Goal: Task Accomplishment & Management: Use online tool/utility

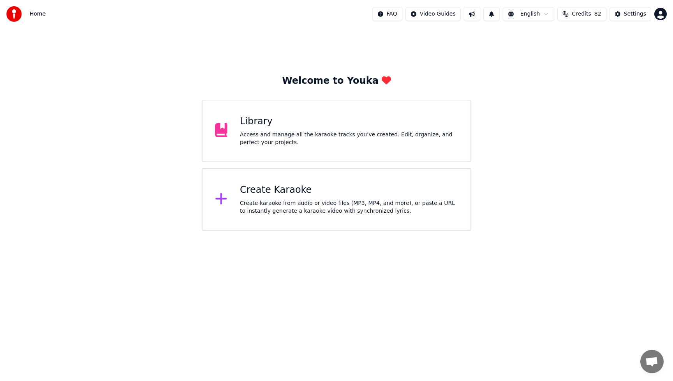
click at [307, 201] on div "Create karaoke from audio or video files (MP3, MP4, and more), or paste a URL t…" at bounding box center [349, 207] width 218 height 16
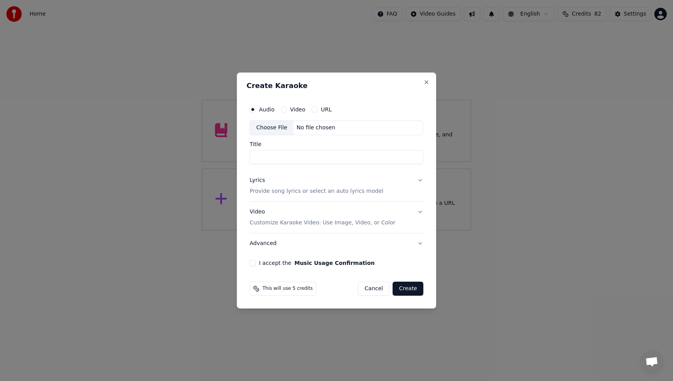
click at [279, 127] on div "Choose File" at bounding box center [272, 128] width 44 height 14
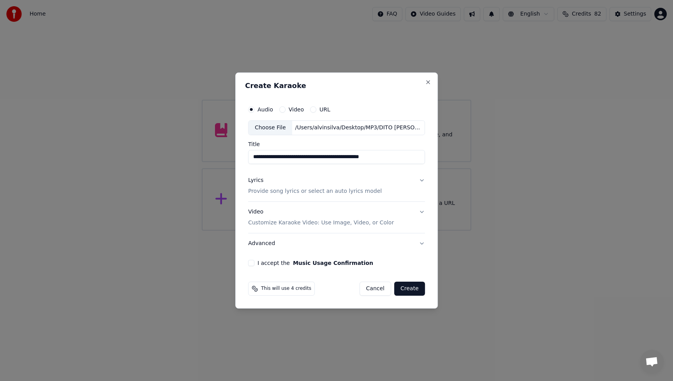
drag, startPoint x: 294, startPoint y: 157, endPoint x: 406, endPoint y: 163, distance: 111.5
click at [406, 163] on input "**********" at bounding box center [336, 157] width 177 height 14
type input "**********"
click at [260, 181] on div "Lyrics" at bounding box center [255, 180] width 15 height 8
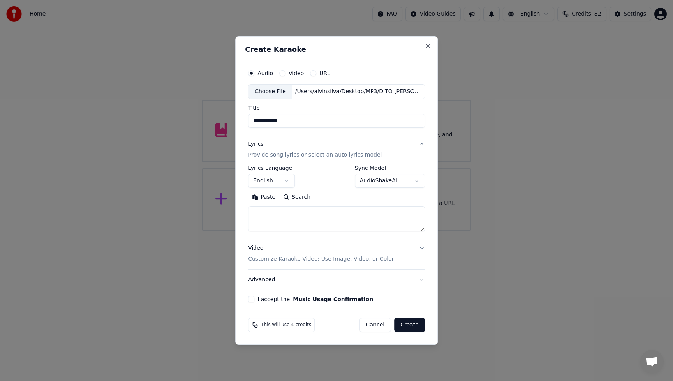
click at [269, 197] on button "Paste" at bounding box center [263, 197] width 31 height 12
type textarea "**********"
click at [260, 280] on button "Advanced" at bounding box center [336, 280] width 177 height 20
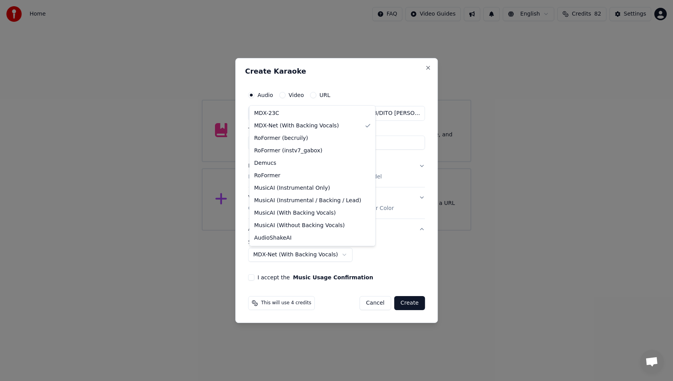
click at [339, 231] on body "**********" at bounding box center [336, 115] width 673 height 231
select select "**********"
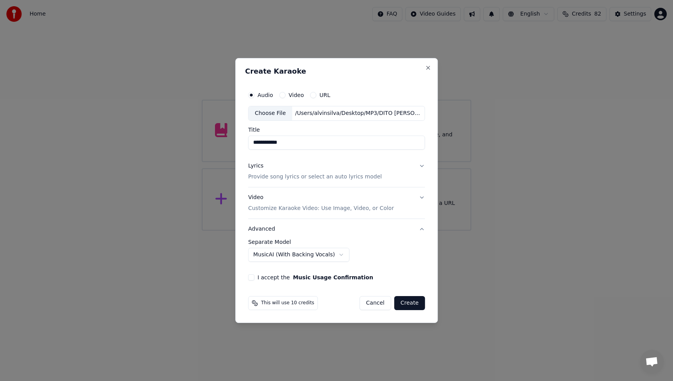
click at [253, 280] on button "I accept the Music Usage Confirmation" at bounding box center [251, 277] width 6 height 6
click at [257, 197] on div "Video Customize Karaoke Video: Use Image, Video, or Color" at bounding box center [321, 203] width 146 height 19
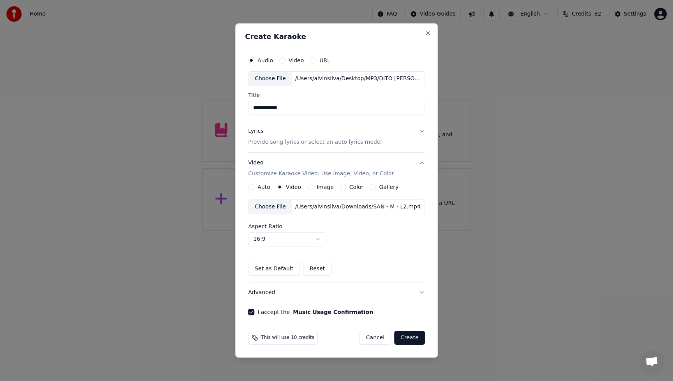
click at [275, 207] on div "Choose File" at bounding box center [270, 207] width 44 height 14
click at [416, 340] on button "Create" at bounding box center [409, 338] width 31 height 14
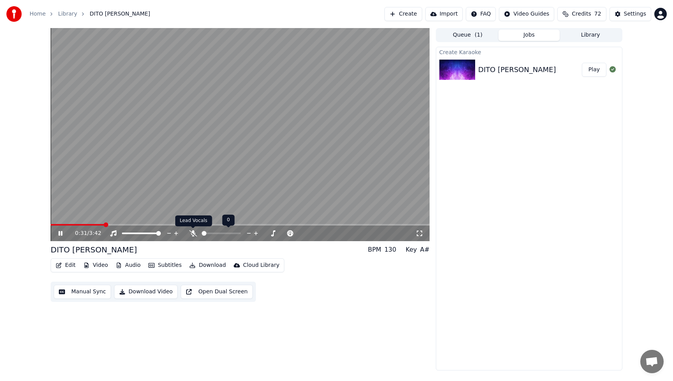
click at [193, 234] on icon at bounding box center [193, 233] width 8 height 6
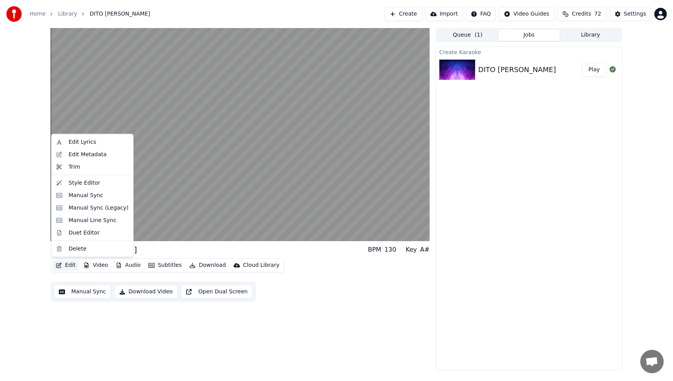
click at [69, 265] on button "Edit" at bounding box center [66, 265] width 26 height 11
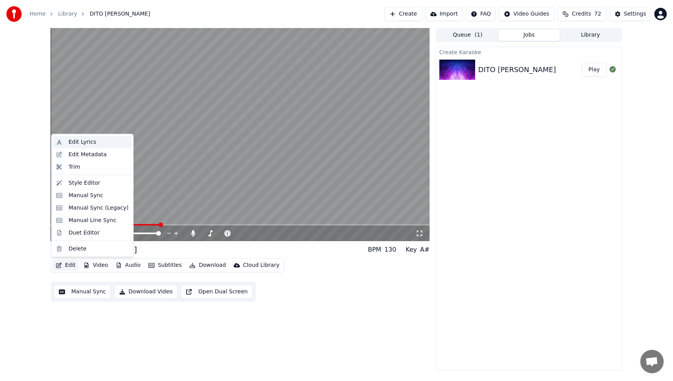
click at [80, 144] on div "Edit Lyrics" at bounding box center [83, 142] width 28 height 8
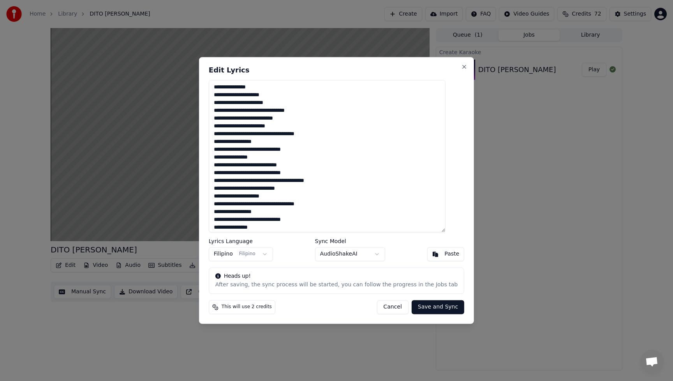
paste textarea "**********"
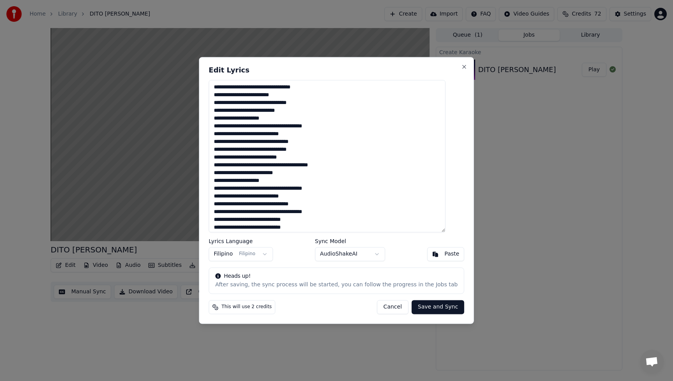
type textarea "**********"
click at [432, 310] on button "Save and Sync" at bounding box center [438, 307] width 53 height 14
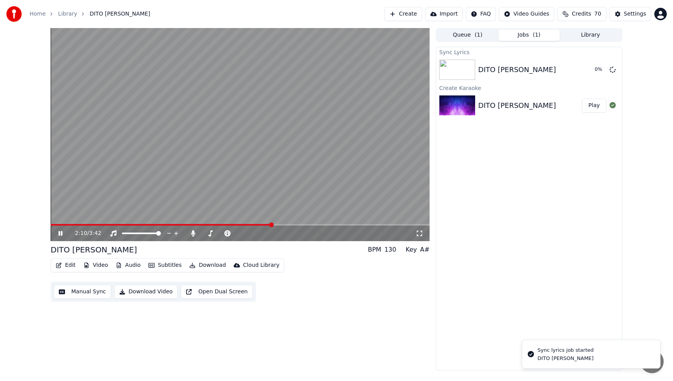
click at [59, 233] on icon at bounding box center [60, 233] width 4 height 5
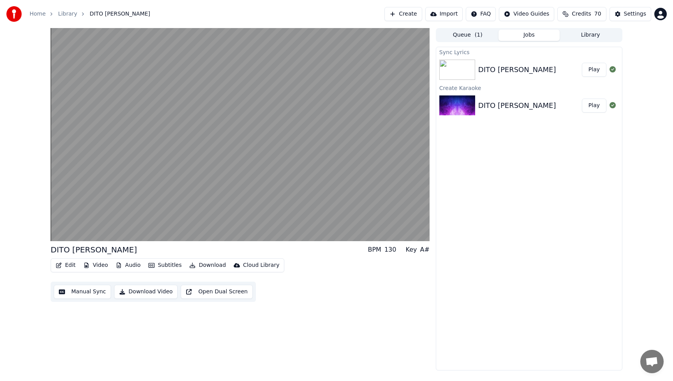
click at [596, 70] on button "Play" at bounding box center [594, 70] width 25 height 14
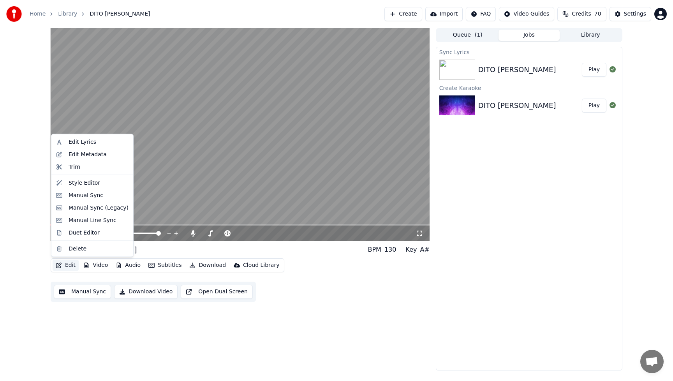
click at [67, 266] on button "Edit" at bounding box center [66, 265] width 26 height 11
click at [76, 198] on div "Manual Sync" at bounding box center [86, 195] width 35 height 8
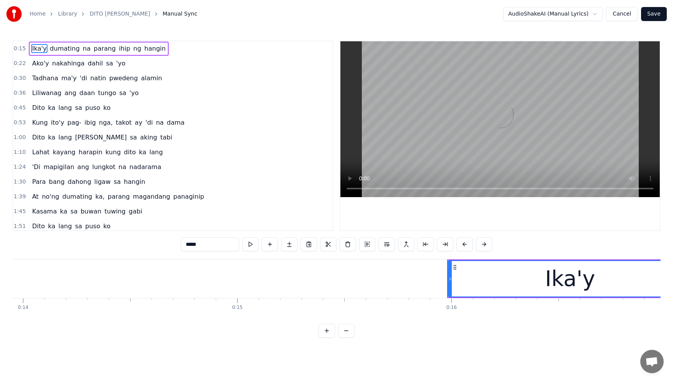
scroll to position [0, 3384]
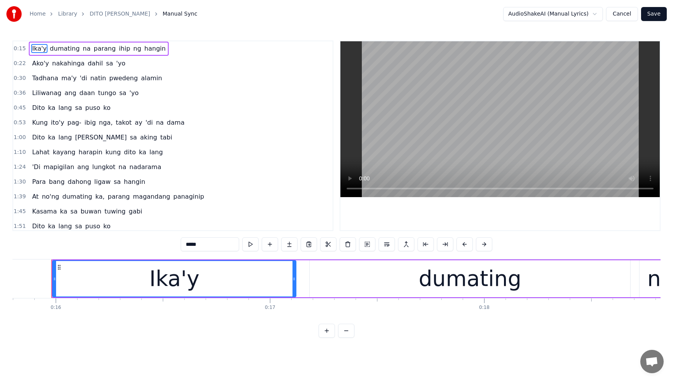
click at [37, 49] on span "Ika'y" at bounding box center [39, 48] width 16 height 9
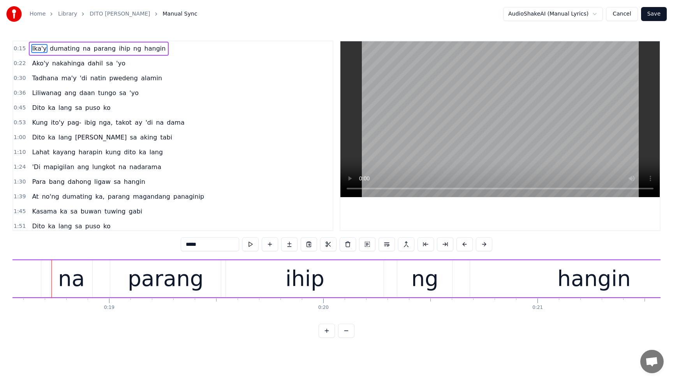
click at [82, 51] on span "na" at bounding box center [86, 48] width 9 height 9
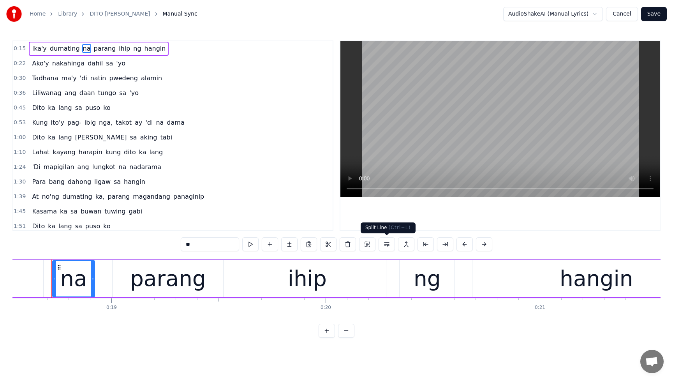
click at [384, 246] on button at bounding box center [387, 244] width 16 height 14
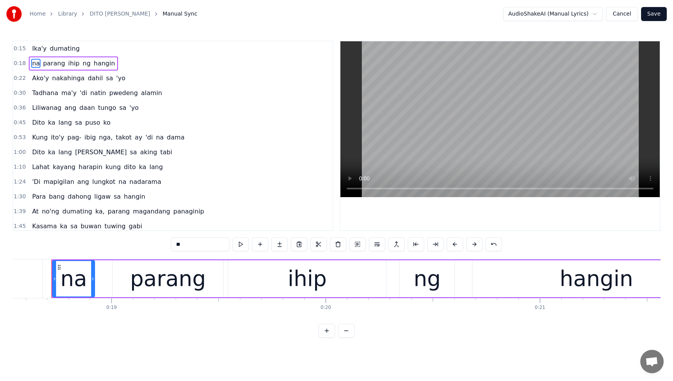
click at [34, 48] on span "Ika'y" at bounding box center [39, 48] width 16 height 9
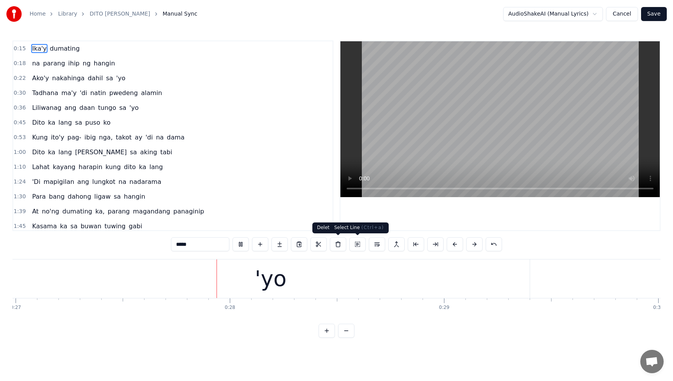
scroll to position [0, 5821]
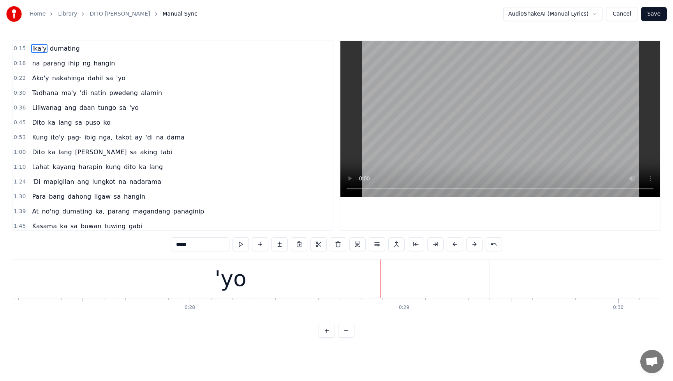
click at [87, 81] on span "dahil" at bounding box center [95, 78] width 17 height 9
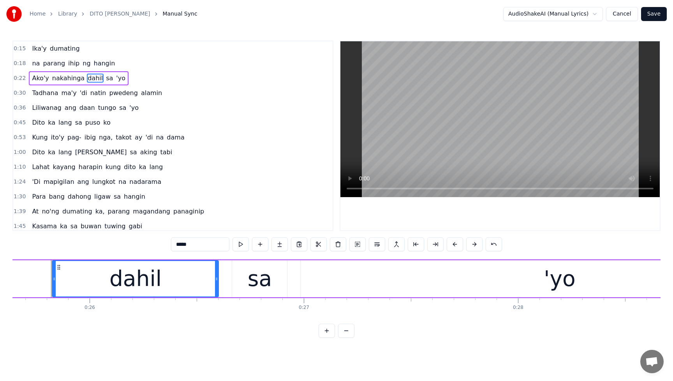
scroll to position [0, 5492]
click at [378, 246] on button at bounding box center [377, 244] width 16 height 14
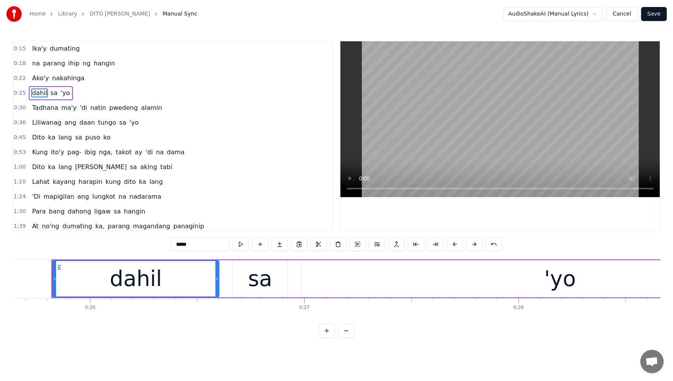
click at [35, 91] on span "dahil" at bounding box center [39, 92] width 17 height 9
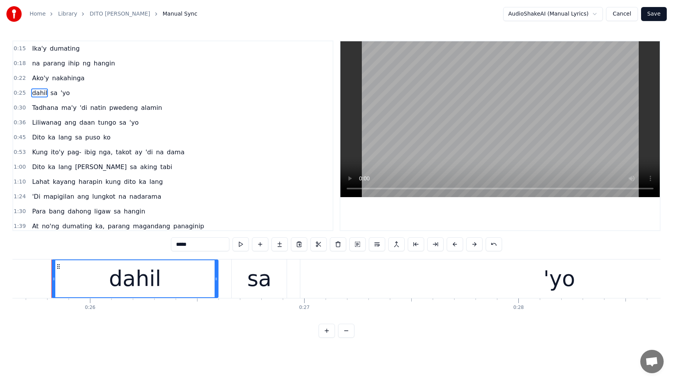
click at [36, 81] on span "Ako'y" at bounding box center [40, 78] width 18 height 9
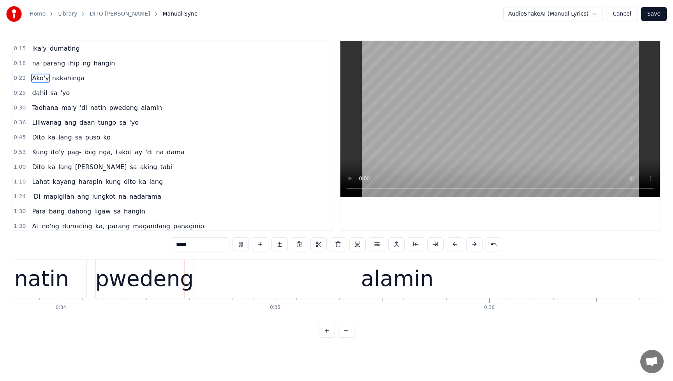
scroll to position [0, 7249]
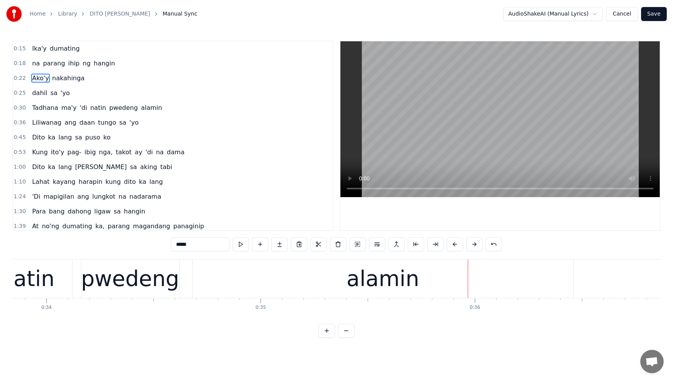
click at [79, 107] on span "'di" at bounding box center [83, 107] width 9 height 9
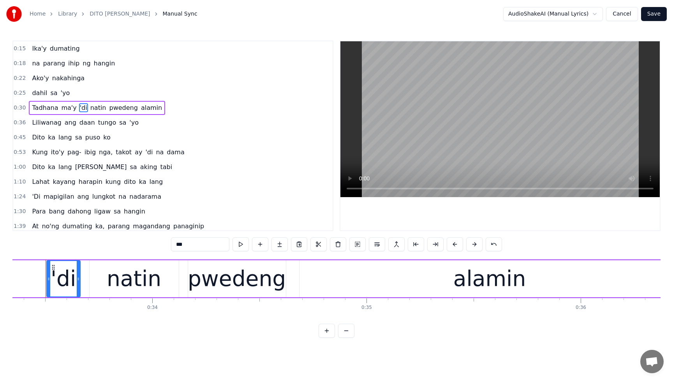
scroll to position [0, 7137]
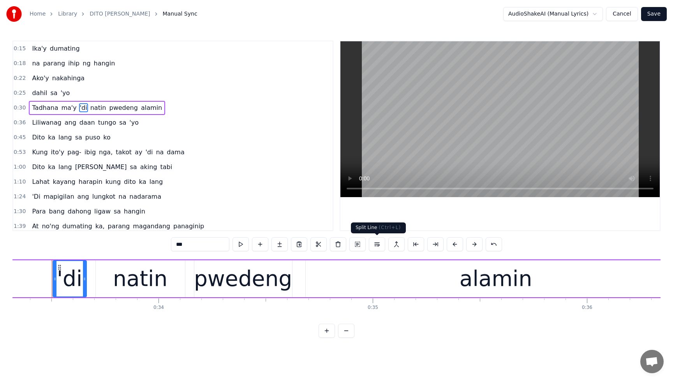
click at [374, 246] on button at bounding box center [377, 244] width 16 height 14
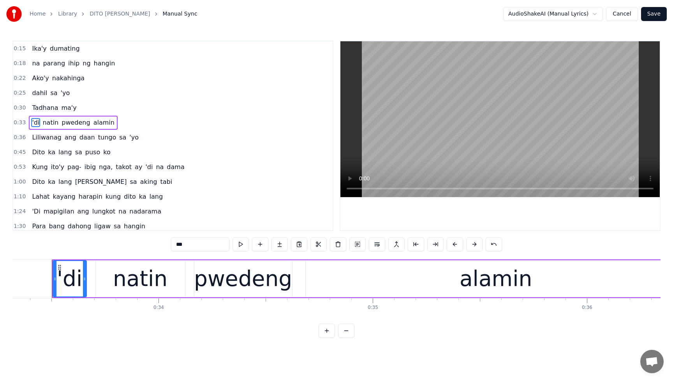
click at [39, 110] on span "Tadhana" at bounding box center [45, 107] width 28 height 9
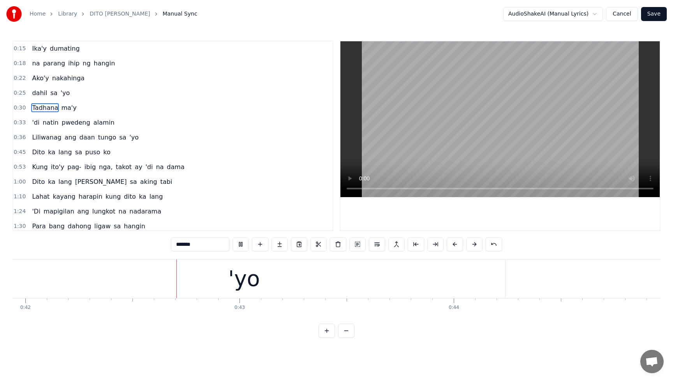
scroll to position [0, 8987]
click at [97, 138] on span "tungo" at bounding box center [107, 137] width 20 height 9
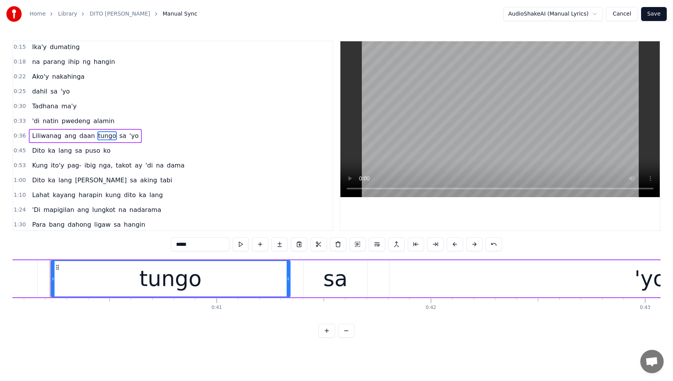
scroll to position [0, 8577]
click at [376, 244] on button at bounding box center [377, 244] width 16 height 14
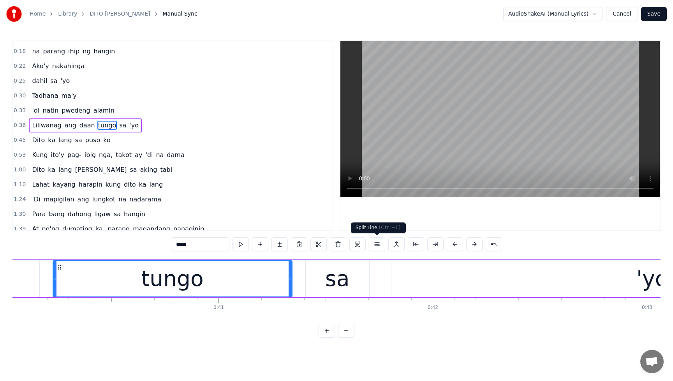
scroll to position [16, 0]
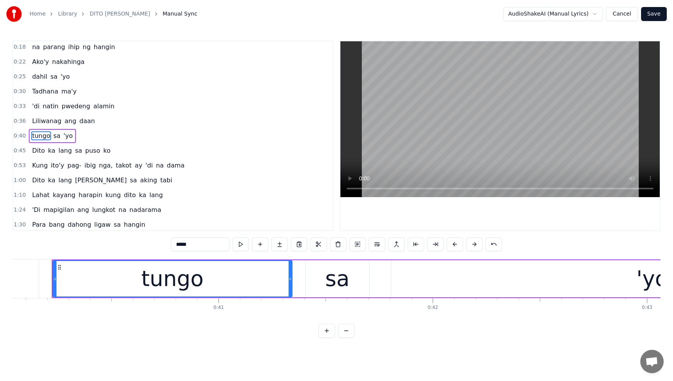
click at [41, 123] on span "Liliwanag" at bounding box center [46, 120] width 31 height 9
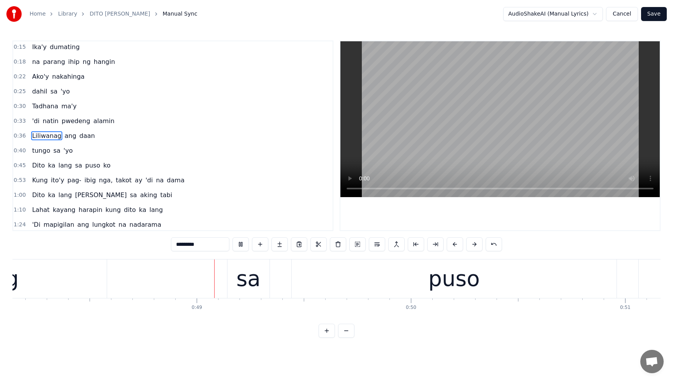
scroll to position [0, 10315]
click at [238, 247] on button at bounding box center [241, 244] width 16 height 14
click at [74, 166] on span "sa" at bounding box center [78, 165] width 9 height 9
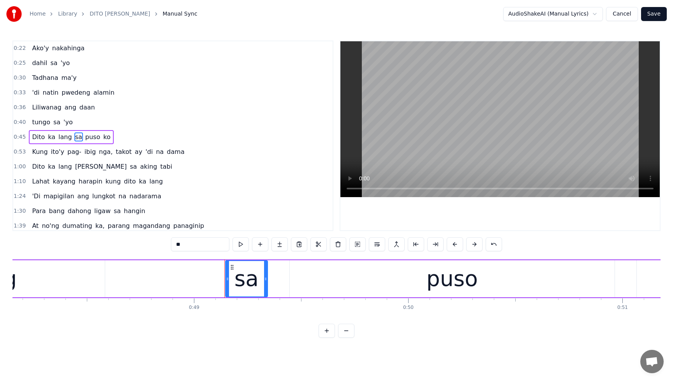
scroll to position [31, 0]
click at [374, 245] on button at bounding box center [377, 244] width 16 height 14
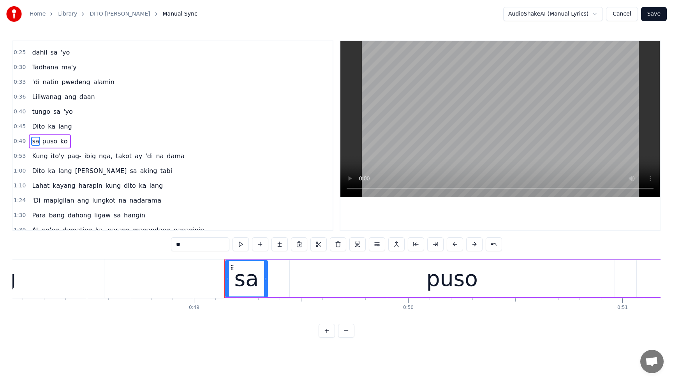
scroll to position [46, 0]
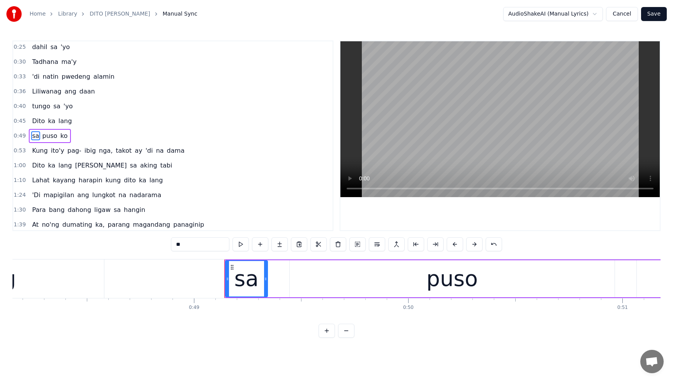
click at [33, 123] on span "Dito" at bounding box center [38, 120] width 14 height 9
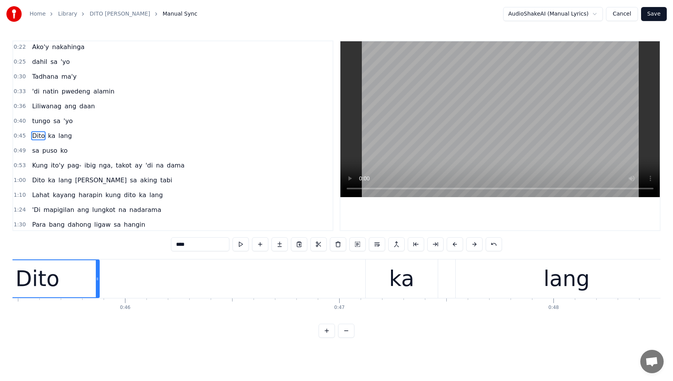
scroll to position [0, 9665]
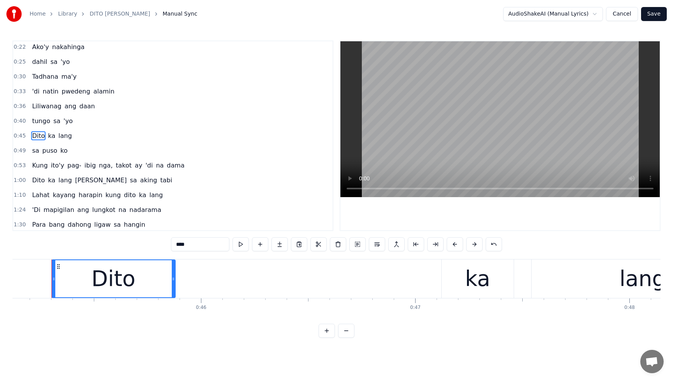
click at [166, 286] on div "Dito" at bounding box center [113, 278] width 123 height 37
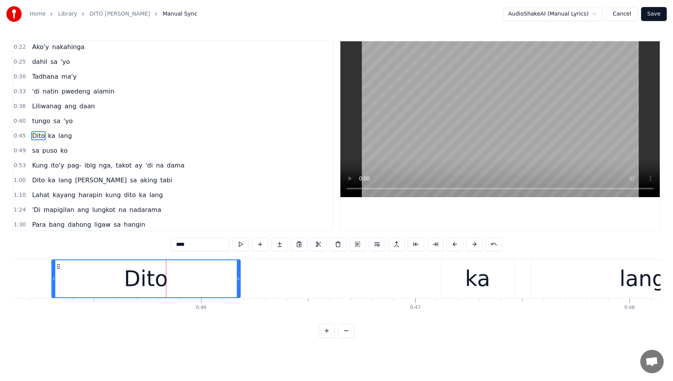
drag, startPoint x: 173, startPoint y: 282, endPoint x: 239, endPoint y: 282, distance: 65.4
click at [239, 282] on div at bounding box center [238, 278] width 3 height 37
click at [34, 136] on span "Dito" at bounding box center [38, 135] width 14 height 9
click at [41, 123] on span "tungo" at bounding box center [41, 120] width 20 height 9
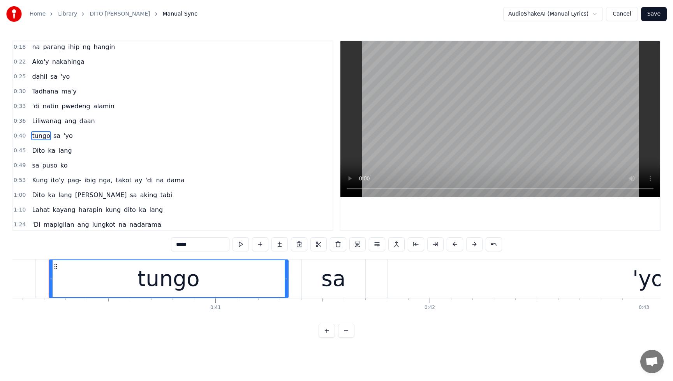
click at [39, 151] on span "Dito" at bounding box center [38, 150] width 14 height 9
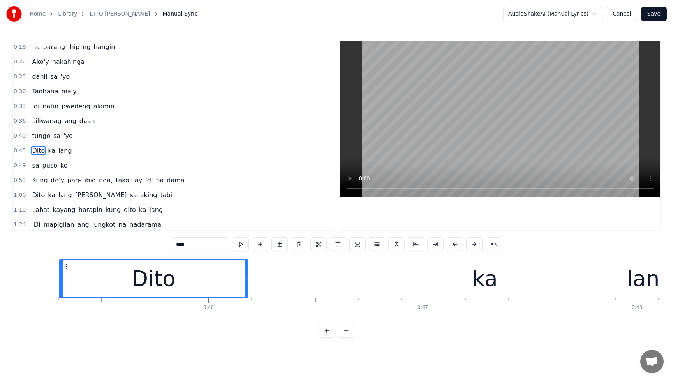
scroll to position [0, 9665]
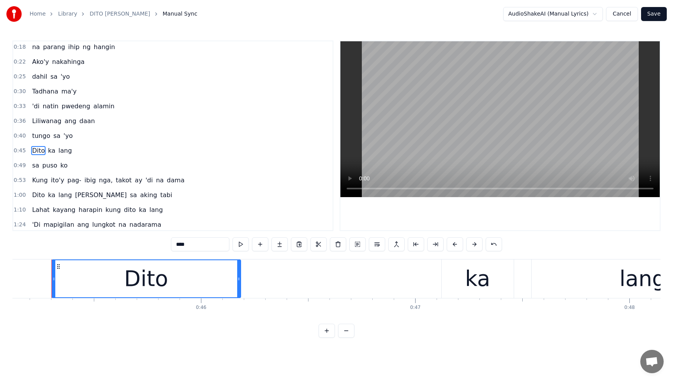
click at [463, 273] on div "ka" at bounding box center [478, 278] width 72 height 39
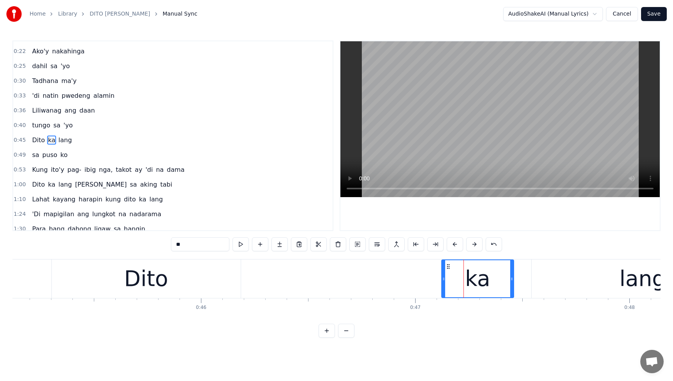
scroll to position [31, 0]
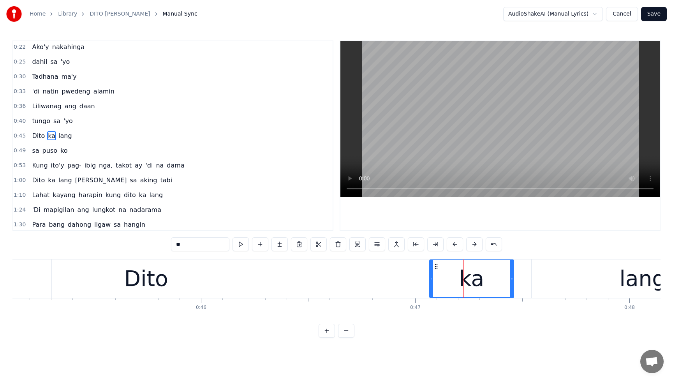
drag, startPoint x: 439, startPoint y: 282, endPoint x: 430, endPoint y: 283, distance: 9.8
click at [430, 283] on div at bounding box center [431, 278] width 3 height 37
click at [192, 287] on div "Dito" at bounding box center [146, 278] width 189 height 39
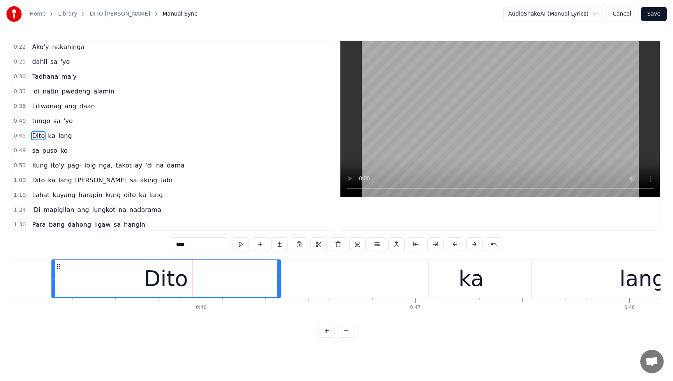
drag, startPoint x: 239, startPoint y: 283, endPoint x: 279, endPoint y: 285, distance: 40.2
click at [278, 285] on div at bounding box center [278, 278] width 3 height 37
click at [441, 277] on div "ka" at bounding box center [471, 278] width 85 height 39
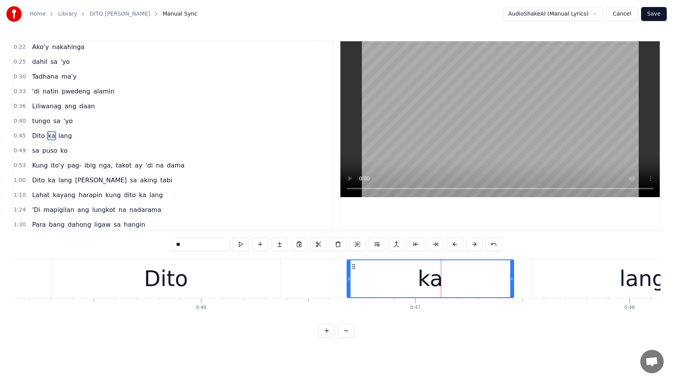
drag, startPoint x: 430, startPoint y: 278, endPoint x: 325, endPoint y: 291, distance: 105.9
click at [347, 291] on div at bounding box center [348, 278] width 3 height 37
click at [36, 122] on span "tungo" at bounding box center [41, 120] width 20 height 9
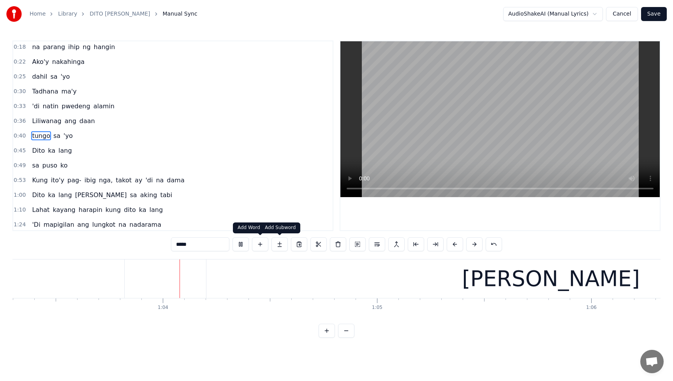
scroll to position [0, 13570]
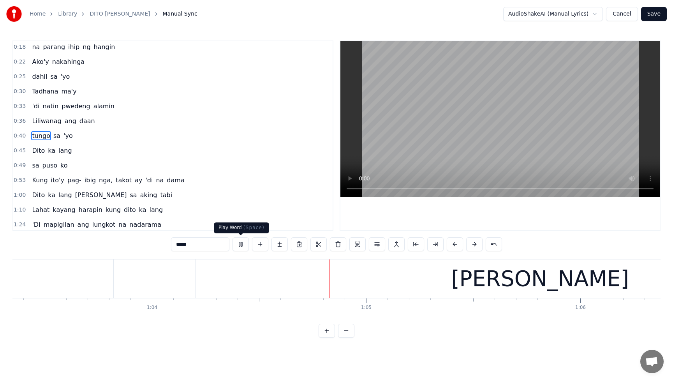
click at [243, 247] on button at bounding box center [241, 244] width 16 height 14
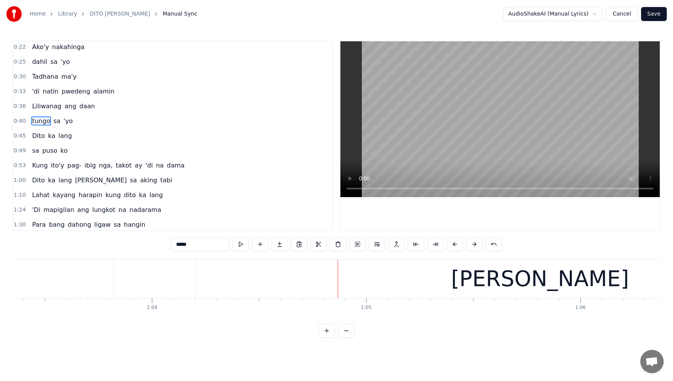
scroll to position [51, 0]
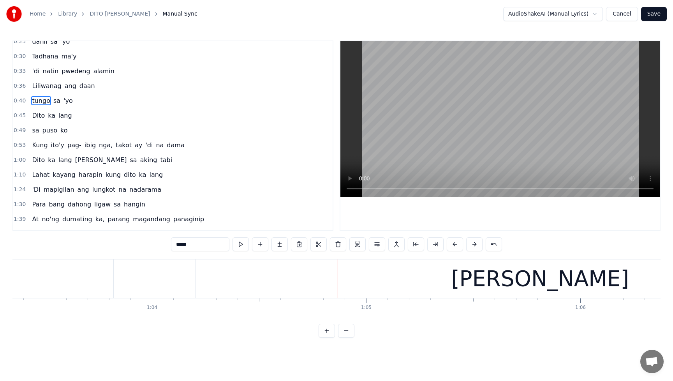
click at [78, 161] on span "[PERSON_NAME]" at bounding box center [100, 159] width 53 height 9
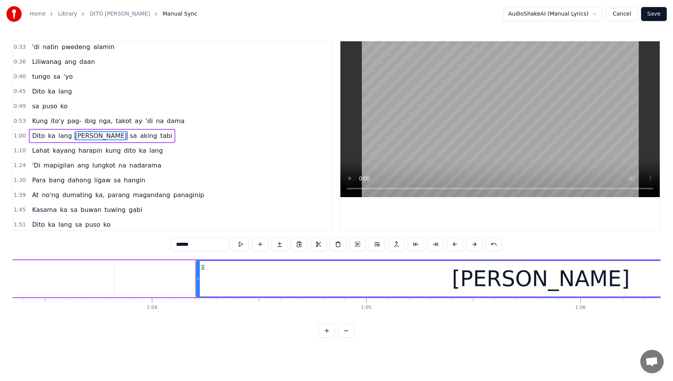
scroll to position [76, 0]
click at [378, 248] on button at bounding box center [377, 244] width 16 height 14
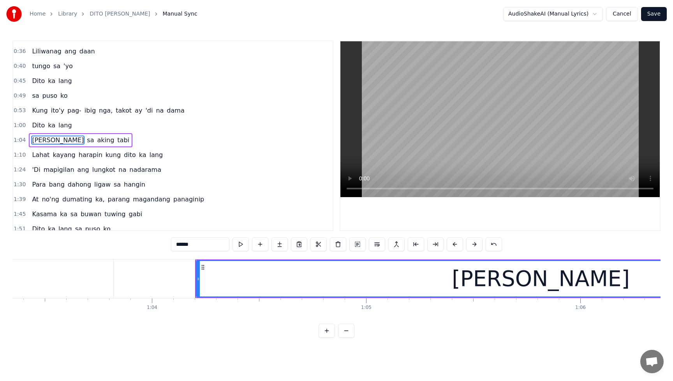
scroll to position [90, 0]
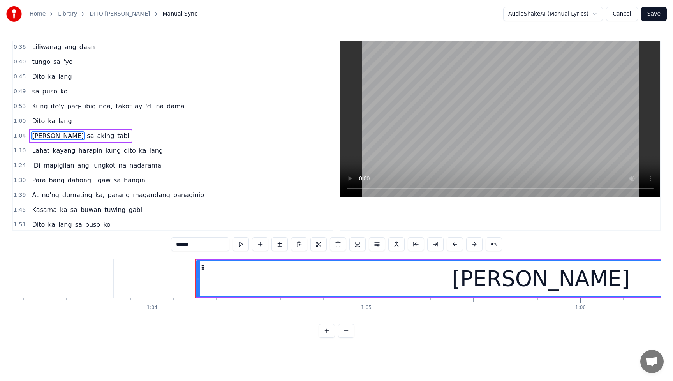
click at [34, 124] on span "Dito" at bounding box center [38, 120] width 14 height 9
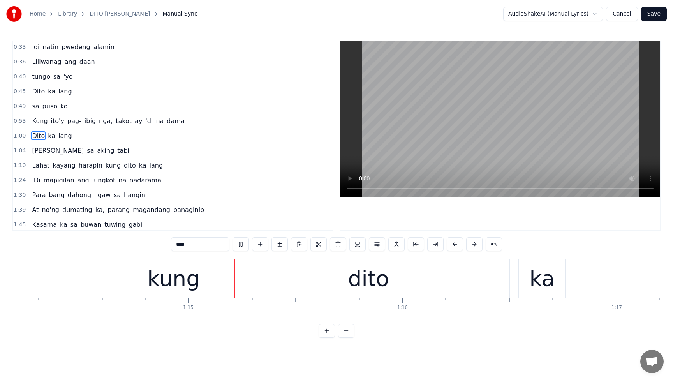
scroll to position [0, 15937]
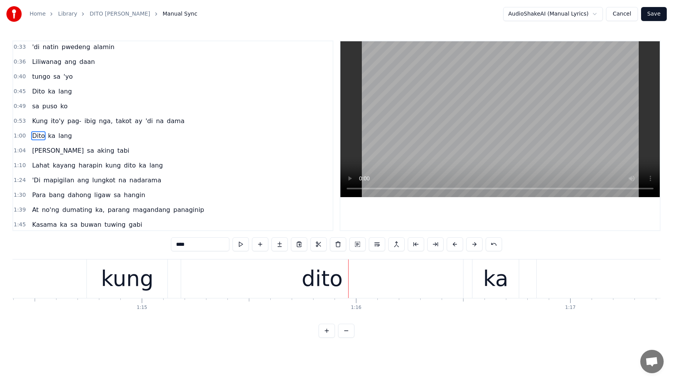
click at [33, 136] on span "Dito" at bounding box center [38, 135] width 14 height 9
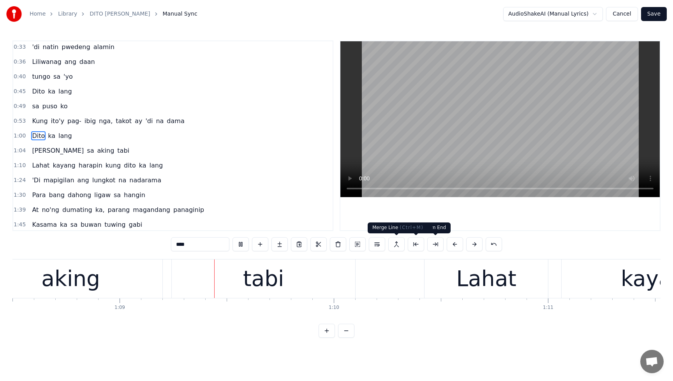
scroll to position [0, 14682]
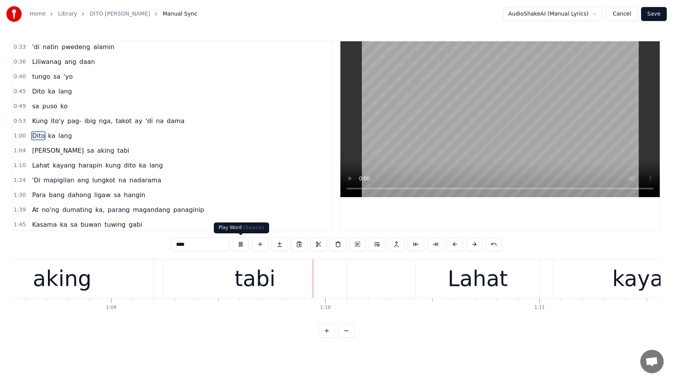
click at [243, 246] on button at bounding box center [241, 244] width 16 height 14
click at [86, 150] on span "sa" at bounding box center [90, 150] width 9 height 9
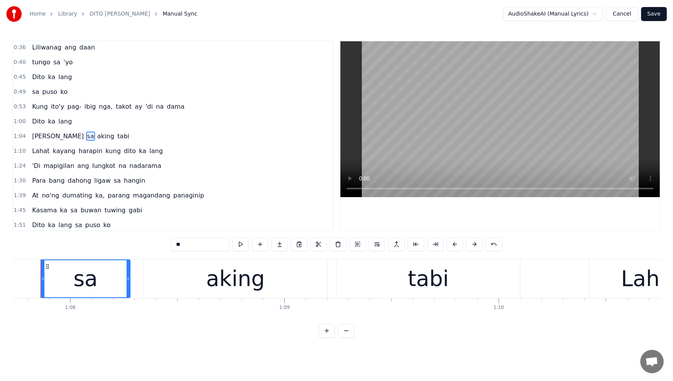
scroll to position [0, 14498]
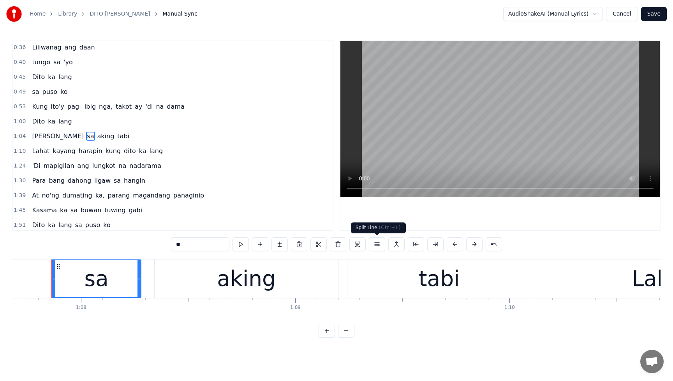
click at [378, 245] on button at bounding box center [377, 244] width 16 height 14
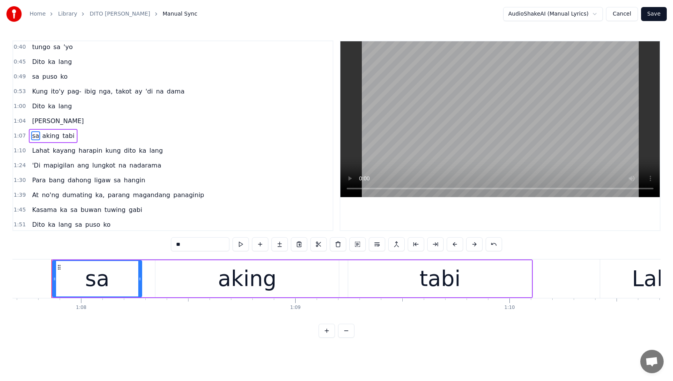
click at [32, 104] on span "Dito" at bounding box center [38, 106] width 14 height 9
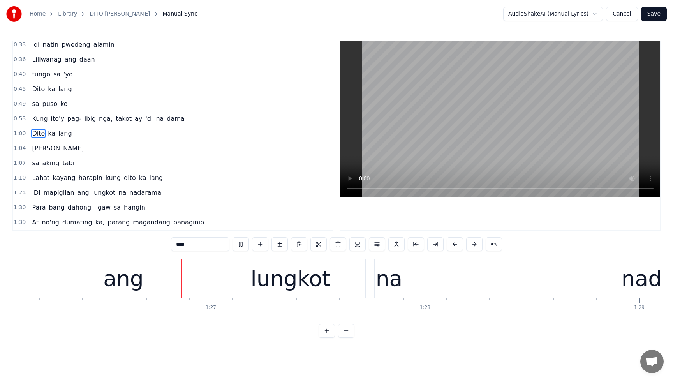
scroll to position [0, 18441]
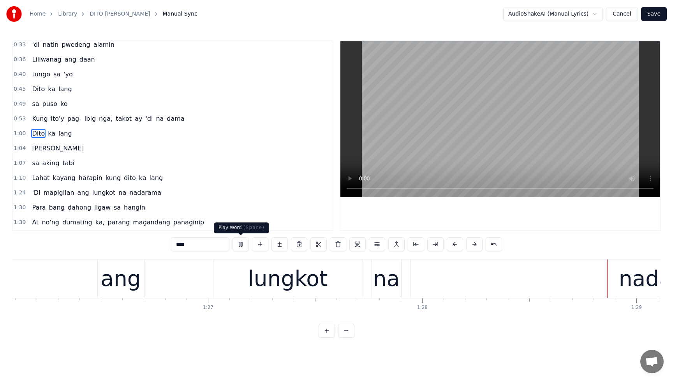
click at [242, 246] on button at bounding box center [241, 244] width 16 height 14
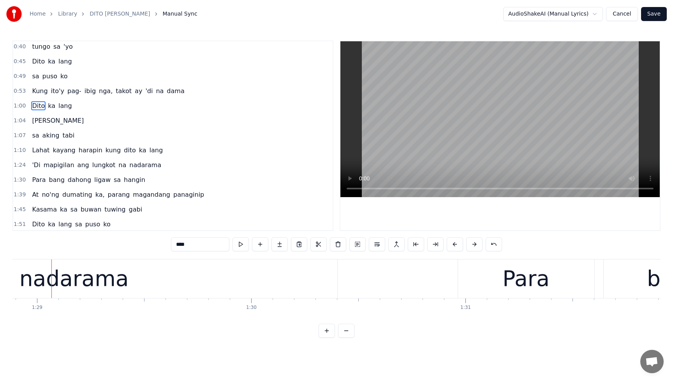
scroll to position [111, 0]
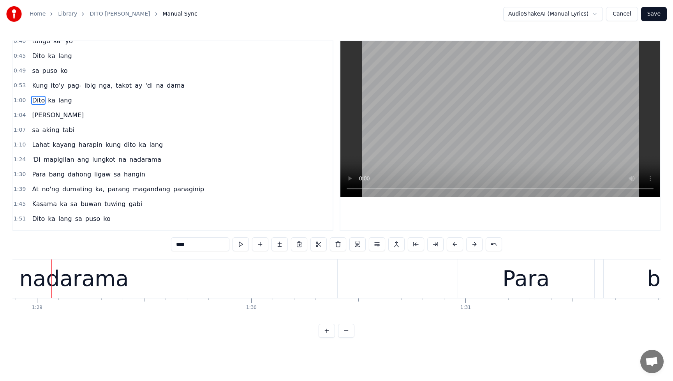
click at [77, 161] on span "ang" at bounding box center [83, 159] width 13 height 9
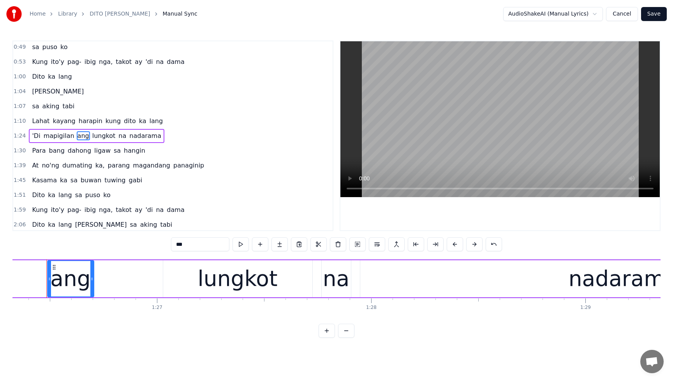
scroll to position [0, 18487]
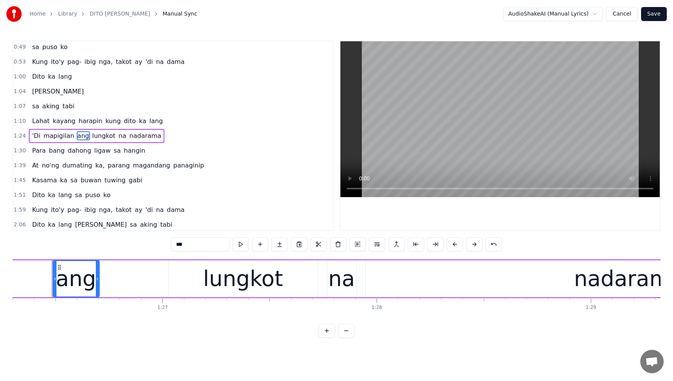
click at [377, 245] on button at bounding box center [377, 244] width 16 height 14
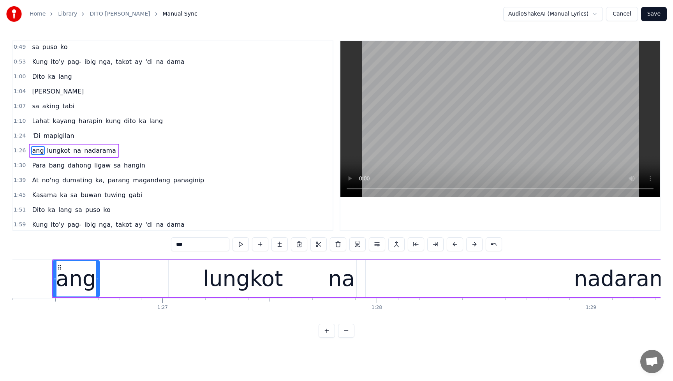
scroll to position [150, 0]
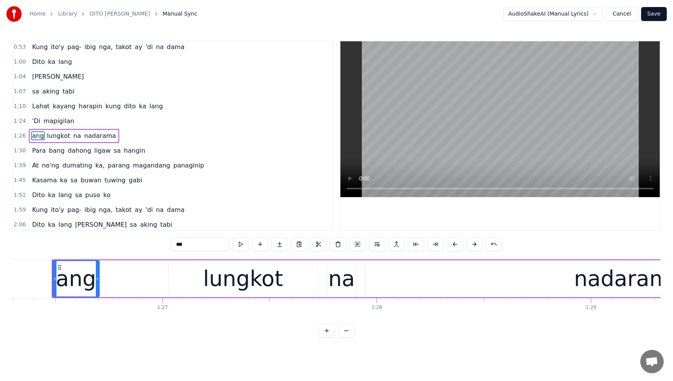
click at [35, 122] on span "'Di" at bounding box center [36, 120] width 10 height 9
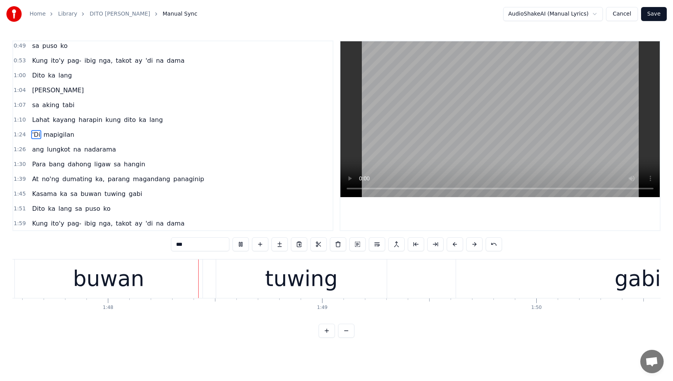
scroll to position [0, 23043]
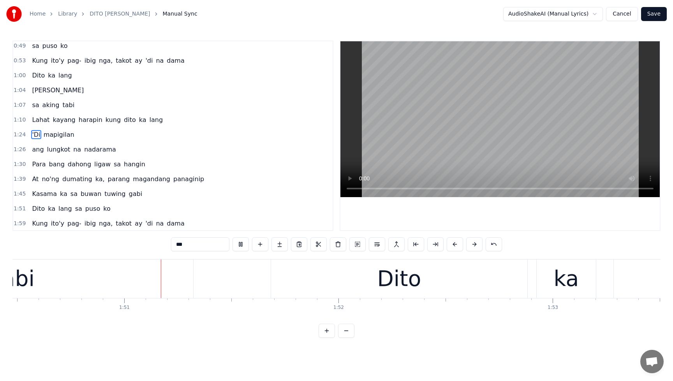
click at [104, 193] on span "tuwing" at bounding box center [115, 193] width 23 height 9
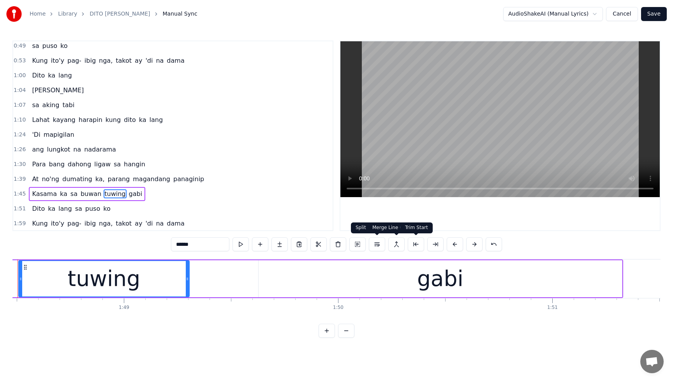
scroll to position [0, 23204]
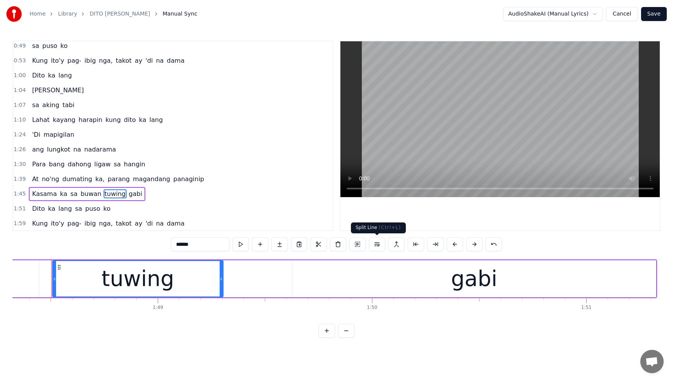
click at [375, 244] on button at bounding box center [377, 244] width 16 height 14
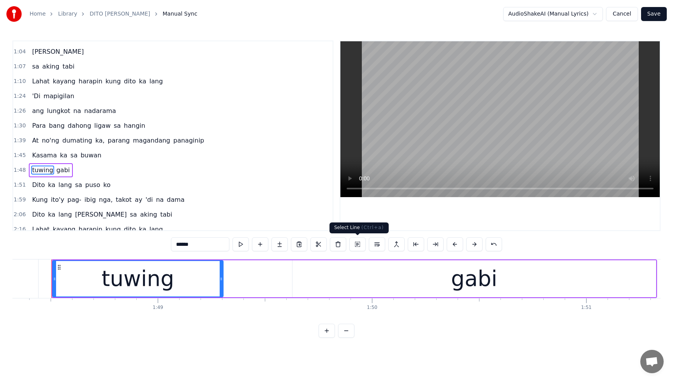
scroll to position [209, 0]
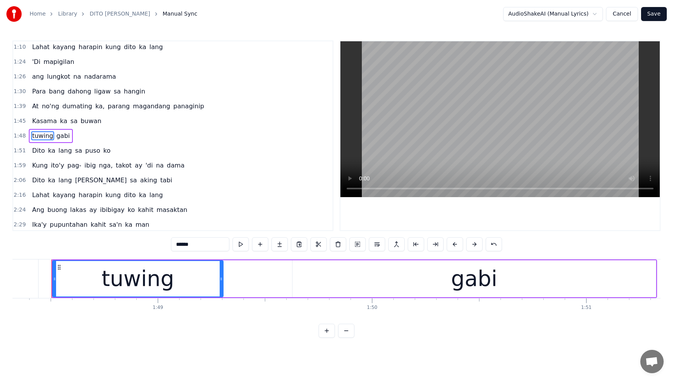
drag, startPoint x: 35, startPoint y: 121, endPoint x: 50, endPoint y: 120, distance: 15.6
click at [34, 121] on span "Kasama" at bounding box center [44, 120] width 26 height 9
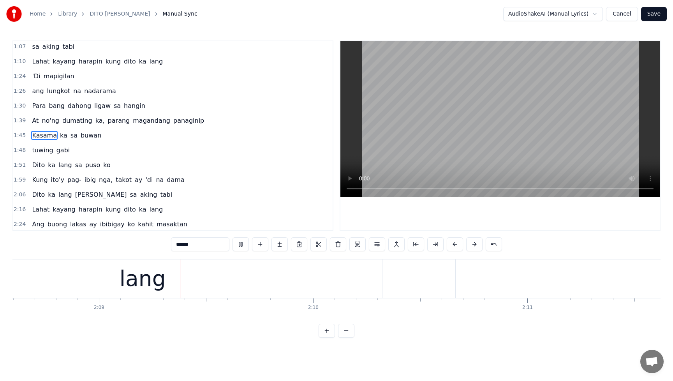
scroll to position [0, 27552]
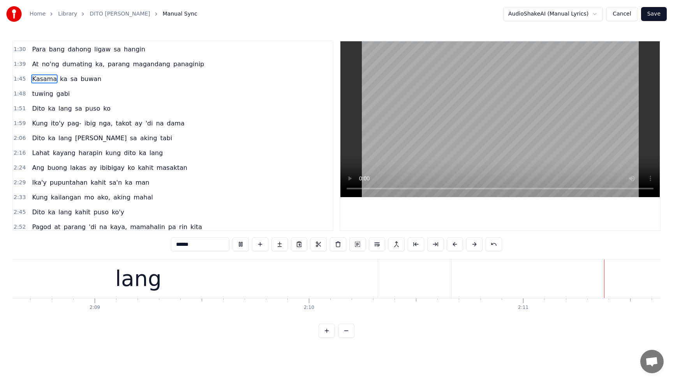
click at [82, 137] on span "[PERSON_NAME]" at bounding box center [100, 138] width 53 height 9
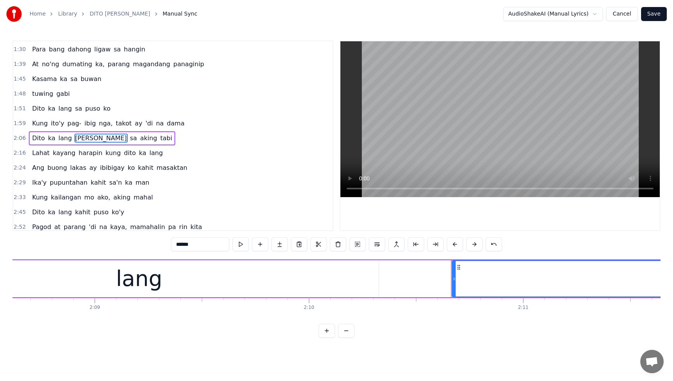
scroll to position [253, 0]
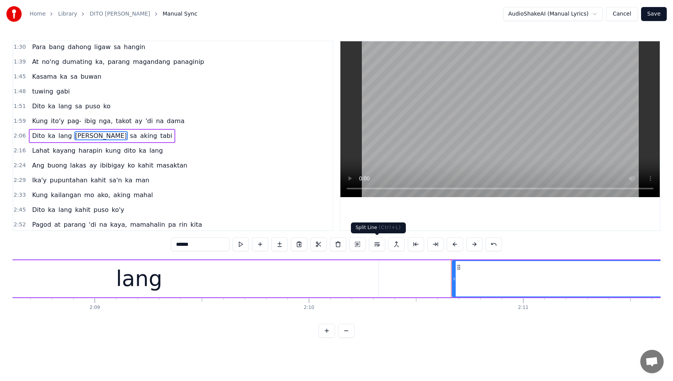
click at [380, 245] on button at bounding box center [377, 244] width 16 height 14
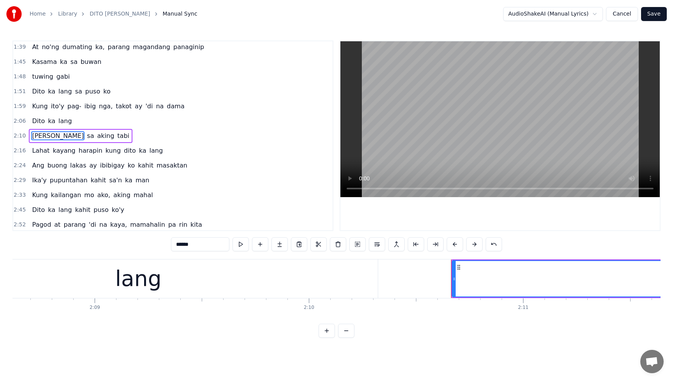
click at [86, 135] on span "sa" at bounding box center [90, 135] width 9 height 9
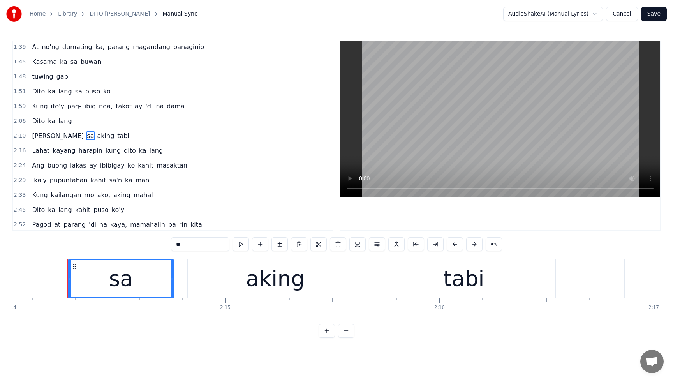
scroll to position [0, 28723]
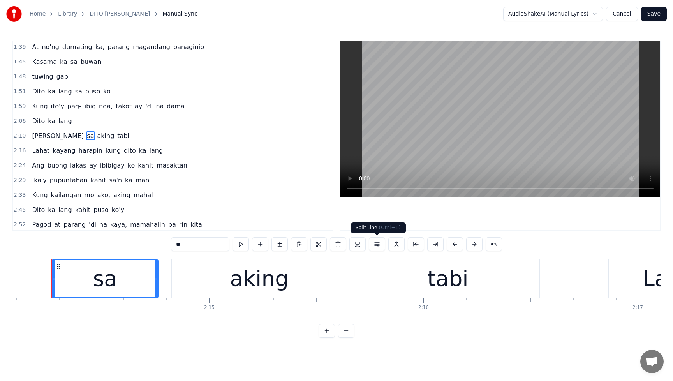
click at [374, 245] on button at bounding box center [377, 244] width 16 height 14
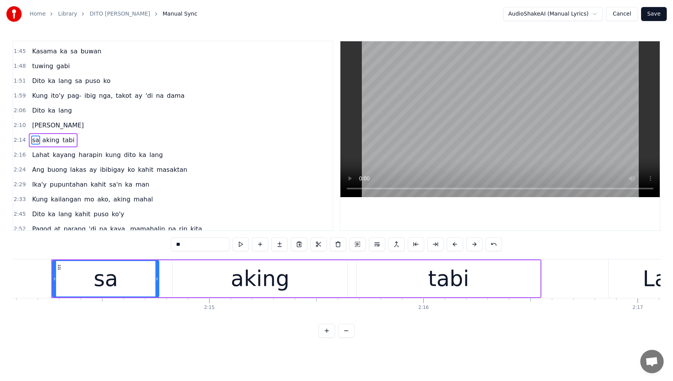
scroll to position [283, 0]
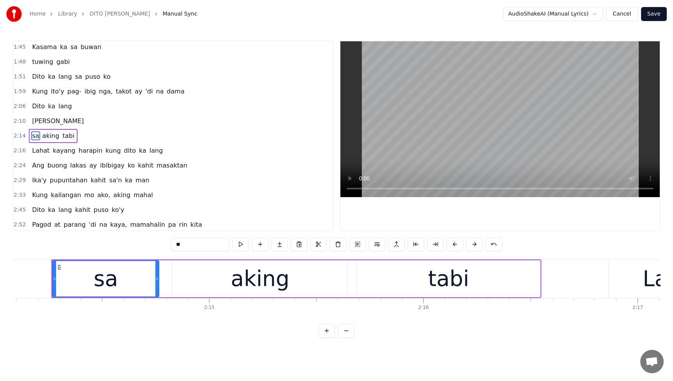
drag, startPoint x: 32, startPoint y: 106, endPoint x: 37, endPoint y: 106, distance: 5.9
click at [32, 106] on span "Dito" at bounding box center [38, 106] width 14 height 9
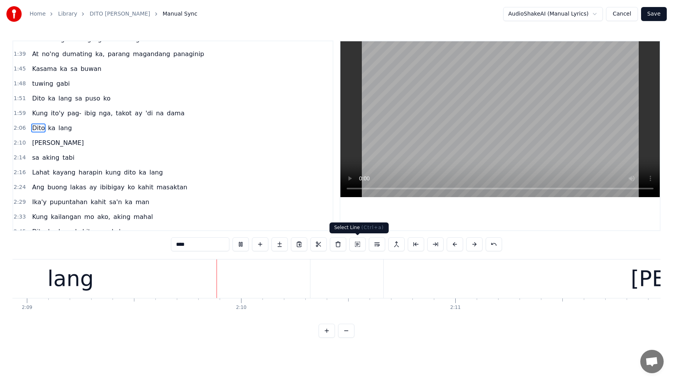
scroll to position [0, 27654]
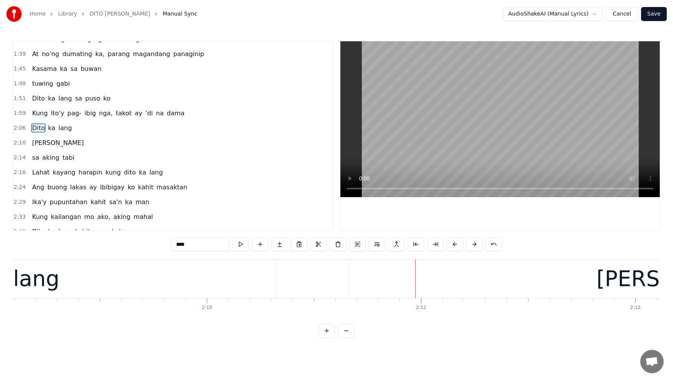
click at [67, 127] on span "lang" at bounding box center [65, 127] width 15 height 9
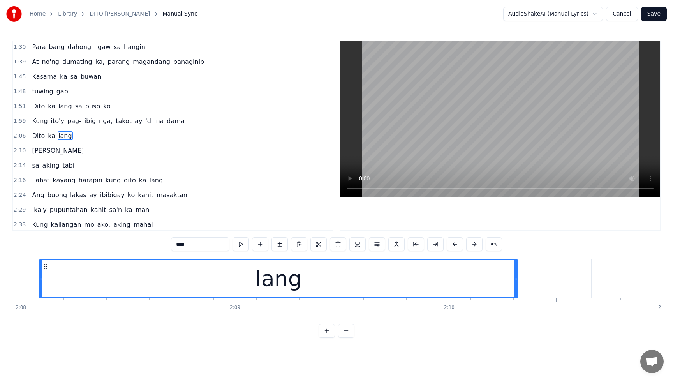
scroll to position [0, 27399]
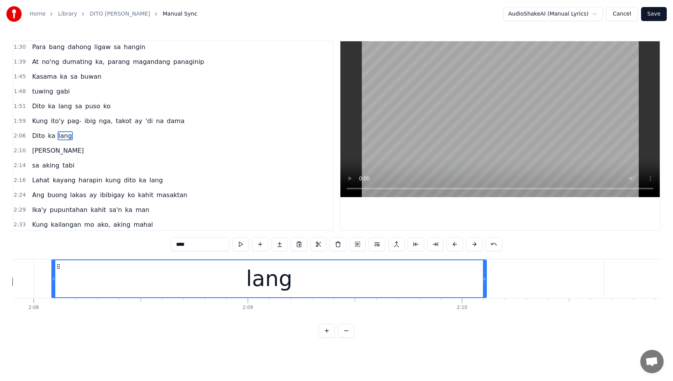
drag, startPoint x: 528, startPoint y: 275, endPoint x: 483, endPoint y: 282, distance: 44.8
click at [483, 282] on icon at bounding box center [484, 279] width 3 height 6
click at [62, 136] on span "lang" at bounding box center [65, 135] width 15 height 9
click at [36, 138] on span "Dito" at bounding box center [38, 135] width 14 height 9
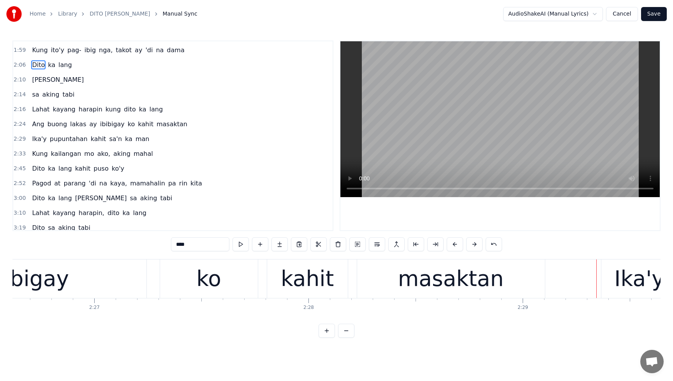
scroll to position [334, 0]
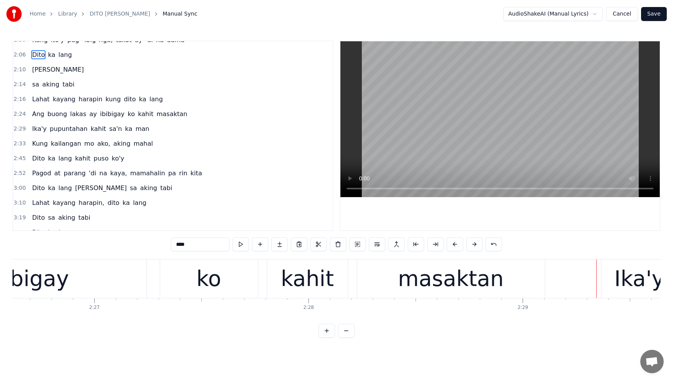
click at [88, 114] on span "ay" at bounding box center [92, 113] width 9 height 9
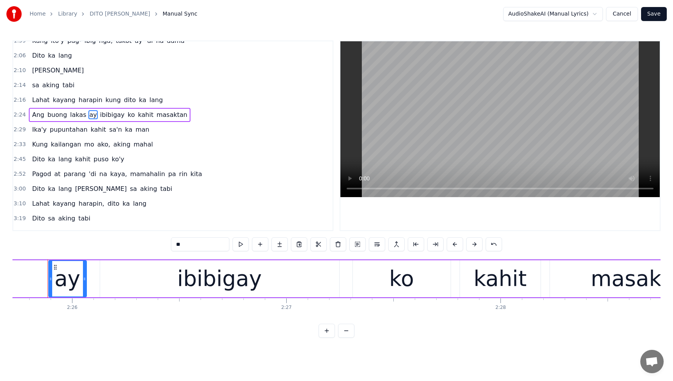
scroll to position [0, 31212]
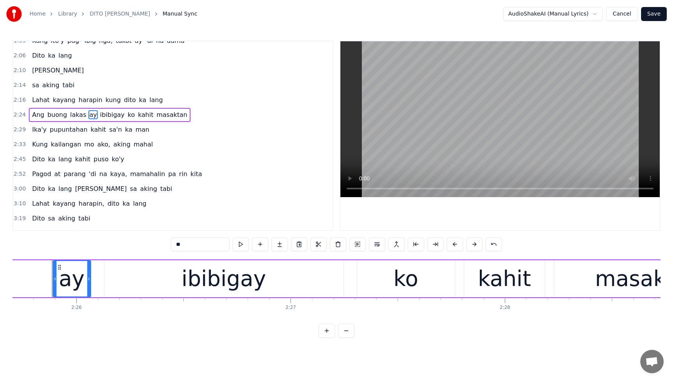
click at [35, 116] on span "Ang" at bounding box center [38, 114] width 14 height 9
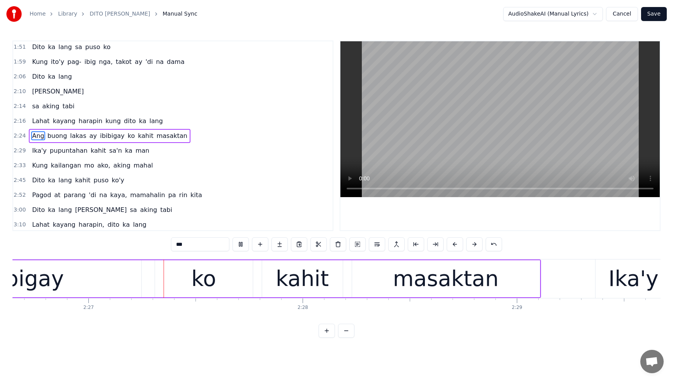
scroll to position [0, 31417]
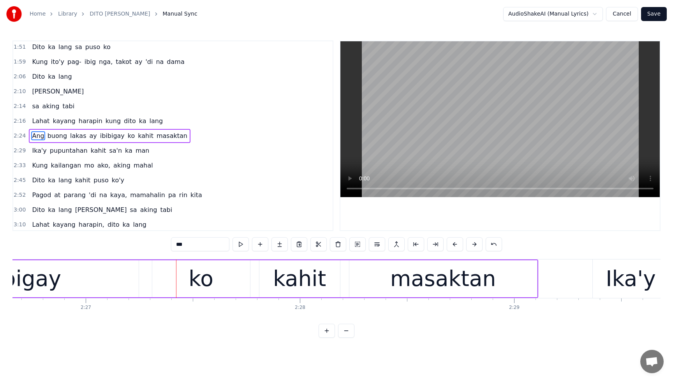
click at [88, 136] on span "ay" at bounding box center [92, 135] width 9 height 9
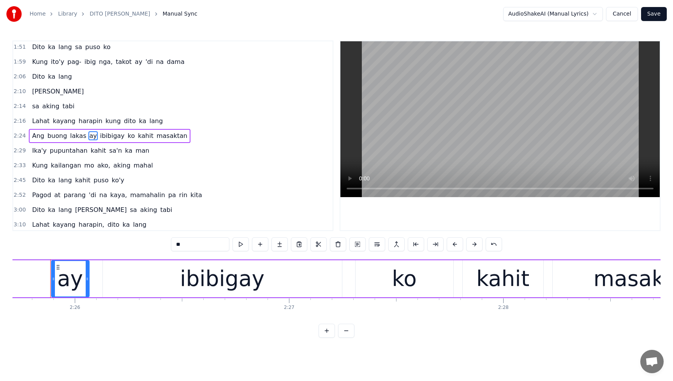
scroll to position [0, 31212]
click at [374, 245] on button at bounding box center [377, 244] width 16 height 14
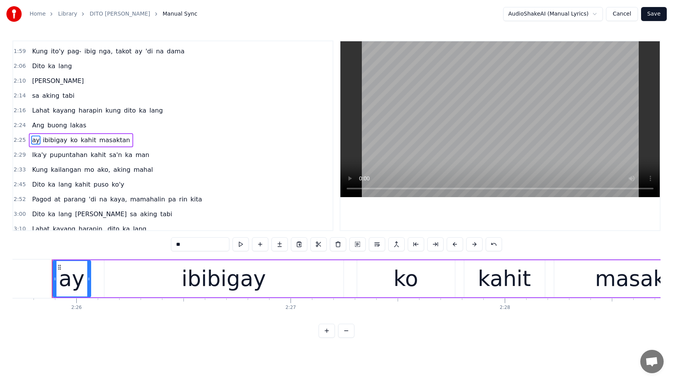
scroll to position [327, 0]
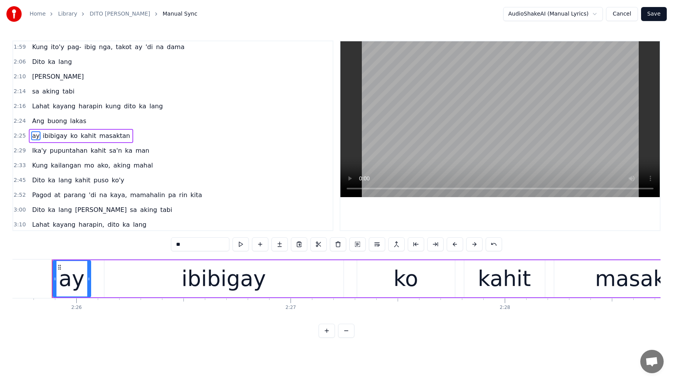
click at [35, 136] on span "ay" at bounding box center [35, 135] width 9 height 9
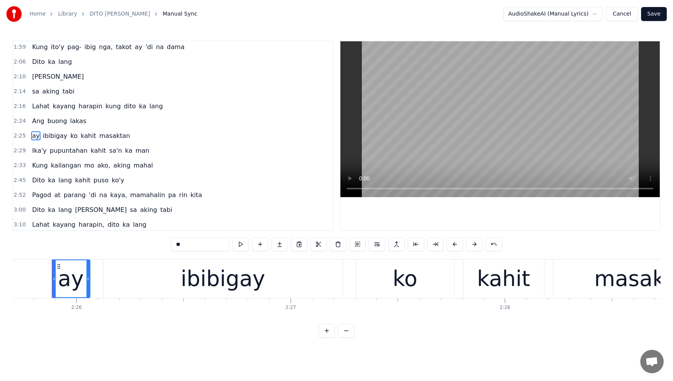
click at [40, 122] on span "Ang" at bounding box center [38, 120] width 14 height 9
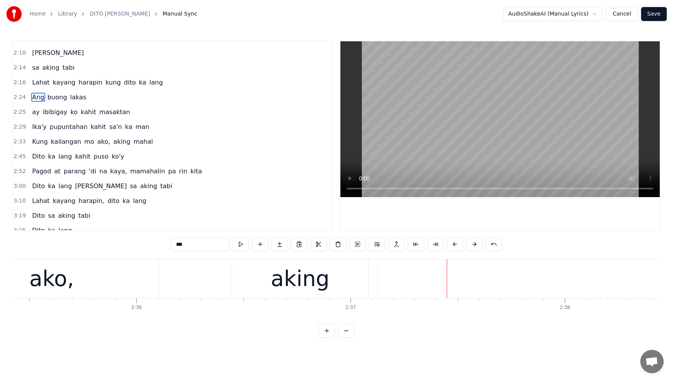
scroll to position [359, 0]
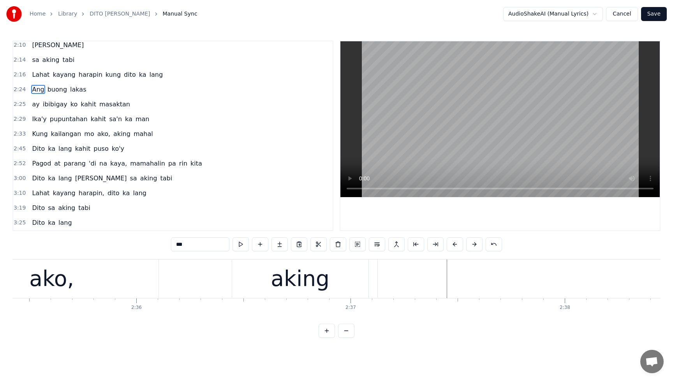
click at [97, 135] on span "ako," at bounding box center [104, 133] width 14 height 9
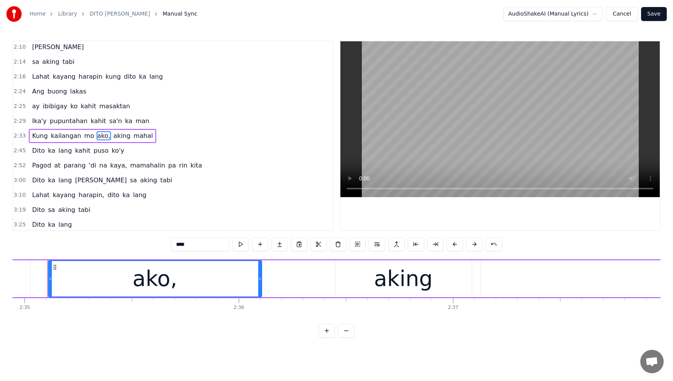
scroll to position [0, 33187]
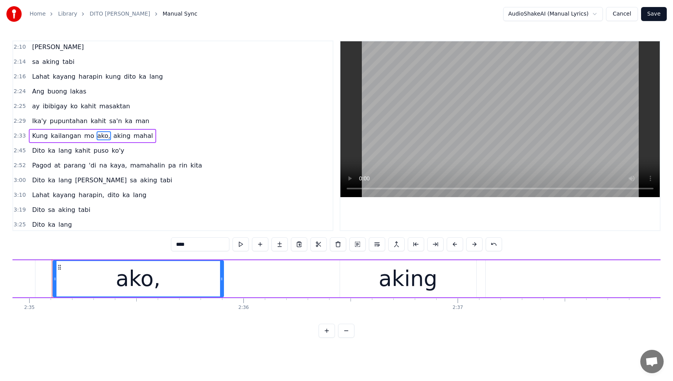
drag, startPoint x: 263, startPoint y: 280, endPoint x: 220, endPoint y: 282, distance: 42.9
click at [220, 282] on div at bounding box center [221, 278] width 3 height 35
drag, startPoint x: 220, startPoint y: 282, endPoint x: 188, endPoint y: 284, distance: 32.4
click at [188, 284] on div at bounding box center [189, 278] width 3 height 35
click at [32, 121] on span "Ika'y" at bounding box center [39, 120] width 16 height 9
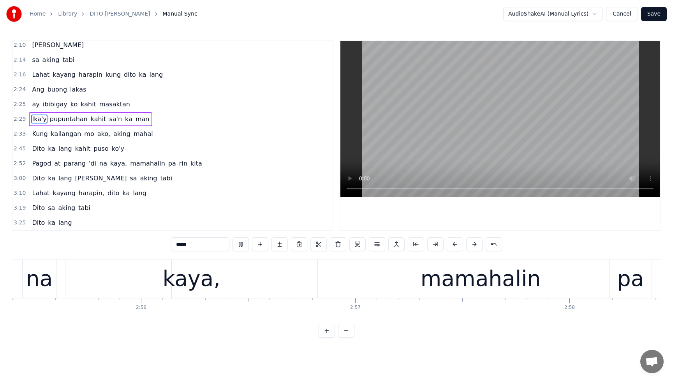
scroll to position [0, 37576]
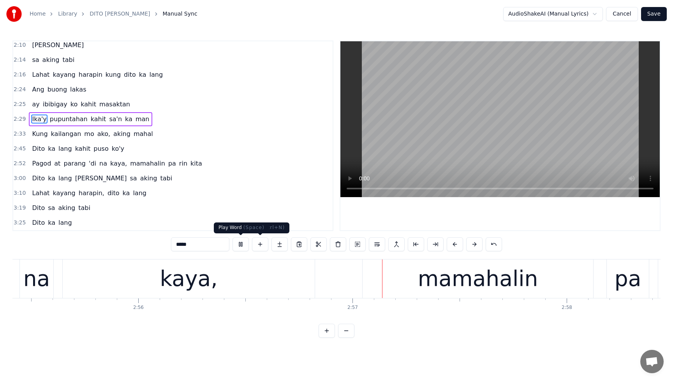
click at [241, 243] on button at bounding box center [241, 244] width 16 height 14
click at [90, 164] on span "'di" at bounding box center [92, 163] width 9 height 9
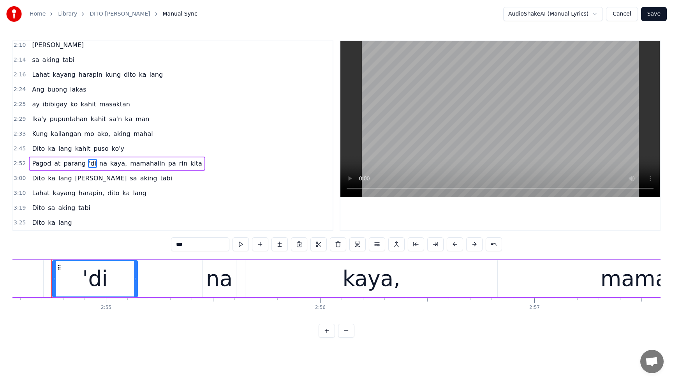
scroll to position [0, 37394]
click at [378, 244] on button at bounding box center [377, 244] width 16 height 14
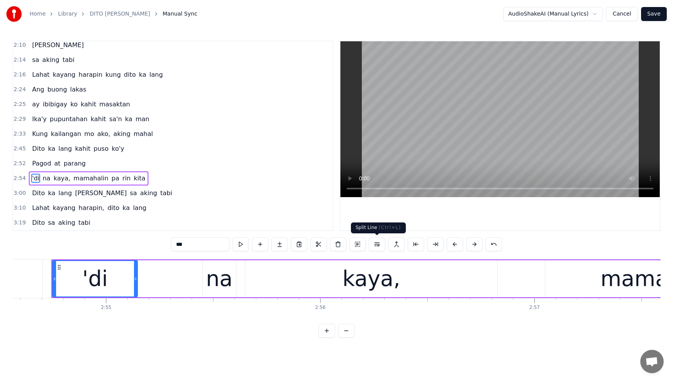
scroll to position [374, 0]
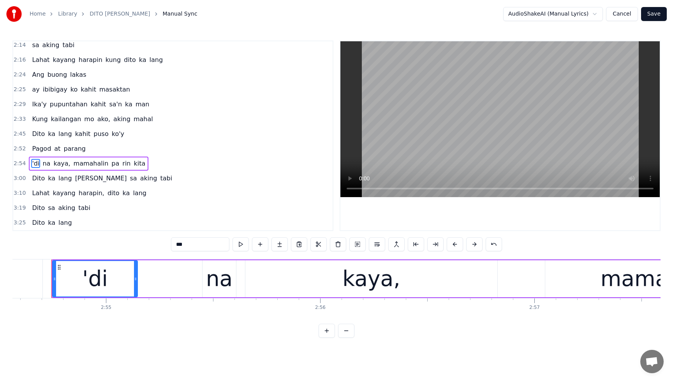
click at [39, 148] on span "Pagod" at bounding box center [41, 148] width 21 height 9
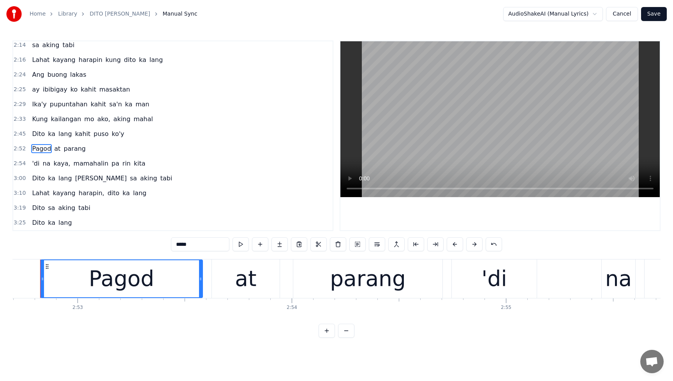
scroll to position [0, 36983]
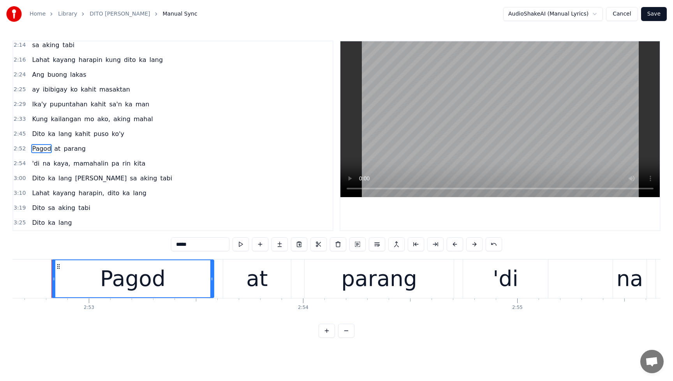
click at [39, 136] on span "Dito" at bounding box center [38, 133] width 14 height 9
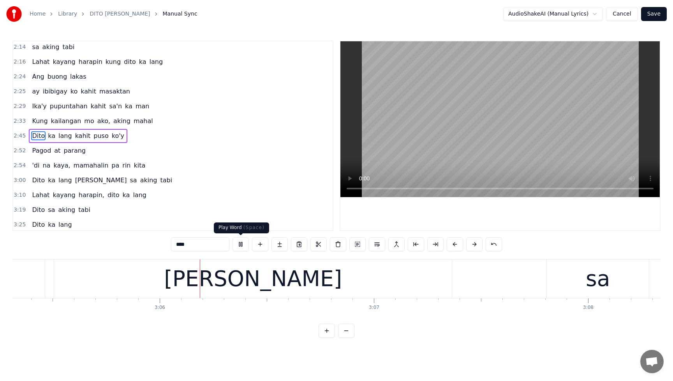
scroll to position [0, 39732]
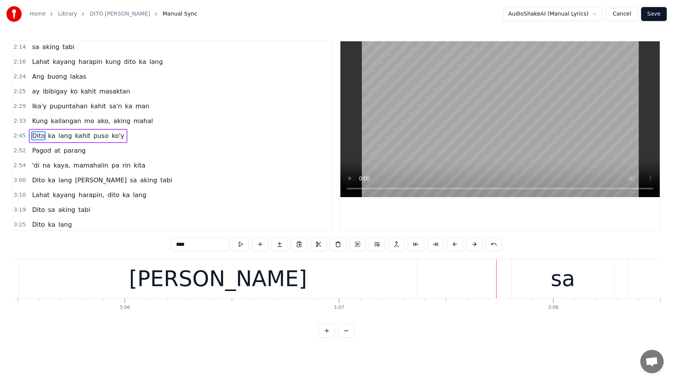
click at [76, 183] on span "[PERSON_NAME]" at bounding box center [100, 180] width 53 height 9
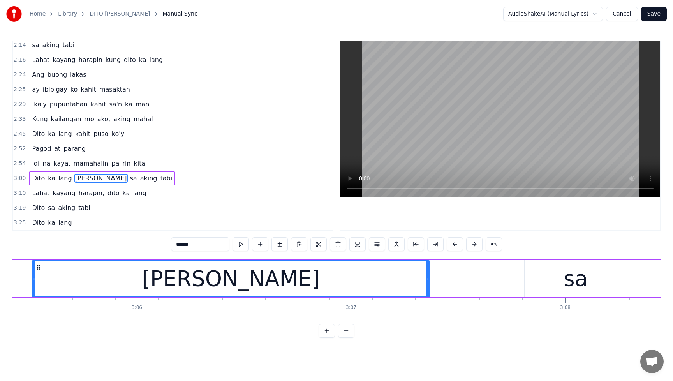
scroll to position [0, 39699]
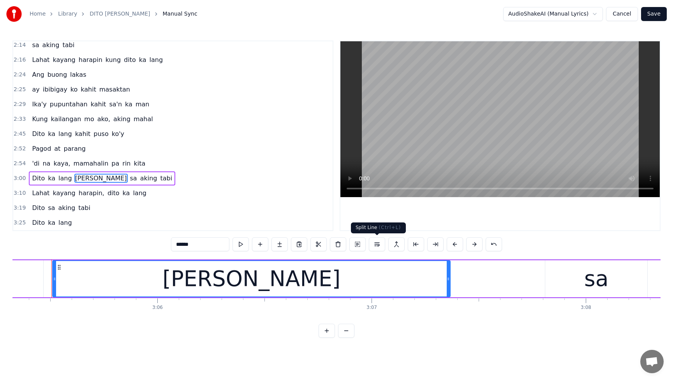
click at [379, 246] on button at bounding box center [377, 244] width 16 height 14
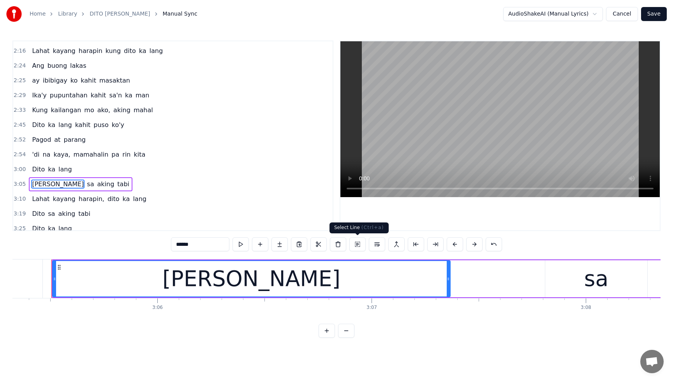
scroll to position [388, 0]
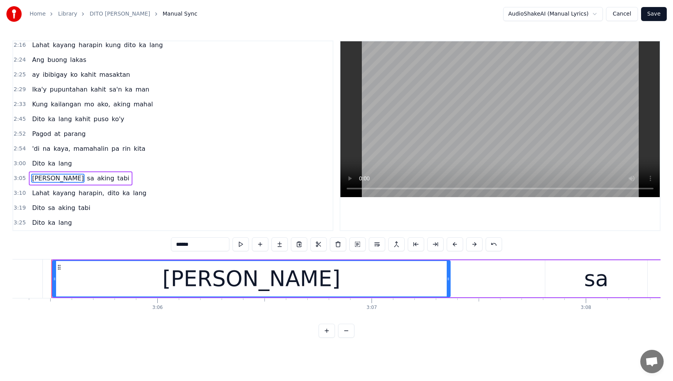
click at [40, 164] on span "Dito" at bounding box center [38, 163] width 14 height 9
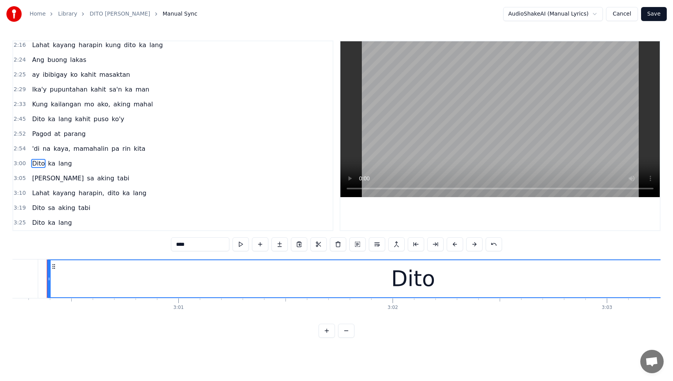
scroll to position [0, 38603]
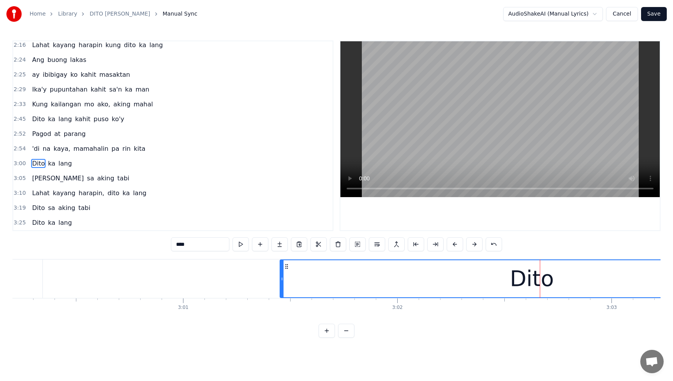
drag, startPoint x: 54, startPoint y: 279, endPoint x: 322, endPoint y: 277, distance: 268.0
click at [284, 278] on icon at bounding box center [281, 279] width 3 height 6
click at [37, 163] on span "Dito" at bounding box center [38, 163] width 14 height 9
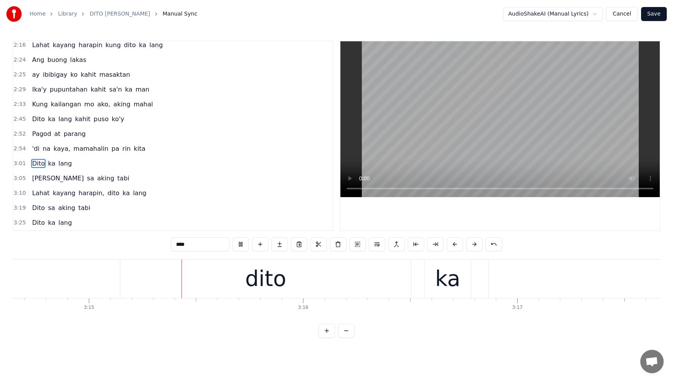
scroll to position [0, 41699]
click at [32, 148] on span "'di" at bounding box center [35, 148] width 9 height 9
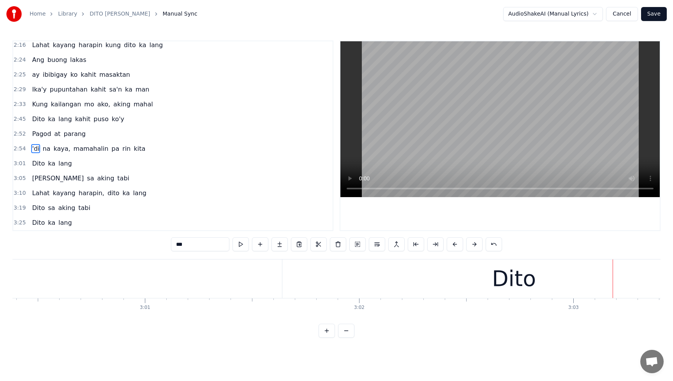
scroll to position [0, 38569]
click at [567, 275] on div "Dito" at bounding box center [586, 279] width 44 height 32
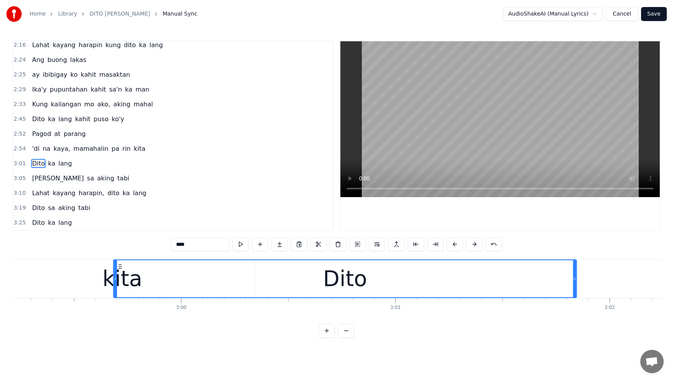
scroll to position [0, 38376]
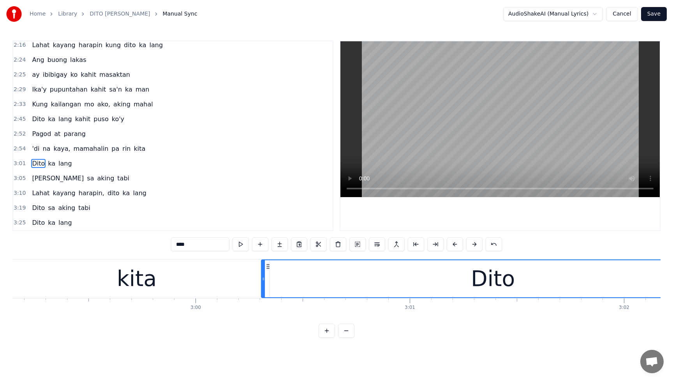
drag, startPoint x: 360, startPoint y: 265, endPoint x: 270, endPoint y: 282, distance: 92.0
click at [268, 283] on div "Dito" at bounding box center [493, 278] width 462 height 37
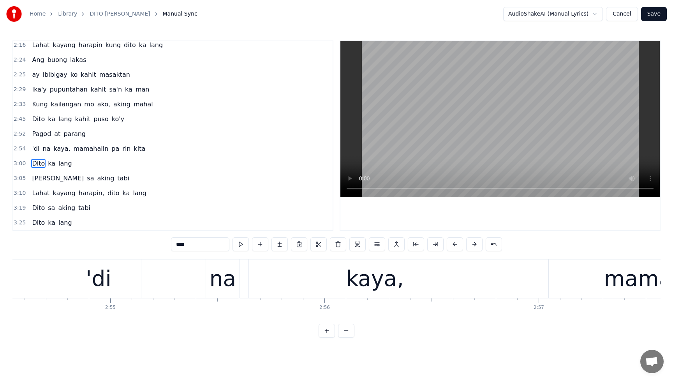
scroll to position [0, 37046]
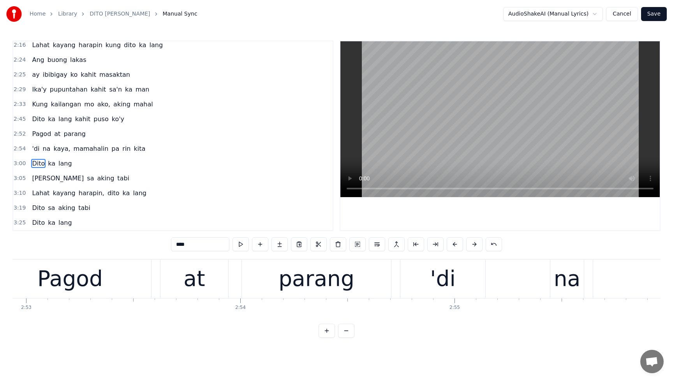
click at [34, 146] on span "'di" at bounding box center [35, 148] width 9 height 9
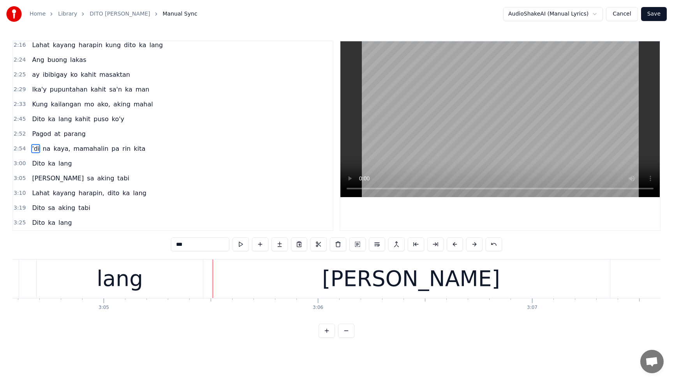
scroll to position [0, 39543]
click at [36, 161] on span "Dito" at bounding box center [38, 163] width 14 height 9
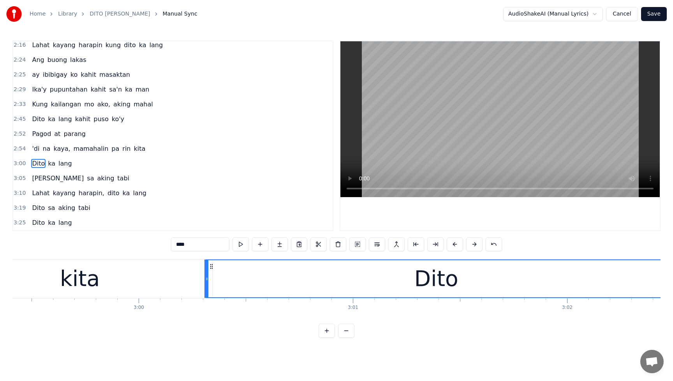
scroll to position [0, 38347]
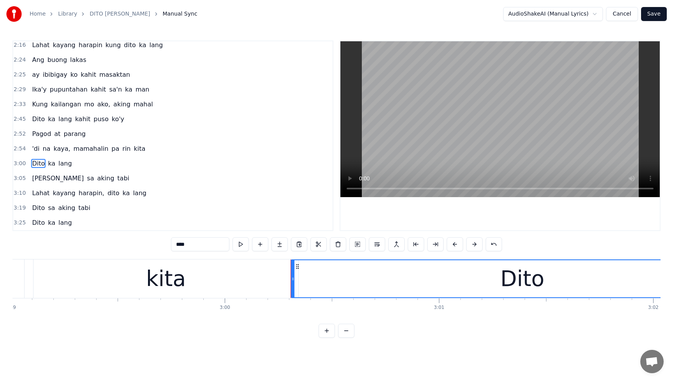
click at [166, 275] on div "kita" at bounding box center [166, 279] width 40 height 32
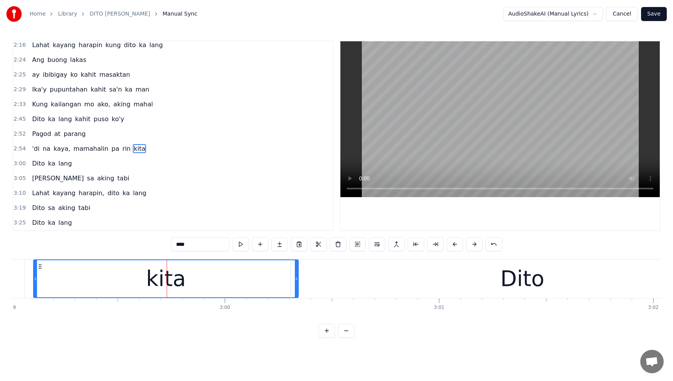
click at [315, 276] on div "Dito" at bounding box center [522, 278] width 463 height 39
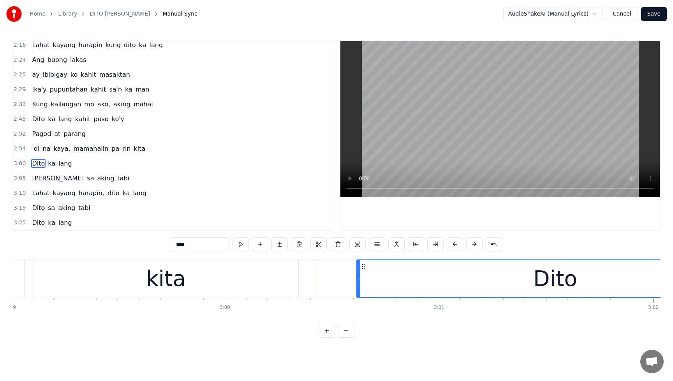
drag, startPoint x: 293, startPoint y: 280, endPoint x: 359, endPoint y: 279, distance: 65.8
click at [359, 279] on icon at bounding box center [358, 279] width 3 height 6
click at [263, 289] on div "kita" at bounding box center [165, 278] width 265 height 39
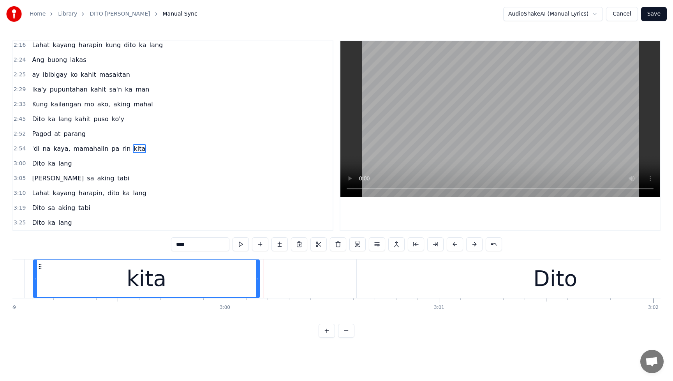
drag, startPoint x: 297, startPoint y: 280, endPoint x: 258, endPoint y: 280, distance: 39.0
click at [258, 280] on icon at bounding box center [257, 279] width 3 height 6
click at [427, 275] on div "Dito" at bounding box center [555, 278] width 397 height 39
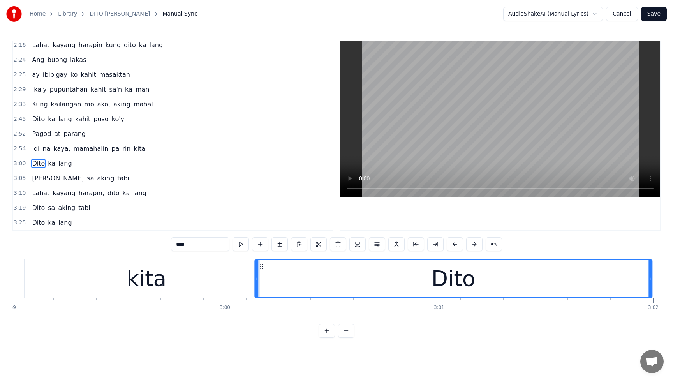
drag, startPoint x: 364, startPoint y: 268, endPoint x: 262, endPoint y: 272, distance: 102.1
click at [262, 272] on div "Dito" at bounding box center [453, 278] width 396 height 37
click at [138, 280] on div "kita" at bounding box center [147, 279] width 40 height 32
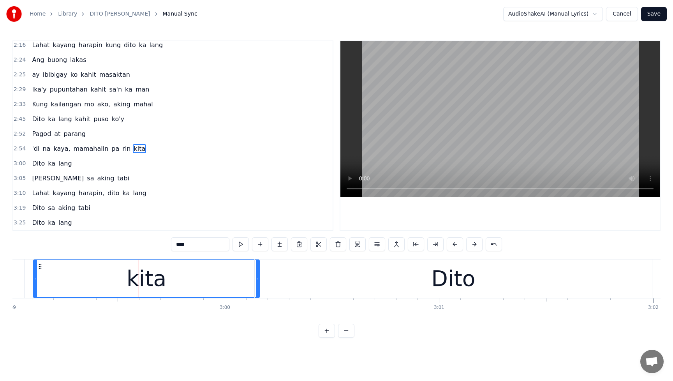
click at [280, 277] on div "Dito" at bounding box center [453, 278] width 397 height 39
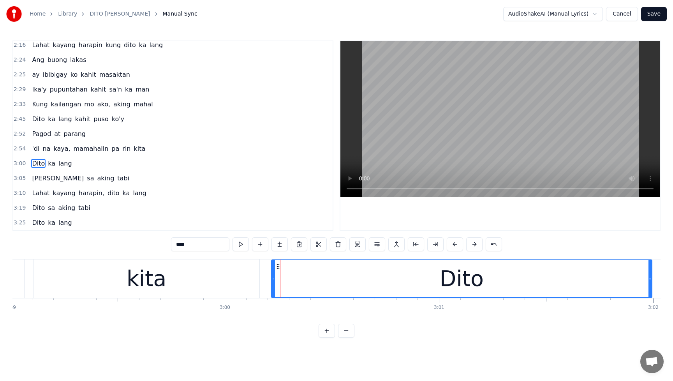
click at [273, 278] on icon at bounding box center [273, 279] width 3 height 6
click at [37, 149] on span "'di" at bounding box center [35, 148] width 9 height 9
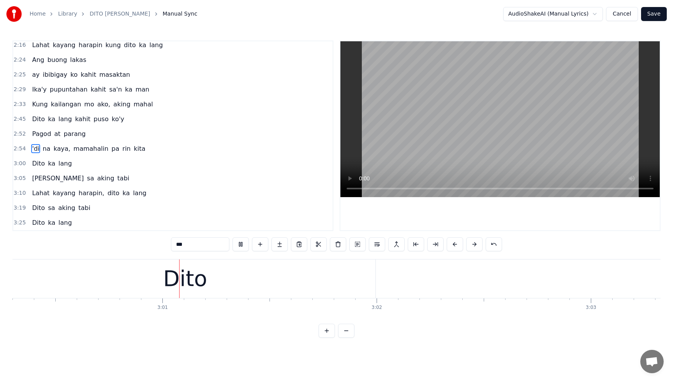
scroll to position [0, 38632]
click at [241, 243] on button at bounding box center [241, 244] width 16 height 14
click at [325, 277] on div "Dito" at bounding box center [176, 278] width 381 height 39
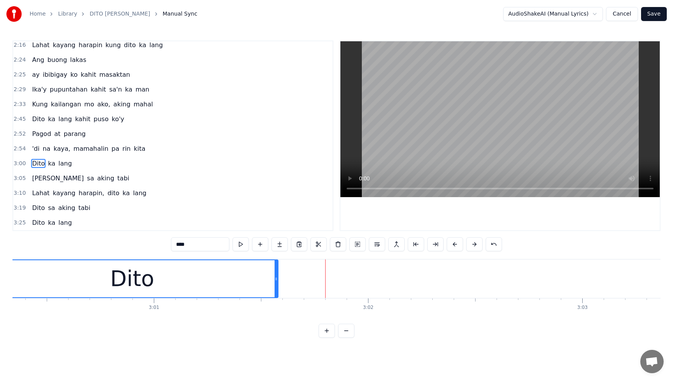
drag, startPoint x: 365, startPoint y: 280, endPoint x: 276, endPoint y: 293, distance: 89.6
click at [276, 293] on div at bounding box center [276, 278] width 3 height 37
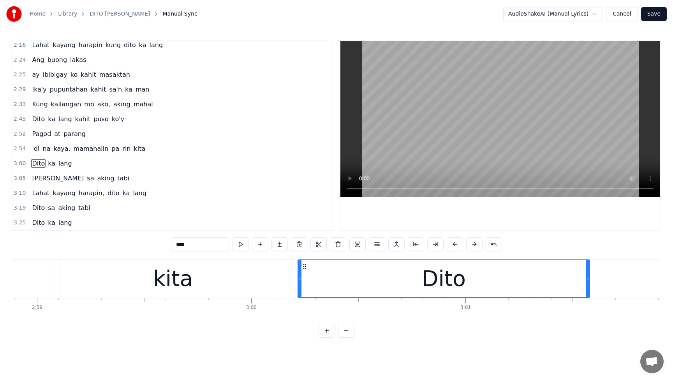
scroll to position [0, 38392]
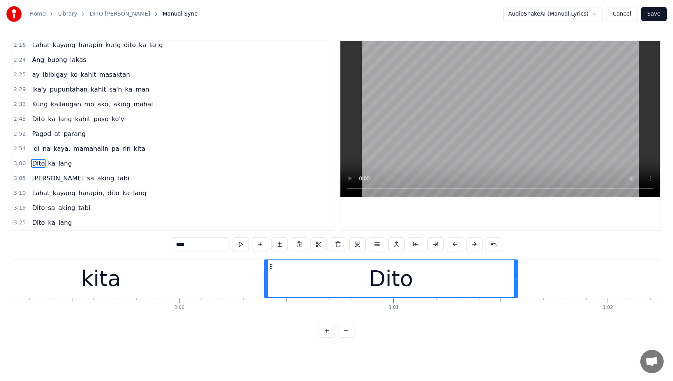
drag, startPoint x: 226, startPoint y: 280, endPoint x: 267, endPoint y: 283, distance: 41.0
click at [267, 283] on div at bounding box center [266, 278] width 3 height 37
click at [35, 148] on span "'di" at bounding box center [35, 148] width 9 height 9
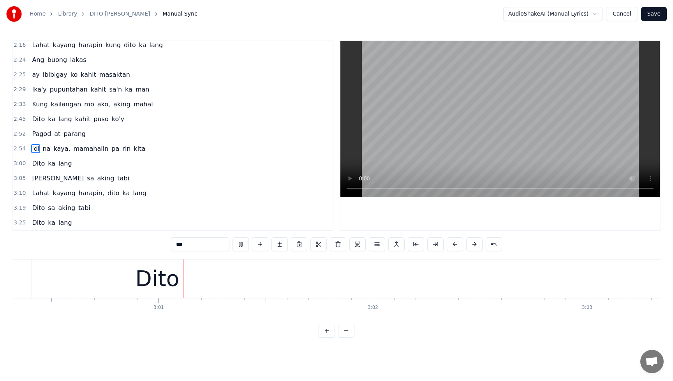
scroll to position [0, 38631]
click at [241, 242] on button at bounding box center [241, 244] width 16 height 14
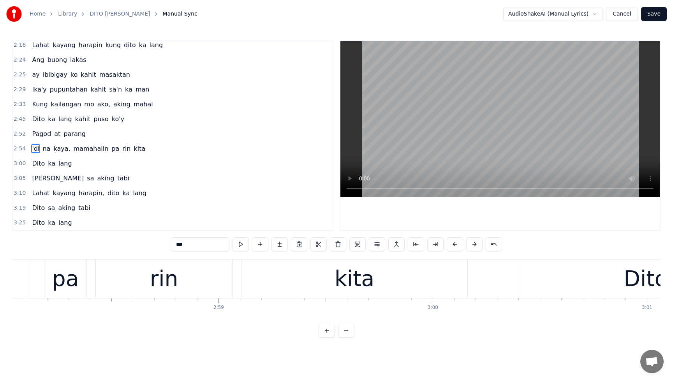
click at [368, 271] on div "kita" at bounding box center [355, 279] width 40 height 32
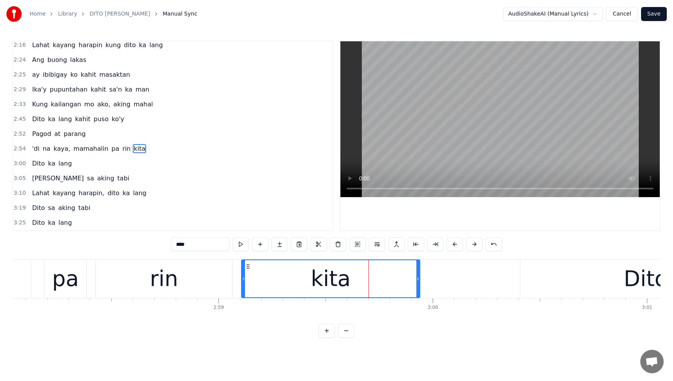
drag, startPoint x: 465, startPoint y: 280, endPoint x: 419, endPoint y: 287, distance: 46.4
click at [416, 287] on div at bounding box center [417, 278] width 3 height 37
click at [592, 274] on div "Dito" at bounding box center [645, 278] width 251 height 39
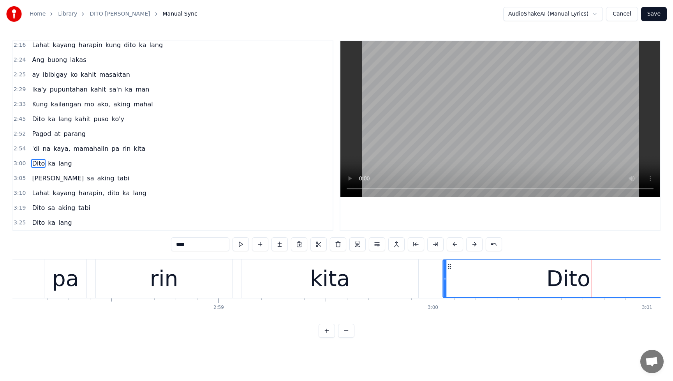
drag, startPoint x: 526, startPoint y: 268, endPoint x: 449, endPoint y: 271, distance: 77.2
click at [448, 272] on div "Dito" at bounding box center [568, 278] width 250 height 37
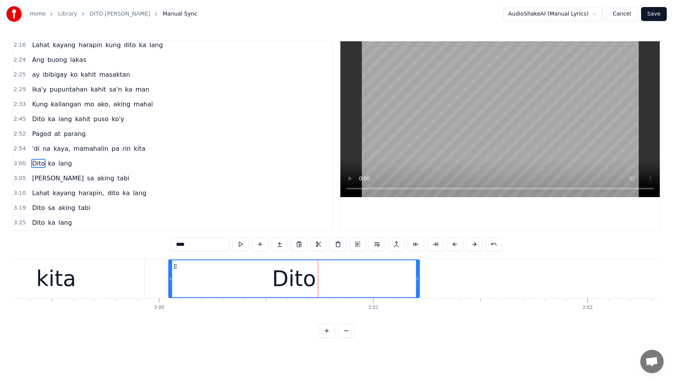
scroll to position [0, 38542]
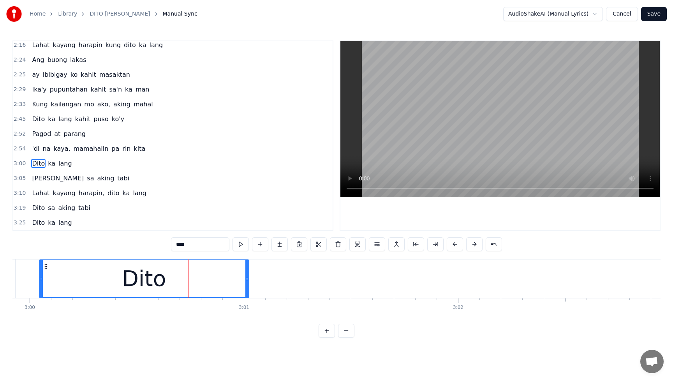
drag, startPoint x: 289, startPoint y: 279, endPoint x: 247, endPoint y: 281, distance: 41.4
click at [247, 281] on icon at bounding box center [246, 279] width 3 height 6
click at [35, 149] on span "'di" at bounding box center [35, 148] width 9 height 9
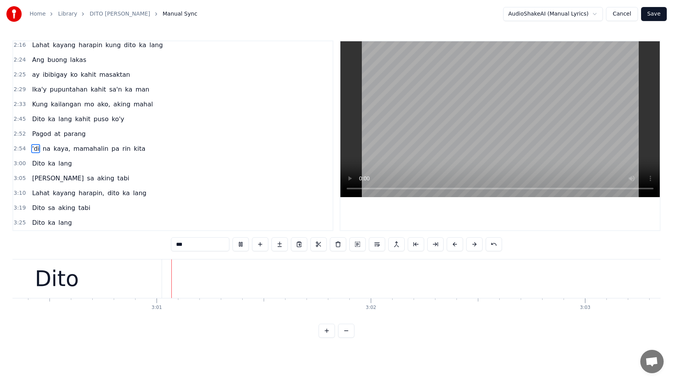
scroll to position [0, 38632]
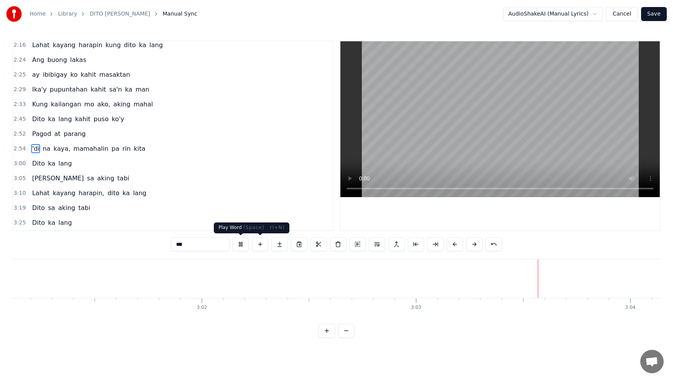
click at [245, 245] on button at bounding box center [241, 244] width 16 height 14
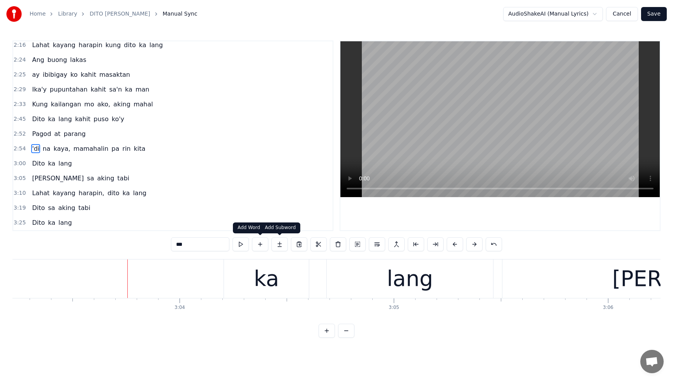
scroll to position [0, 39257]
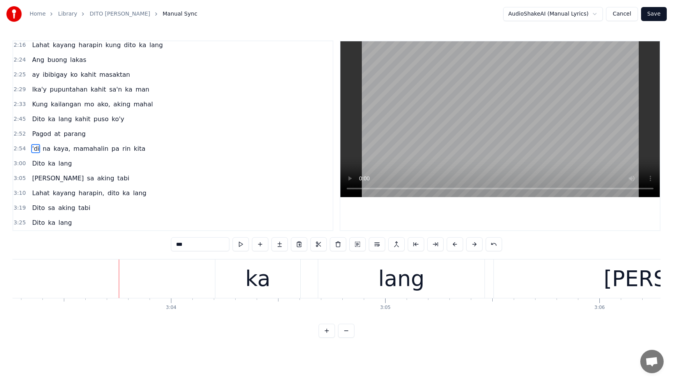
click at [36, 162] on span "Dito" at bounding box center [38, 163] width 14 height 9
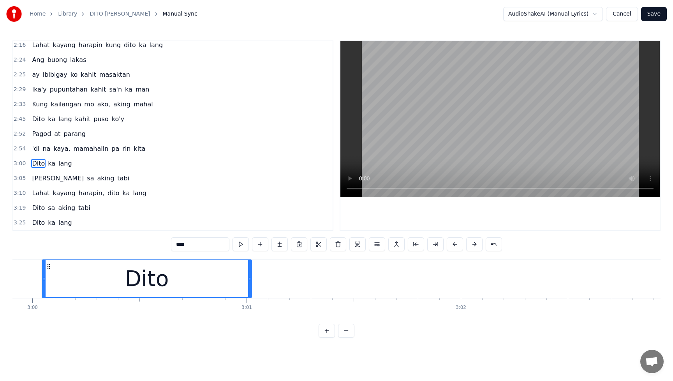
scroll to position [0, 38529]
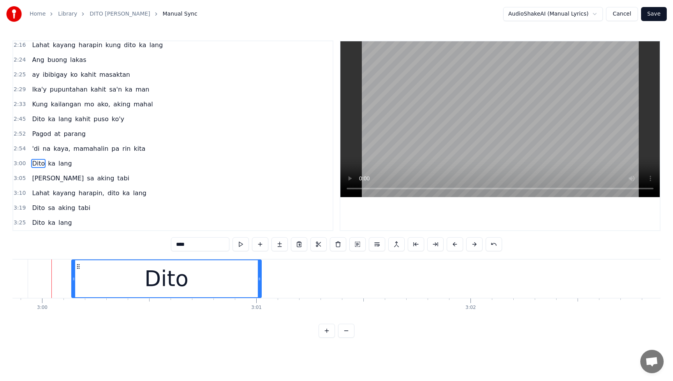
drag, startPoint x: 54, startPoint y: 280, endPoint x: 81, endPoint y: 281, distance: 26.5
click at [75, 281] on icon at bounding box center [73, 279] width 3 height 6
drag, startPoint x: 81, startPoint y: 279, endPoint x: 99, endPoint y: 280, distance: 17.9
click at [99, 280] on icon at bounding box center [98, 279] width 3 height 6
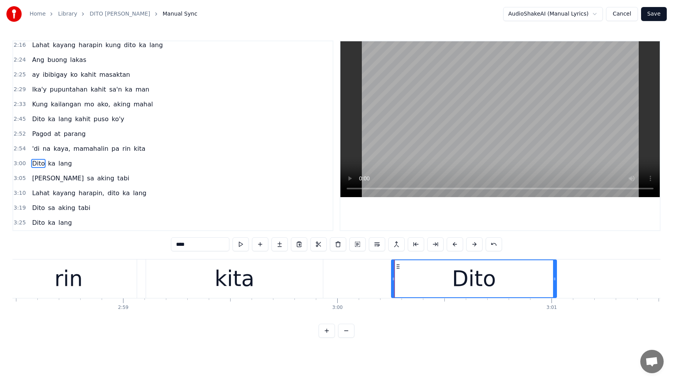
scroll to position [0, 38220]
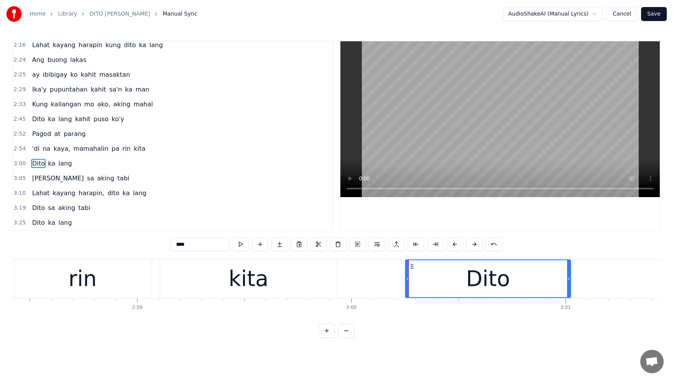
click at [282, 279] on div "kita" at bounding box center [248, 278] width 177 height 39
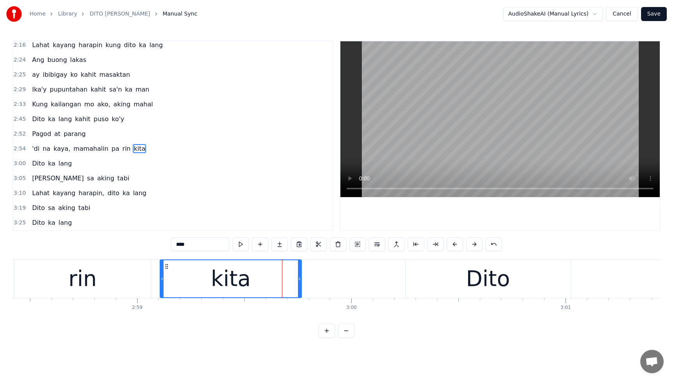
drag, startPoint x: 335, startPoint y: 280, endPoint x: 300, endPoint y: 283, distance: 35.6
click at [300, 283] on div at bounding box center [299, 278] width 3 height 37
click at [463, 277] on div "Dito" at bounding box center [487, 278] width 165 height 39
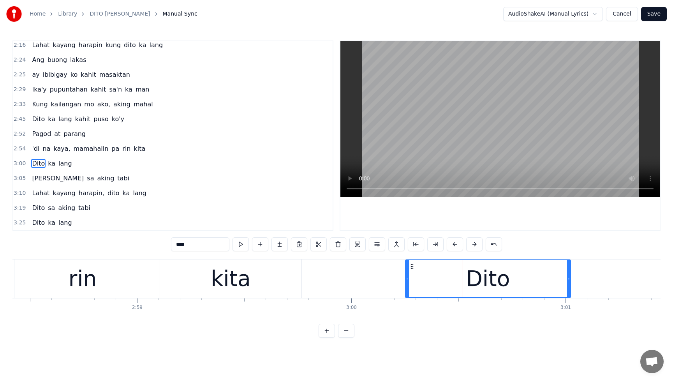
click at [209, 282] on div "kita" at bounding box center [230, 278] width 141 height 39
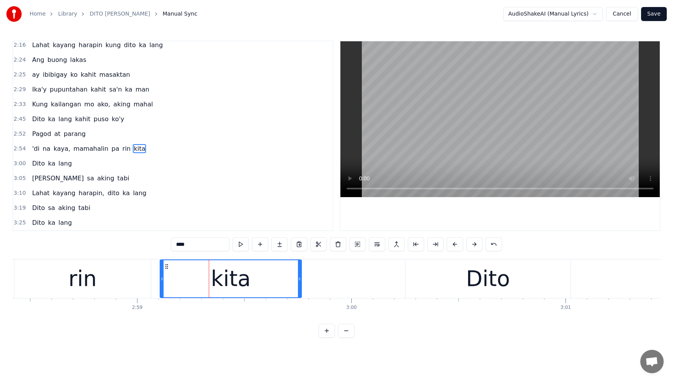
click at [34, 150] on span "'di" at bounding box center [35, 148] width 9 height 9
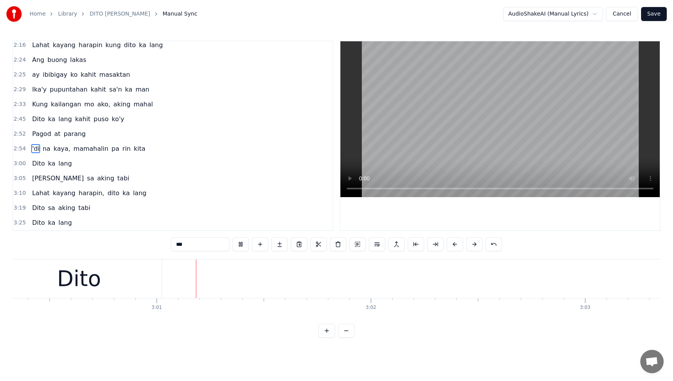
scroll to position [0, 38632]
click at [242, 248] on button at bounding box center [241, 244] width 16 height 14
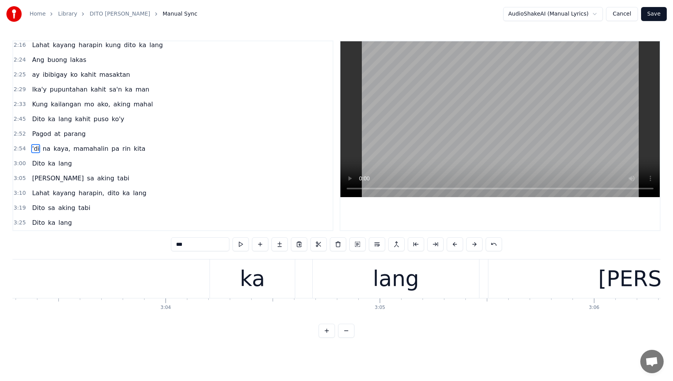
scroll to position [0, 39206]
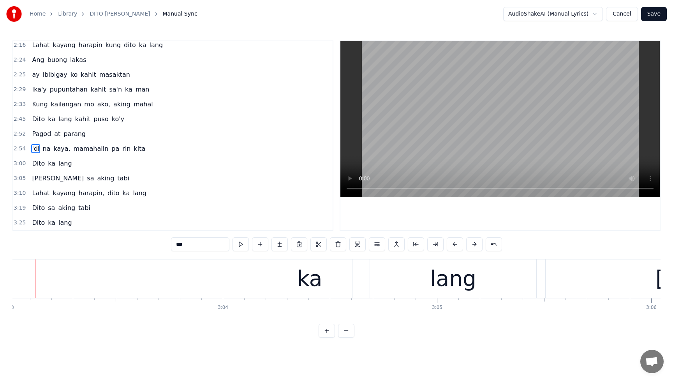
click at [303, 278] on div "ka" at bounding box center [309, 279] width 25 height 32
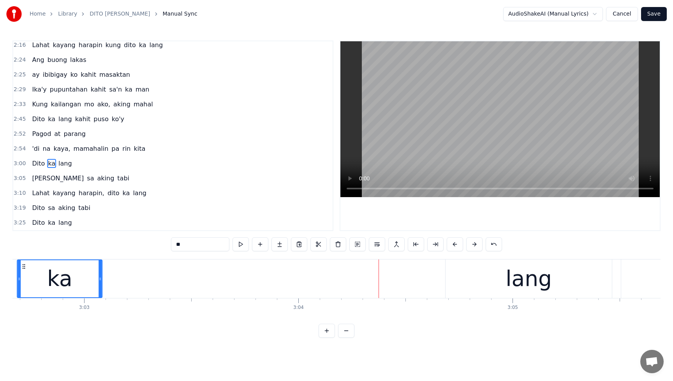
scroll to position [0, 39081]
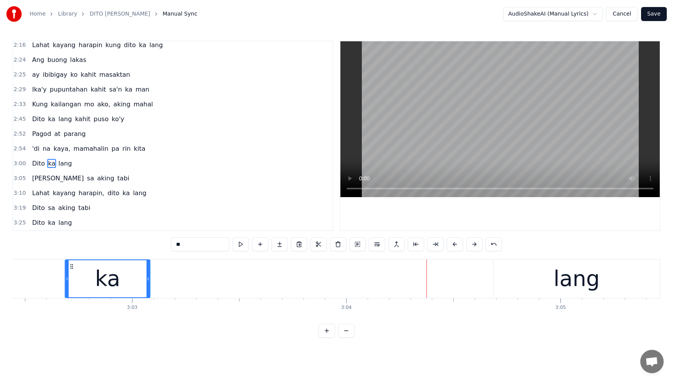
drag, startPoint x: 273, startPoint y: 268, endPoint x: 165, endPoint y: 270, distance: 108.3
click at [65, 277] on div "ka" at bounding box center [107, 278] width 84 height 37
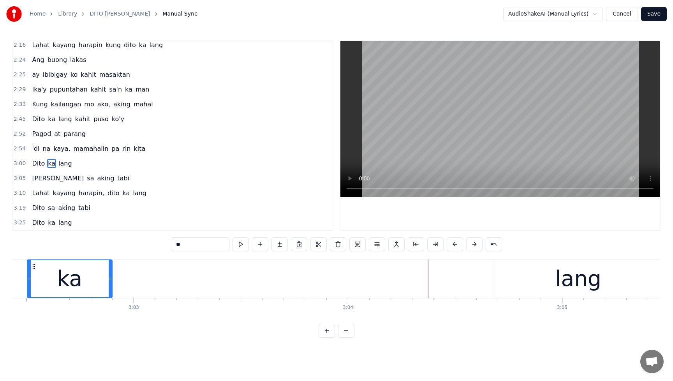
click at [541, 285] on div "lang" at bounding box center [578, 278] width 166 height 39
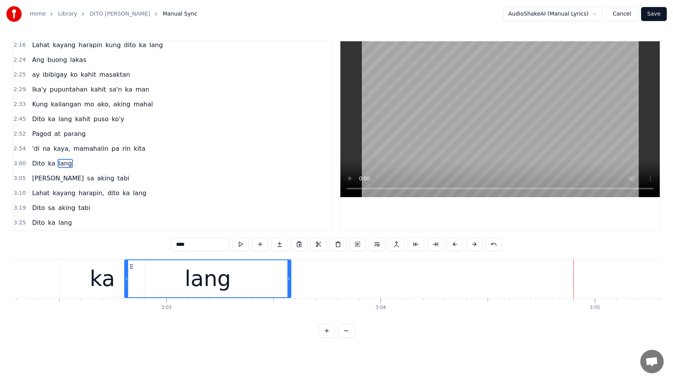
drag, startPoint x: 500, startPoint y: 267, endPoint x: 133, endPoint y: 285, distance: 367.3
click at [133, 285] on div "lang" at bounding box center [208, 278] width 166 height 37
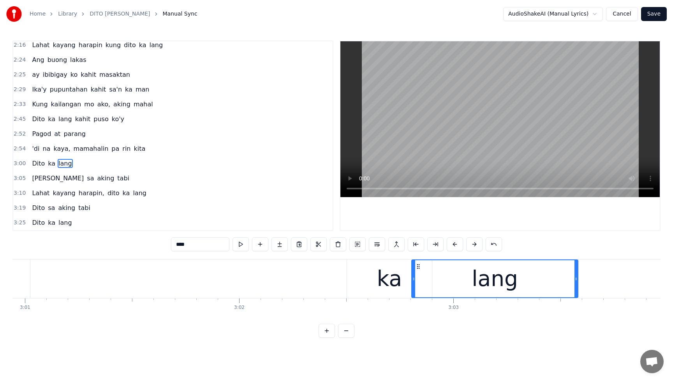
scroll to position [0, 38804]
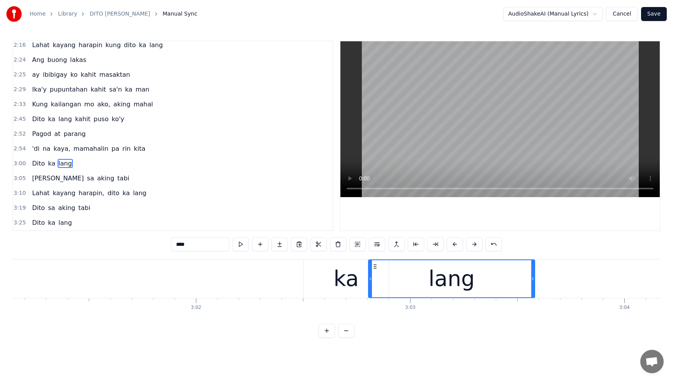
click at [349, 279] on div "ka" at bounding box center [346, 279] width 25 height 32
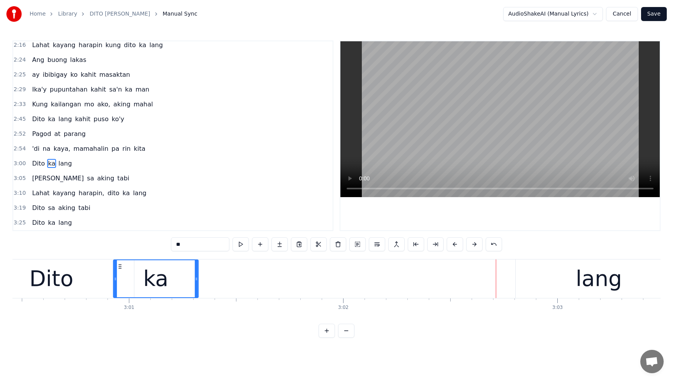
scroll to position [0, 38652]
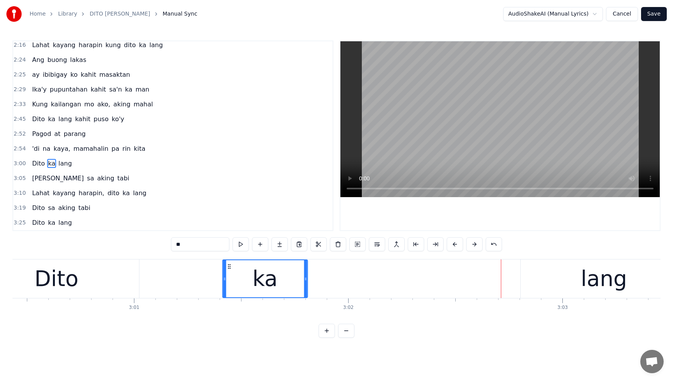
drag, startPoint x: 293, startPoint y: 270, endPoint x: 230, endPoint y: 278, distance: 63.2
click at [230, 278] on div "ka" at bounding box center [265, 278] width 84 height 37
click at [563, 280] on div "lang" at bounding box center [604, 278] width 166 height 39
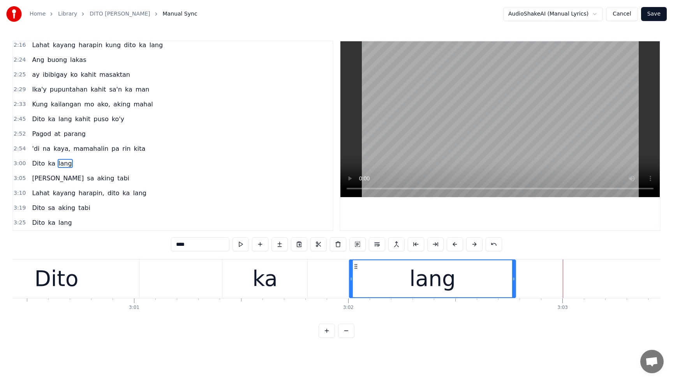
drag, startPoint x: 525, startPoint y: 267, endPoint x: 354, endPoint y: 284, distance: 172.2
click at [354, 283] on div "lang" at bounding box center [433, 278] width 166 height 37
drag, startPoint x: 38, startPoint y: 148, endPoint x: 47, endPoint y: 150, distance: 9.2
click at [37, 148] on span "'di" at bounding box center [35, 148] width 9 height 9
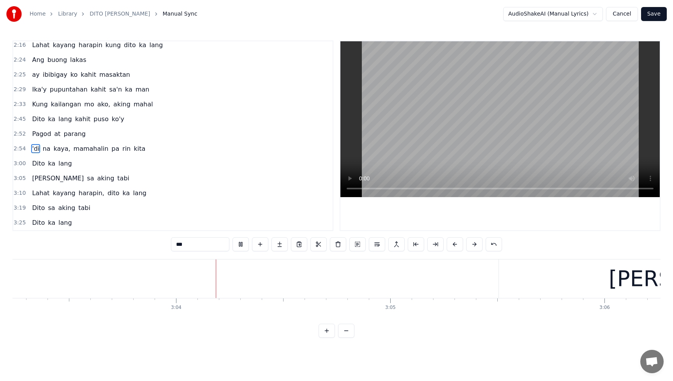
scroll to position [0, 39257]
click at [241, 246] on button at bounding box center [241, 244] width 16 height 14
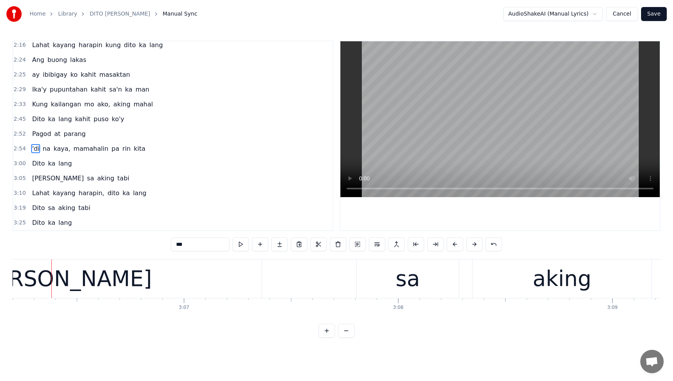
click at [36, 166] on span "Dito" at bounding box center [38, 163] width 14 height 9
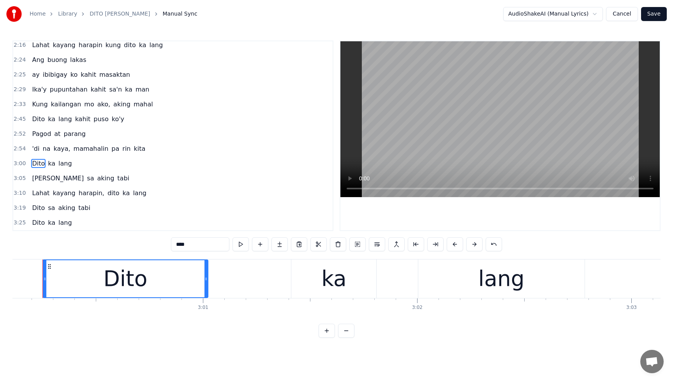
scroll to position [0, 38574]
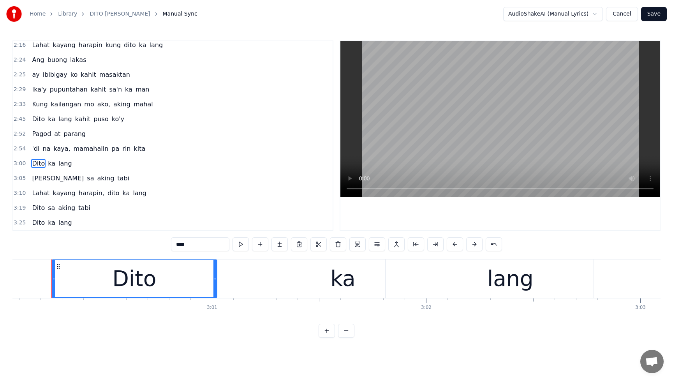
click at [124, 289] on div "Dito" at bounding box center [134, 279] width 44 height 32
drag, startPoint x: 45, startPoint y: 281, endPoint x: 28, endPoint y: 285, distance: 17.1
click at [28, 285] on div at bounding box center [28, 278] width 3 height 37
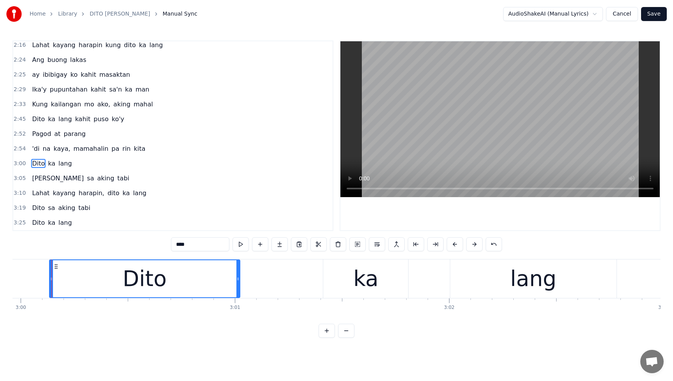
scroll to position [0, 38551]
drag, startPoint x: 50, startPoint y: 282, endPoint x: 33, endPoint y: 285, distance: 17.7
click at [33, 285] on div at bounding box center [33, 278] width 3 height 37
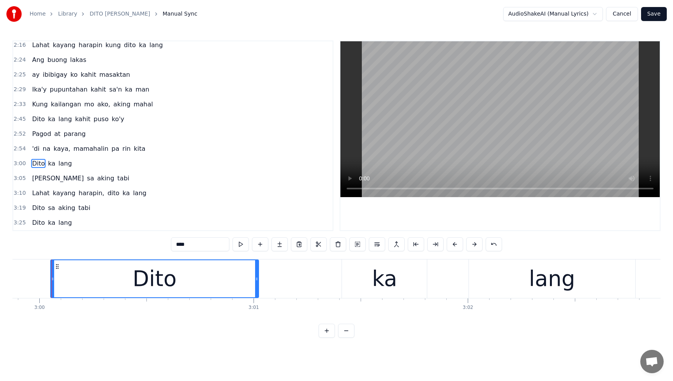
click at [418, 280] on div "ka" at bounding box center [384, 278] width 85 height 39
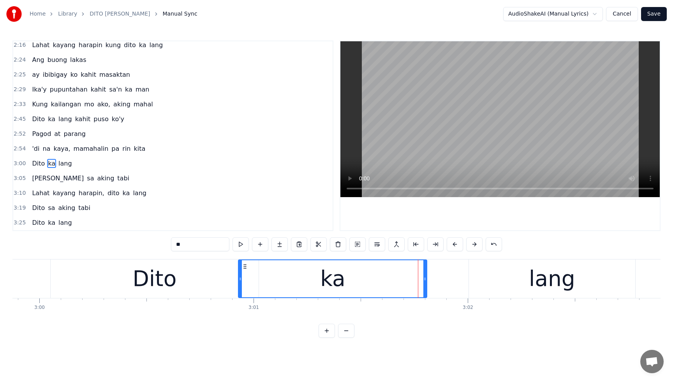
drag, startPoint x: 344, startPoint y: 279, endPoint x: 240, endPoint y: 291, distance: 104.3
click at [240, 291] on div at bounding box center [240, 278] width 3 height 37
drag, startPoint x: 426, startPoint y: 279, endPoint x: 396, endPoint y: 284, distance: 30.5
click at [388, 285] on div at bounding box center [386, 278] width 3 height 37
click at [500, 277] on div "lang" at bounding box center [552, 278] width 166 height 39
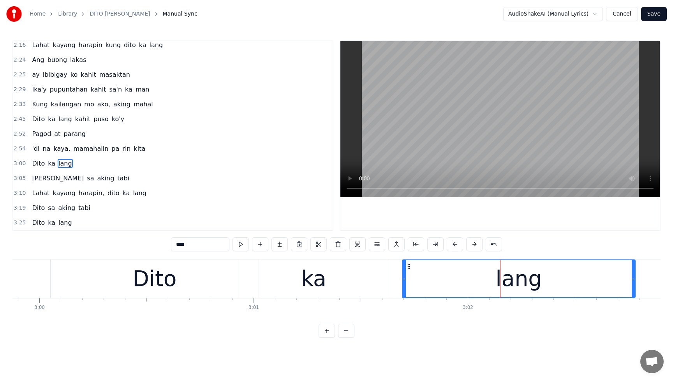
drag, startPoint x: 470, startPoint y: 278, endPoint x: 403, endPoint y: 287, distance: 68.4
click at [403, 287] on div at bounding box center [404, 278] width 3 height 37
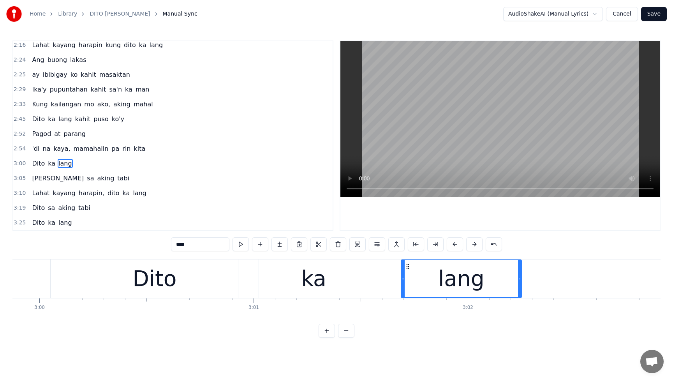
drag, startPoint x: 634, startPoint y: 278, endPoint x: 520, endPoint y: 291, distance: 114.4
click at [520, 291] on div at bounding box center [519, 278] width 3 height 37
click at [36, 150] on span "'di" at bounding box center [35, 148] width 9 height 9
type input "***"
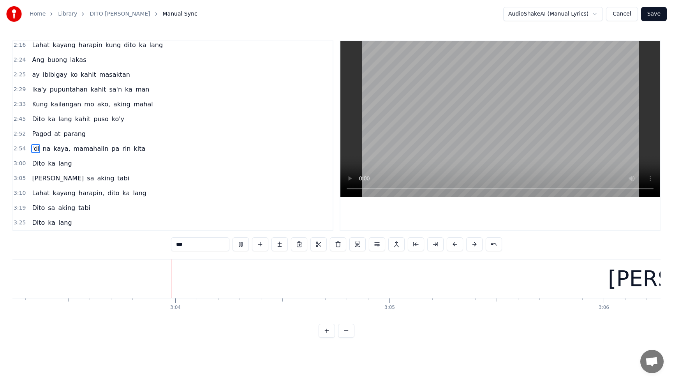
scroll to position [0, 39256]
click at [241, 245] on button at bounding box center [241, 244] width 16 height 14
click at [64, 157] on div "Dito [PERSON_NAME]" at bounding box center [52, 164] width 46 height 14
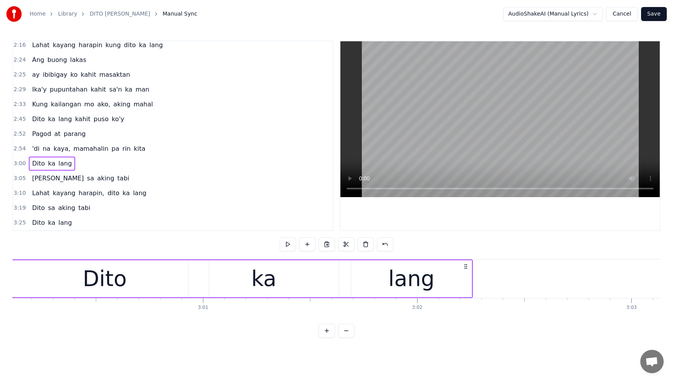
scroll to position [0, 38531]
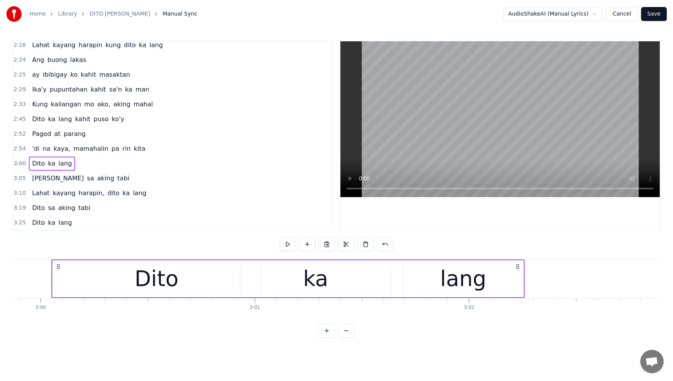
click at [469, 280] on div "lang" at bounding box center [463, 279] width 46 height 32
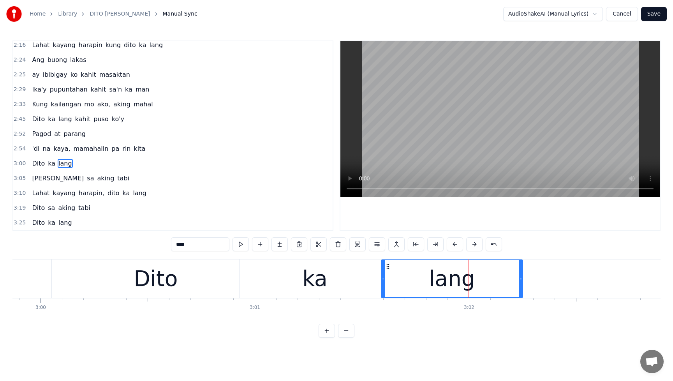
drag, startPoint x: 405, startPoint y: 281, endPoint x: 387, endPoint y: 285, distance: 18.0
click at [383, 285] on div at bounding box center [383, 278] width 3 height 37
click at [502, 283] on div "lang" at bounding box center [451, 278] width 141 height 37
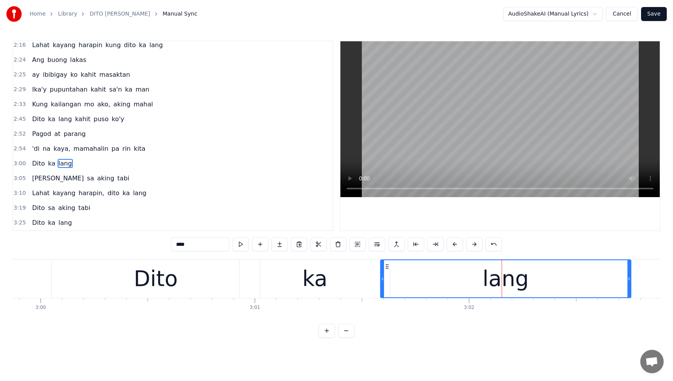
drag, startPoint x: 521, startPoint y: 278, endPoint x: 636, endPoint y: 276, distance: 114.9
click at [631, 276] on icon at bounding box center [628, 279] width 3 height 6
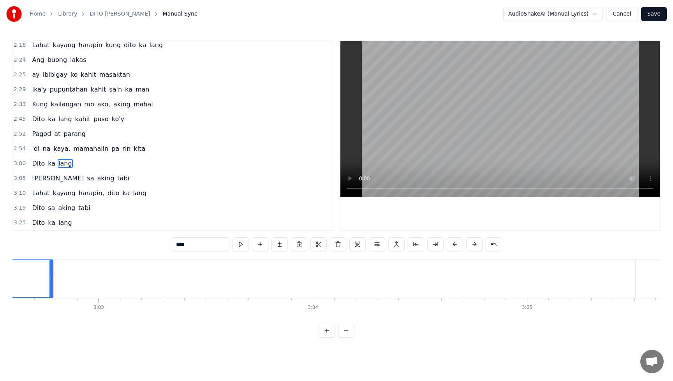
click at [38, 162] on span "Dito" at bounding box center [38, 163] width 14 height 9
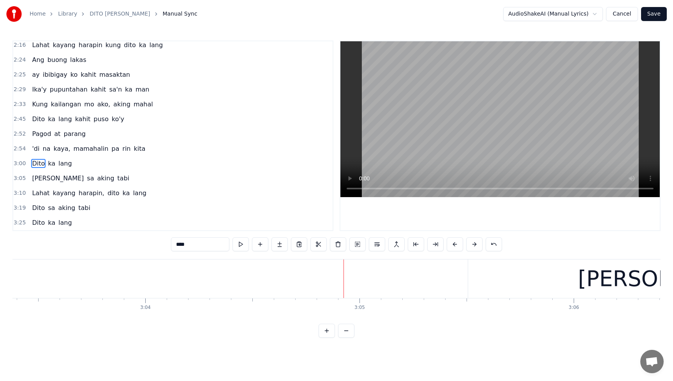
scroll to position [0, 39398]
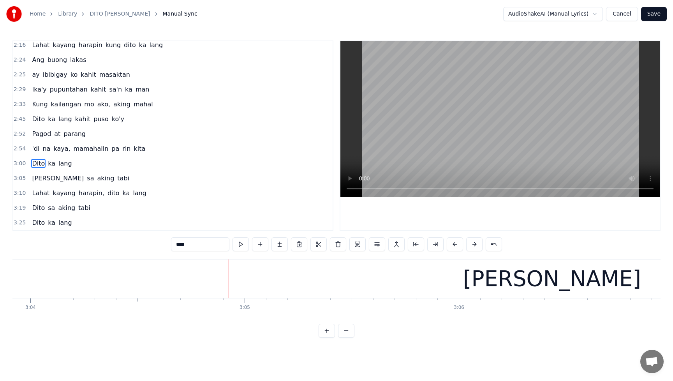
click at [532, 278] on div "[PERSON_NAME]" at bounding box center [552, 279] width 178 height 32
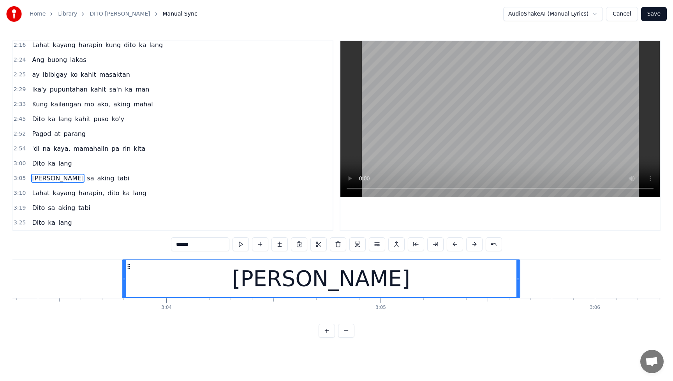
scroll to position [0, 39259]
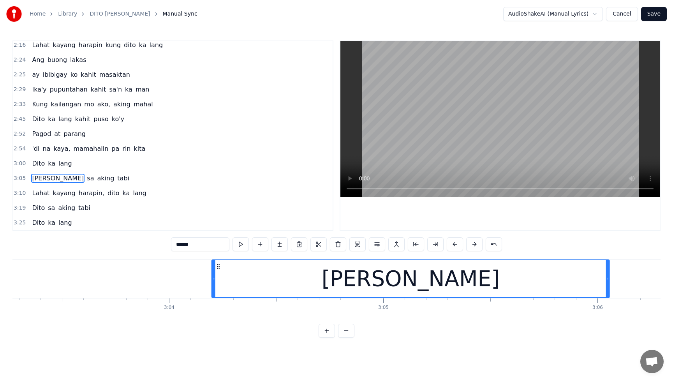
drag, startPoint x: 360, startPoint y: 268, endPoint x: 214, endPoint y: 285, distance: 147.1
click at [219, 288] on div "[PERSON_NAME]" at bounding box center [410, 278] width 397 height 37
click at [42, 166] on span "Dito" at bounding box center [38, 163] width 14 height 9
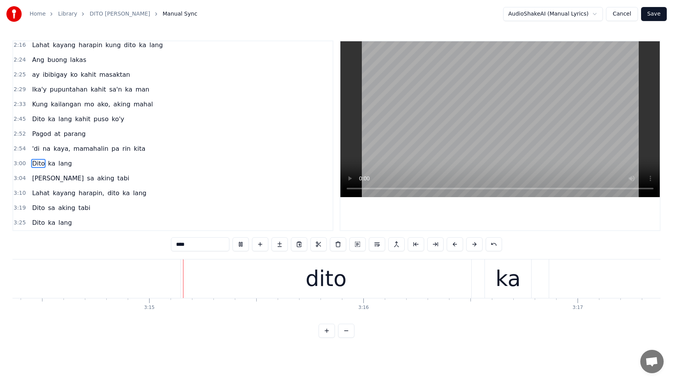
scroll to position [0, 41646]
click at [241, 248] on button at bounding box center [241, 244] width 16 height 14
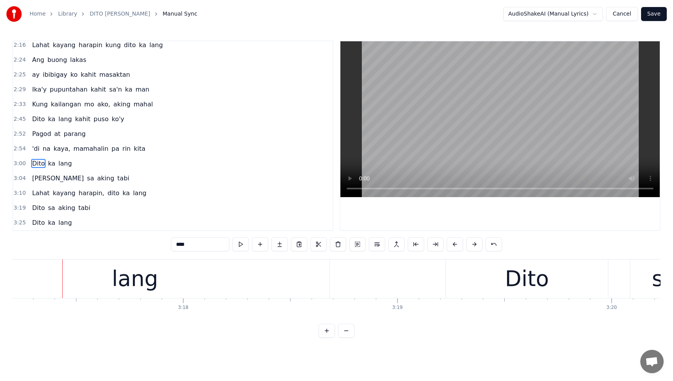
scroll to position [0, 42255]
click at [83, 211] on span "tabi" at bounding box center [85, 207] width 14 height 9
type input "****"
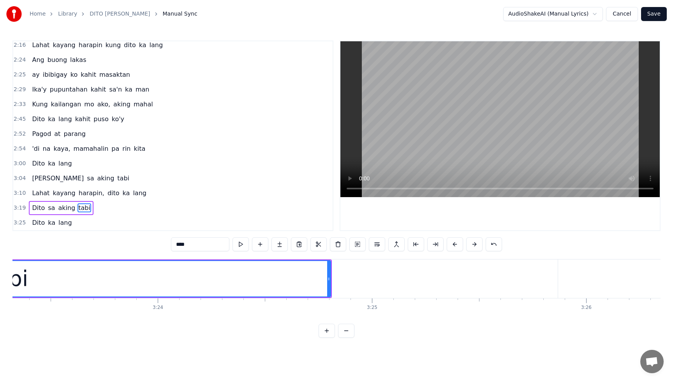
scroll to position [0, 43670]
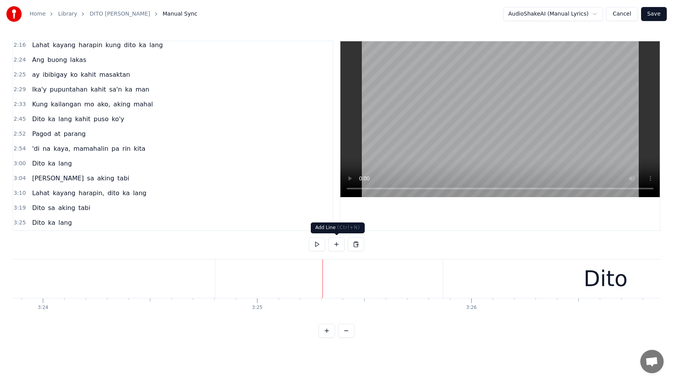
click at [337, 243] on button at bounding box center [336, 244] width 16 height 14
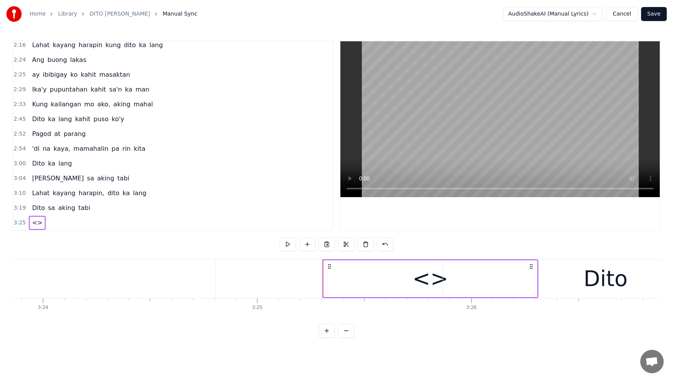
drag, startPoint x: 423, startPoint y: 275, endPoint x: 390, endPoint y: 270, distance: 33.1
click at [422, 275] on div "<>" at bounding box center [430, 279] width 36 height 32
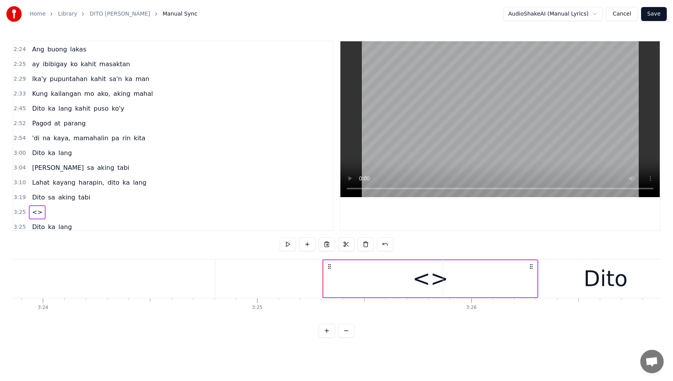
scroll to position [403, 0]
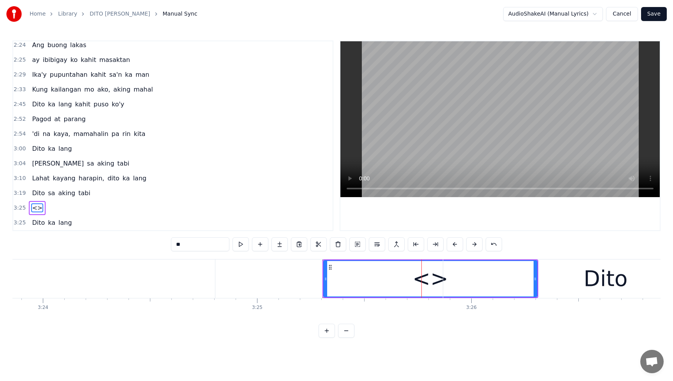
drag, startPoint x: 202, startPoint y: 243, endPoint x: 152, endPoint y: 245, distance: 49.5
click at [152, 245] on div "0:15 Ika'y dumating 0:18 na parang ihip ng hangin 0:22 Ako'y nakahinga 0:25 dah…" at bounding box center [336, 189] width 648 height 297
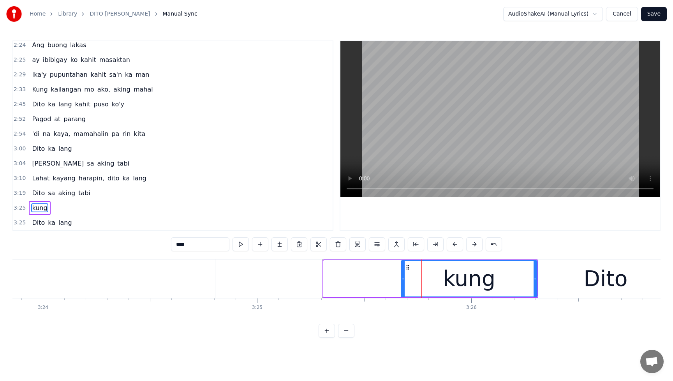
drag, startPoint x: 326, startPoint y: 279, endPoint x: 406, endPoint y: 280, distance: 80.2
click at [405, 280] on icon at bounding box center [403, 279] width 3 height 6
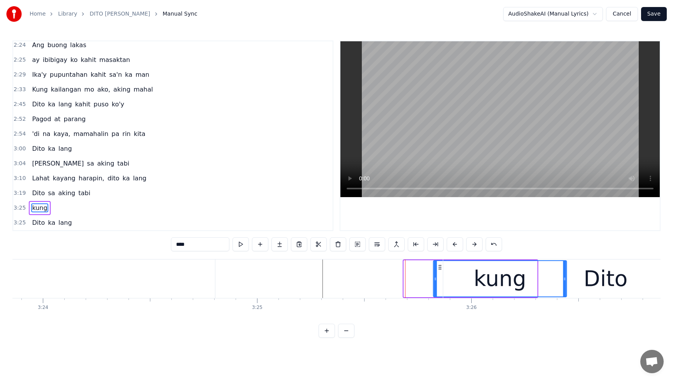
drag, startPoint x: 411, startPoint y: 267, endPoint x: 441, endPoint y: 266, distance: 29.6
click at [441, 266] on icon at bounding box center [440, 267] width 6 height 6
click at [32, 192] on span "Dito" at bounding box center [38, 193] width 14 height 9
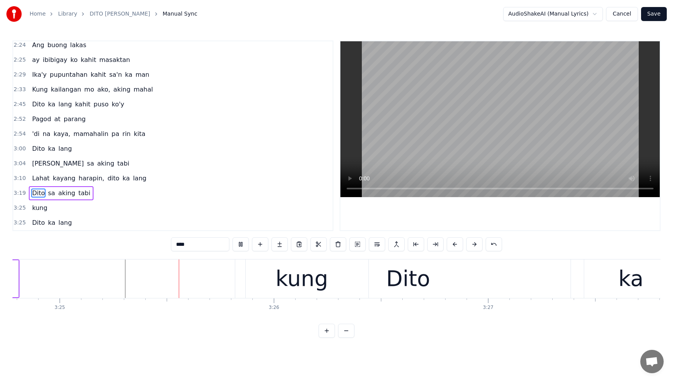
scroll to position [0, 43876]
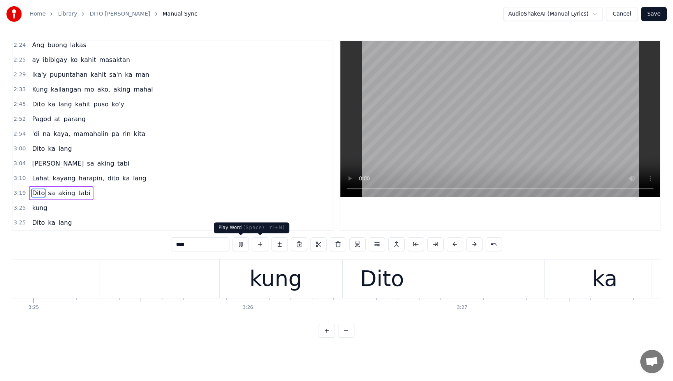
click at [234, 244] on button at bounding box center [241, 244] width 16 height 14
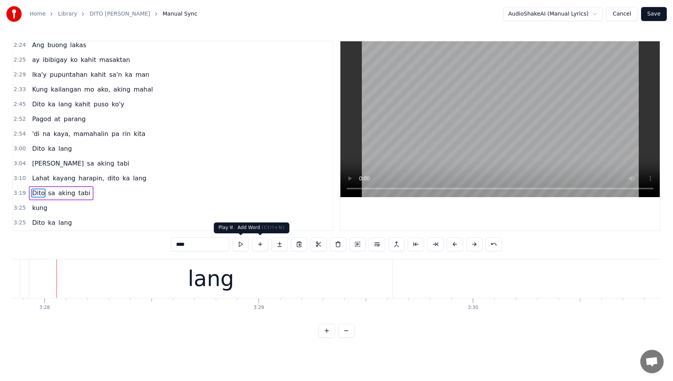
scroll to position [0, 44530]
click at [40, 210] on span "kung" at bounding box center [39, 207] width 17 height 9
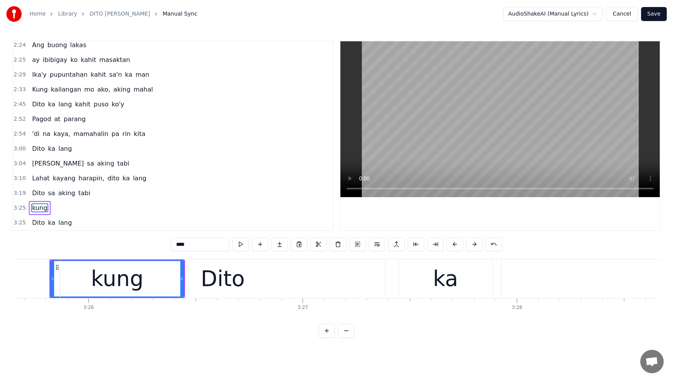
scroll to position [0, 44050]
click at [147, 291] on div "Dito" at bounding box center [225, 278] width 325 height 39
type input "****"
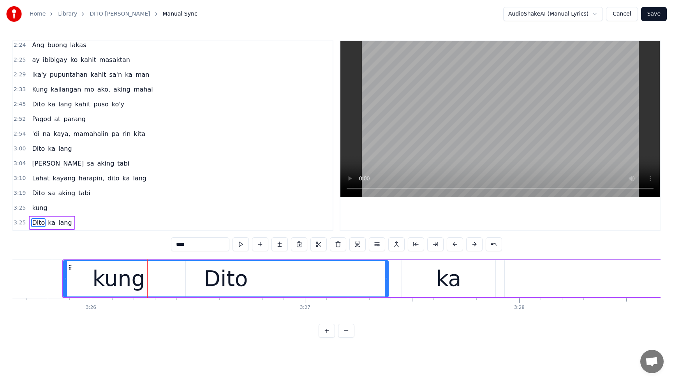
click at [102, 286] on div "Dito" at bounding box center [226, 278] width 324 height 35
click at [70, 275] on div "Dito" at bounding box center [226, 278] width 324 height 35
click at [445, 336] on div "0:15 Ika'y dumating 0:18 na parang ihip ng hangin 0:22 Ako'y nakahinga 0:25 dah…" at bounding box center [336, 189] width 648 height 297
click at [123, 280] on div "Dito" at bounding box center [226, 278] width 324 height 35
click at [187, 195] on div "3:19 Dito sa aking tabi" at bounding box center [172, 193] width 319 height 15
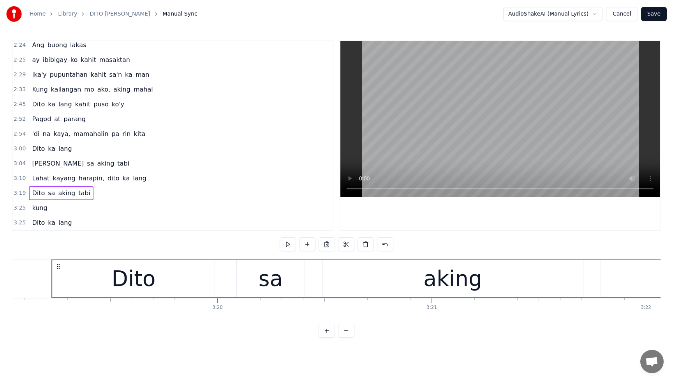
click at [35, 210] on span "kung" at bounding box center [39, 207] width 17 height 9
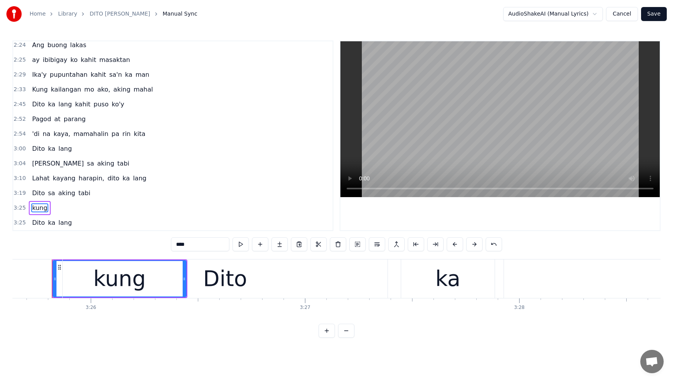
drag, startPoint x: 205, startPoint y: 245, endPoint x: 118, endPoint y: 252, distance: 86.7
click at [118, 251] on div "0:15 Ika'y dumating 0:18 na parang ihip ng hangin 0:22 Ako'y nakahinga 0:25 dah…" at bounding box center [336, 189] width 648 height 297
type input "*"
click at [237, 202] on div "3:25" at bounding box center [172, 208] width 319 height 15
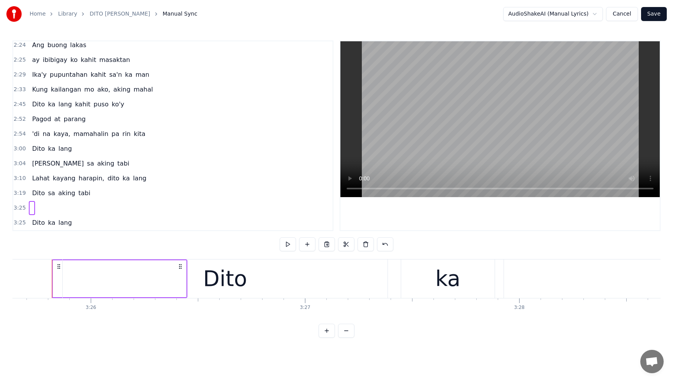
click at [37, 136] on span "'di" at bounding box center [35, 133] width 9 height 9
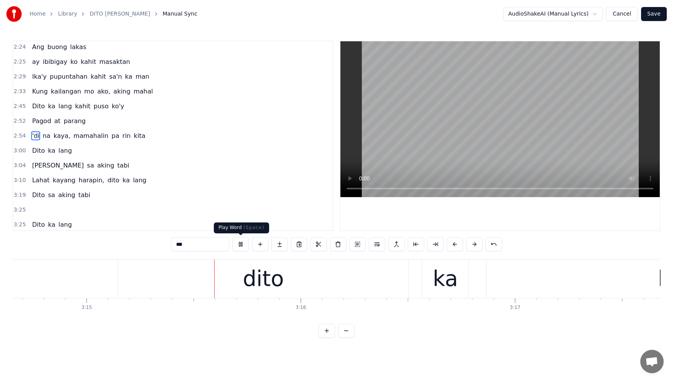
scroll to position [0, 41707]
click at [239, 244] on button at bounding box center [241, 244] width 16 height 14
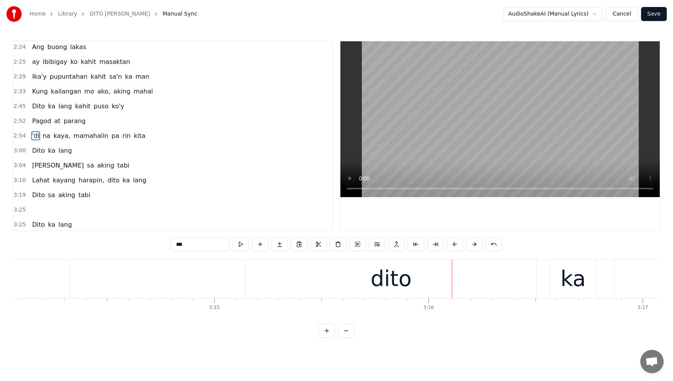
scroll to position [0, 41441]
click at [273, 280] on div "Lahat kayang harapin, dito [PERSON_NAME]" at bounding box center [246, 278] width 1775 height 39
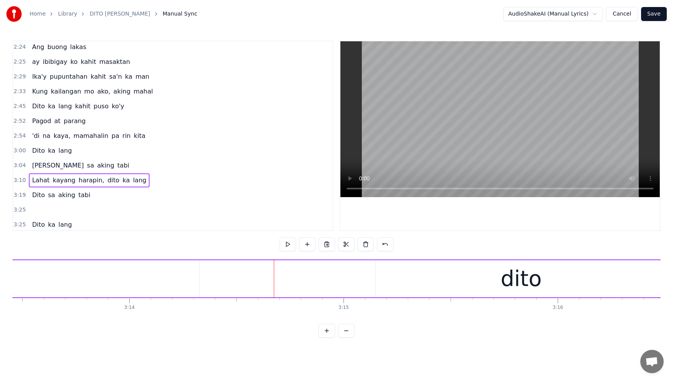
click at [280, 278] on div "Lahat kayang harapin, dito [PERSON_NAME]" at bounding box center [246, 278] width 1775 height 39
click at [280, 277] on div "Lahat kayang harapin, dito [PERSON_NAME]" at bounding box center [246, 278] width 1775 height 39
click at [282, 276] on div "Lahat kayang harapin, dito [PERSON_NAME]" at bounding box center [246, 278] width 1775 height 39
click at [280, 275] on div "Lahat kayang harapin, dito [PERSON_NAME]" at bounding box center [246, 278] width 1775 height 39
click at [307, 245] on button at bounding box center [307, 244] width 16 height 14
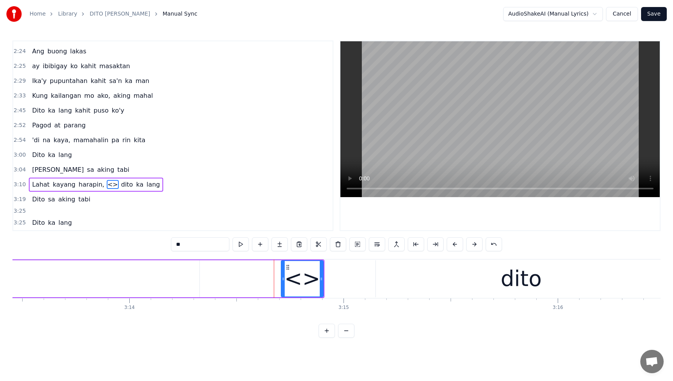
scroll to position [397, 0]
drag, startPoint x: 201, startPoint y: 247, endPoint x: 150, endPoint y: 247, distance: 51.8
click at [151, 248] on div "0:15 Ika'y dumating 0:18 na parang ihip ng hangin 0:22 Ako'y nakahinga 0:25 dah…" at bounding box center [336, 189] width 648 height 297
type input "*"
drag, startPoint x: 321, startPoint y: 280, endPoint x: 339, endPoint y: 279, distance: 18.7
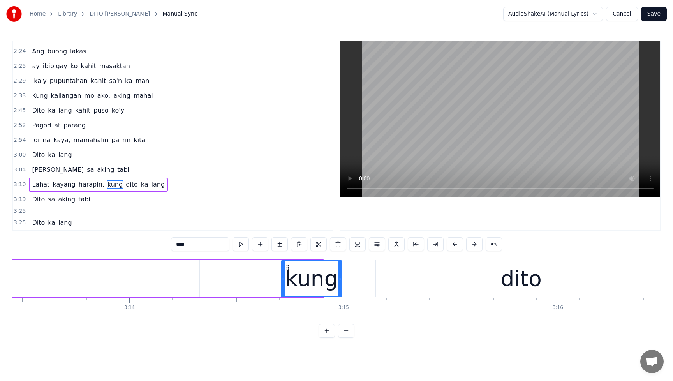
click at [339, 279] on icon at bounding box center [339, 279] width 3 height 6
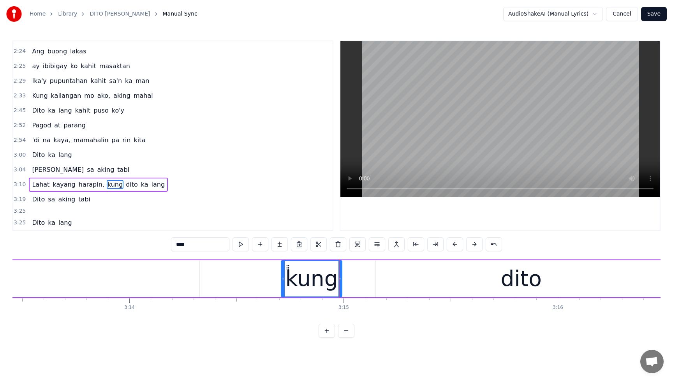
click at [37, 172] on span "[PERSON_NAME]" at bounding box center [57, 169] width 53 height 9
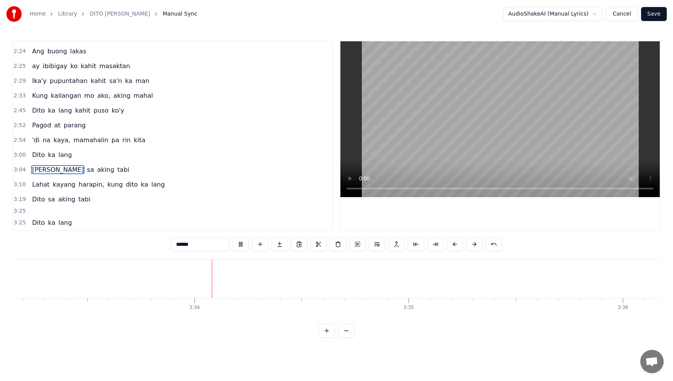
scroll to position [0, 45665]
click at [239, 245] on button at bounding box center [241, 244] width 16 height 14
click at [61, 224] on span "lang" at bounding box center [65, 222] width 15 height 9
type input "****"
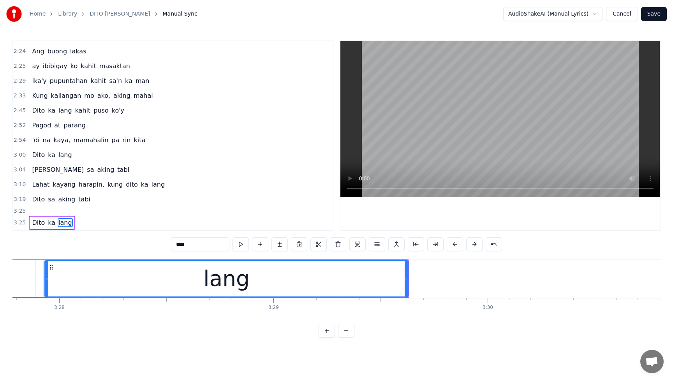
scroll to position [0, 44502]
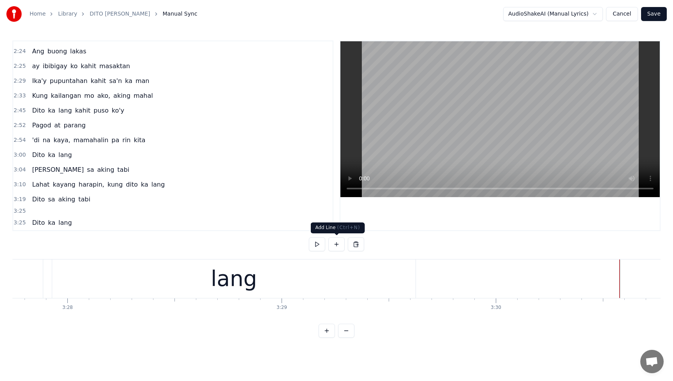
click at [337, 245] on button at bounding box center [336, 244] width 16 height 14
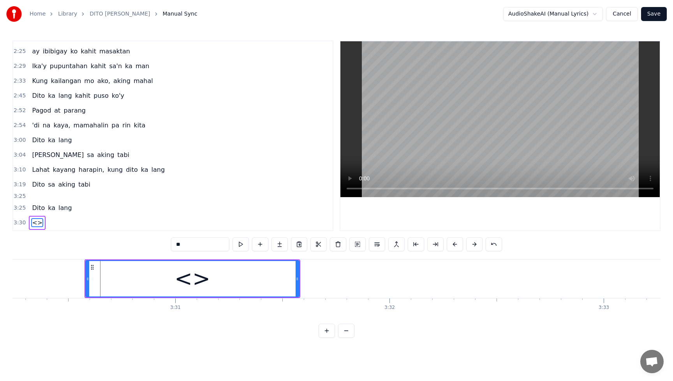
scroll to position [0, 45086]
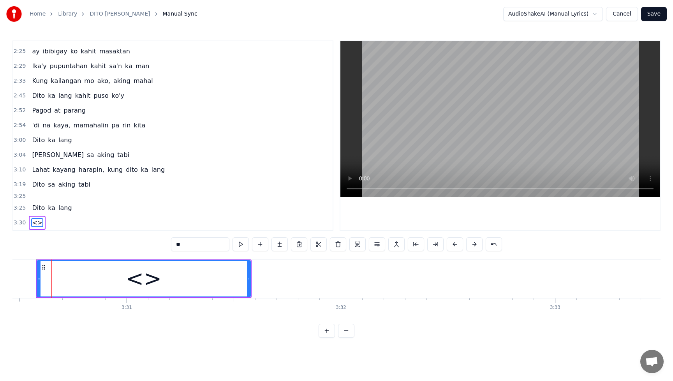
click at [187, 246] on input "**" at bounding box center [200, 244] width 58 height 14
type input "*"
click at [36, 209] on span "Dito" at bounding box center [38, 207] width 14 height 9
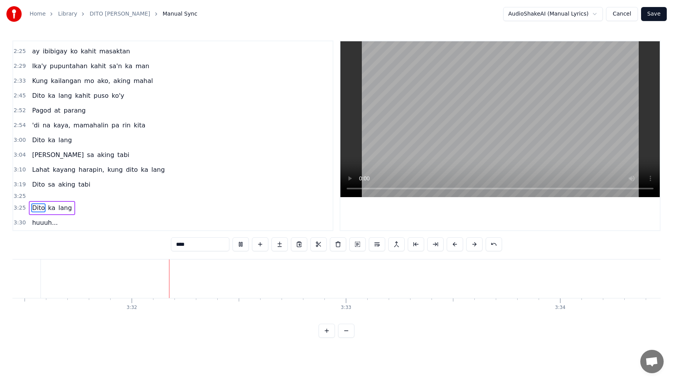
scroll to position [0, 45299]
click at [241, 244] on button at bounding box center [241, 244] width 16 height 14
click at [41, 223] on span "huuuh..." at bounding box center [44, 222] width 27 height 9
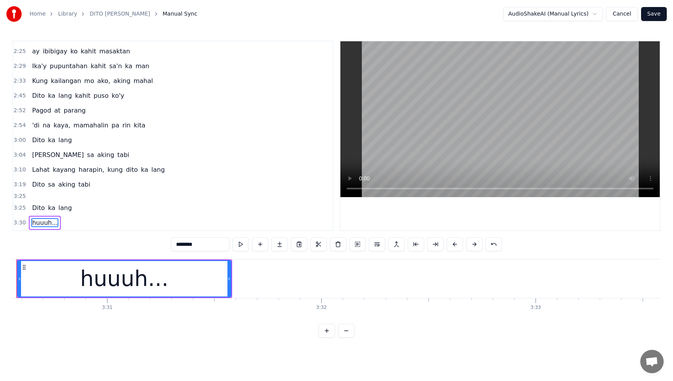
scroll to position [0, 45070]
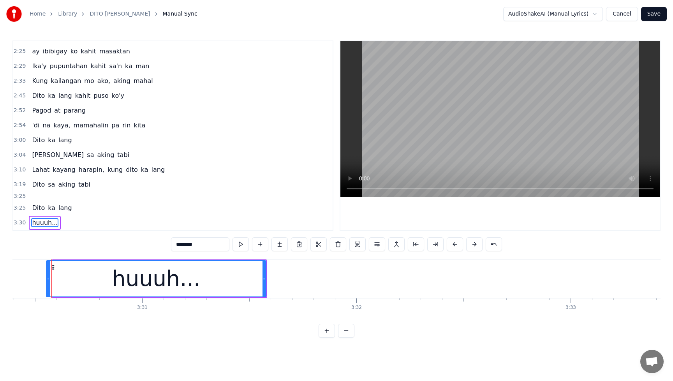
drag, startPoint x: 54, startPoint y: 280, endPoint x: 48, endPoint y: 281, distance: 6.2
click at [48, 281] on icon at bounding box center [48, 279] width 3 height 6
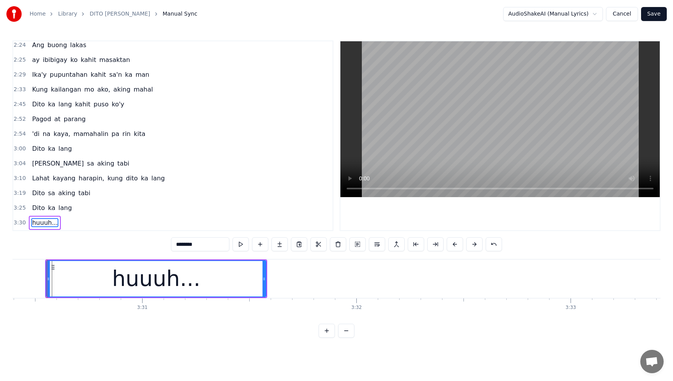
scroll to position [0, 45065]
click at [270, 278] on div "huuuh..." at bounding box center [161, 278] width 220 height 37
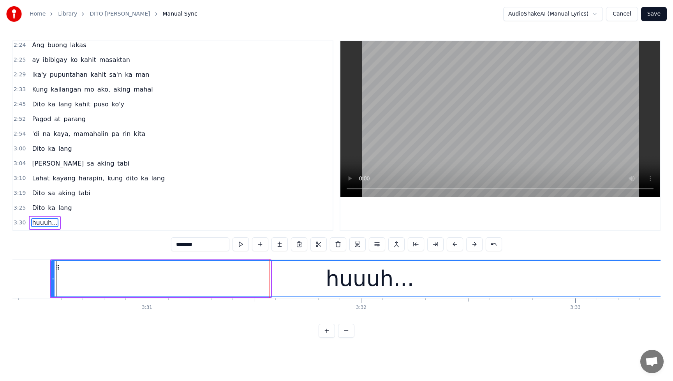
drag, startPoint x: 269, startPoint y: 280, endPoint x: 687, endPoint y: 278, distance: 417.9
click at [673, 278] on html "Home Library DITO [PERSON_NAME] Manual Sync AudioShakeAI (Manual Lyrics) Cancel…" at bounding box center [336, 175] width 673 height 350
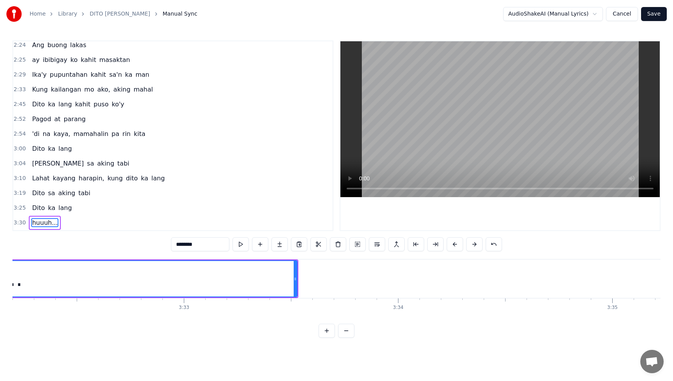
scroll to position [0, 45442]
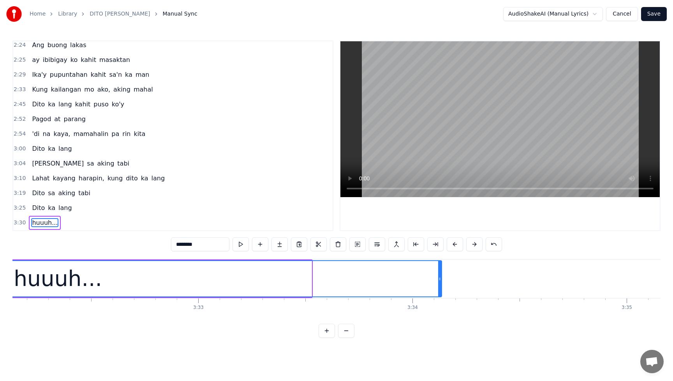
drag, startPoint x: 310, startPoint y: 278, endPoint x: 441, endPoint y: 278, distance: 130.9
click at [441, 278] on icon at bounding box center [439, 279] width 3 height 6
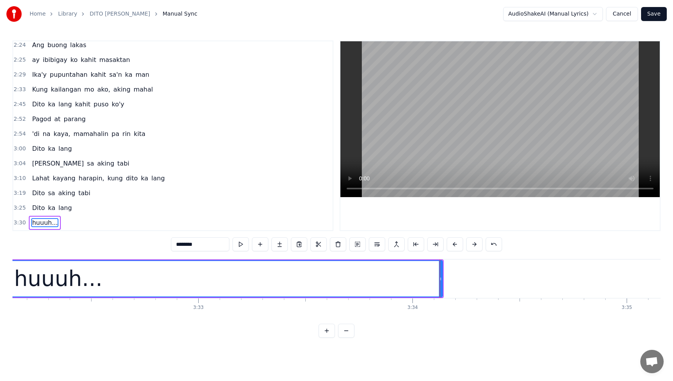
click at [36, 209] on span "Dito" at bounding box center [38, 207] width 14 height 9
type input "****"
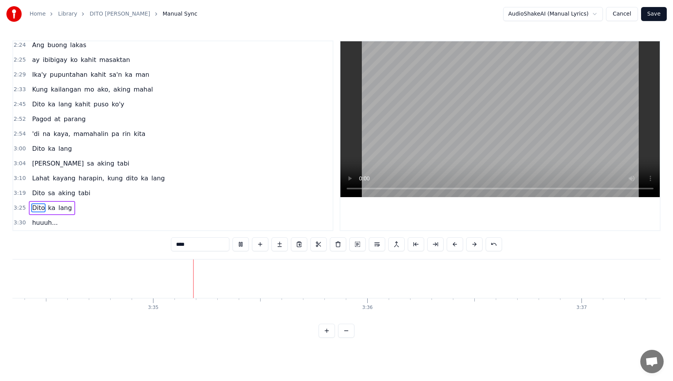
scroll to position [0, 45922]
click at [659, 14] on button "Save" at bounding box center [654, 14] width 26 height 14
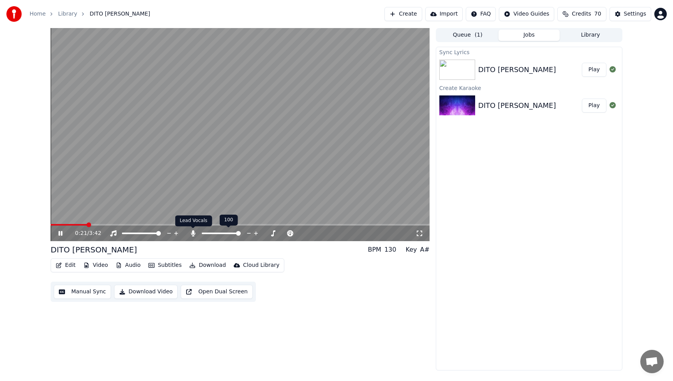
click at [194, 234] on icon at bounding box center [193, 233] width 8 height 6
click at [347, 303] on div "2:25 / 3:42 DITO [PERSON_NAME] BPM 130 Key A# Edit Video Audio Subtitles Downlo…" at bounding box center [240, 199] width 379 height 342
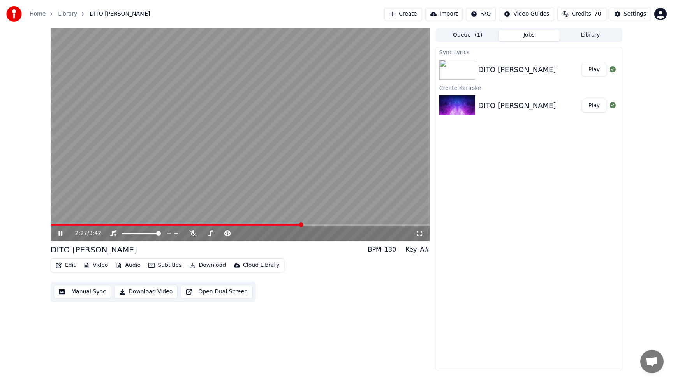
click at [61, 235] on icon at bounding box center [60, 233] width 4 height 5
click at [322, 302] on div "2:27 / 3:42 DITO [PERSON_NAME] BPM 130 Key A# Edit Video Audio Subtitles Downlo…" at bounding box center [240, 199] width 379 height 342
click at [104, 265] on button "Video" at bounding box center [95, 265] width 31 height 11
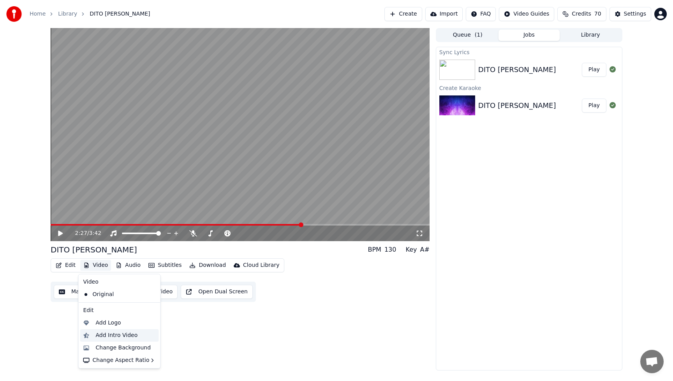
click at [114, 337] on div "Add Intro Video" at bounding box center [117, 335] width 42 height 8
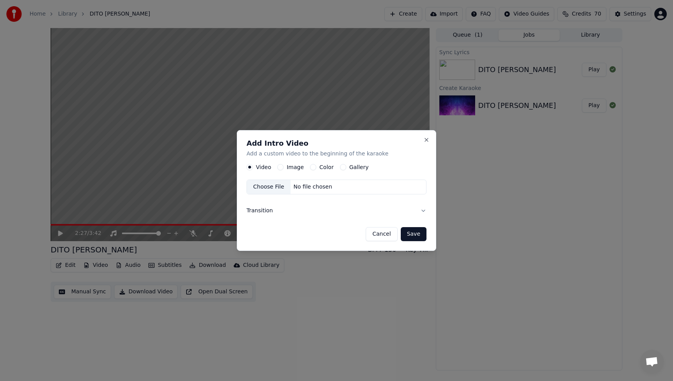
click at [280, 168] on button "Image" at bounding box center [280, 167] width 6 height 6
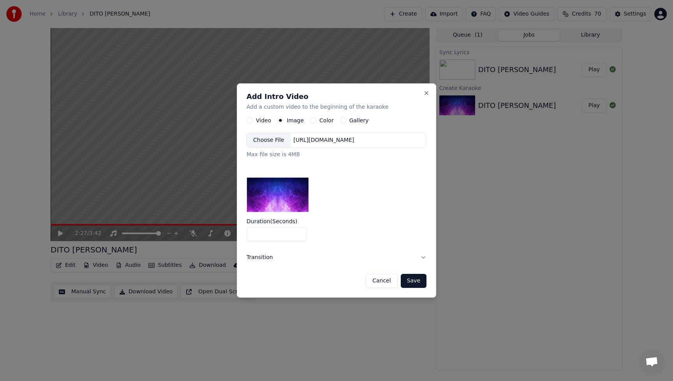
click at [268, 141] on div "Choose File" at bounding box center [269, 140] width 44 height 14
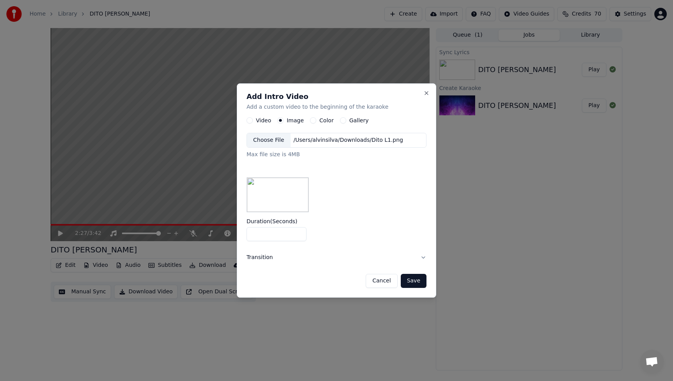
click at [417, 285] on button "Save" at bounding box center [414, 281] width 26 height 14
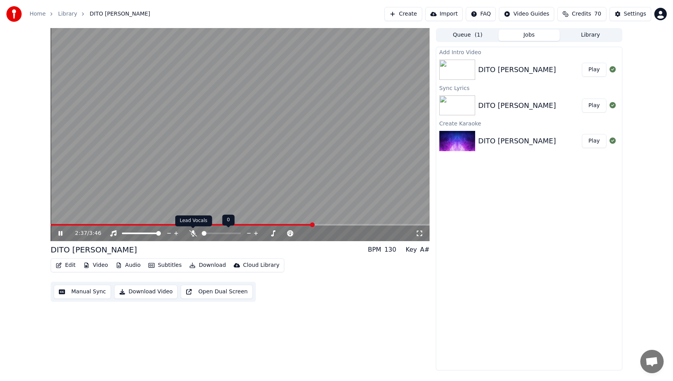
click at [191, 234] on icon at bounding box center [193, 233] width 8 height 6
click at [59, 236] on icon at bounding box center [66, 233] width 18 height 6
click at [74, 266] on button "Edit" at bounding box center [66, 265] width 26 height 11
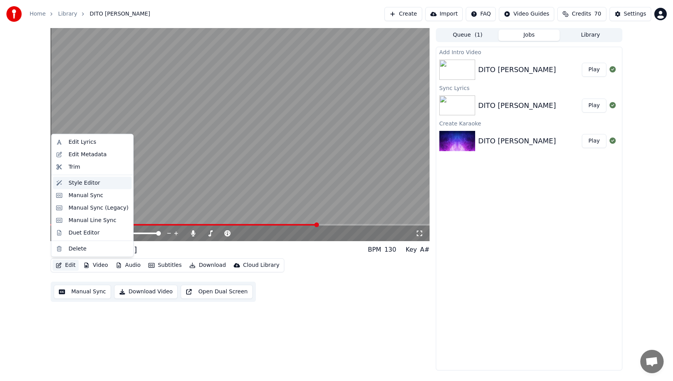
click at [71, 187] on div "Style Editor" at bounding box center [92, 182] width 79 height 12
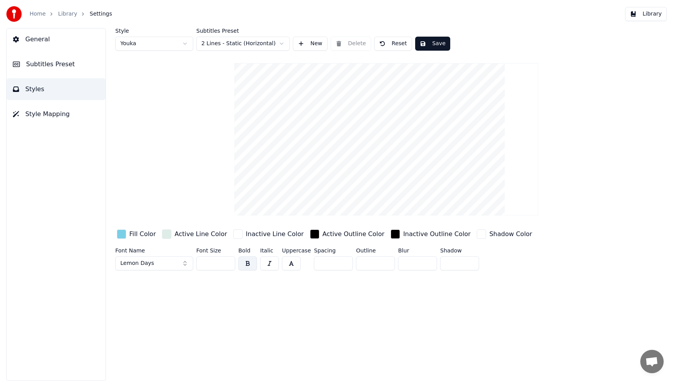
click at [122, 233] on div "button" at bounding box center [121, 233] width 9 height 9
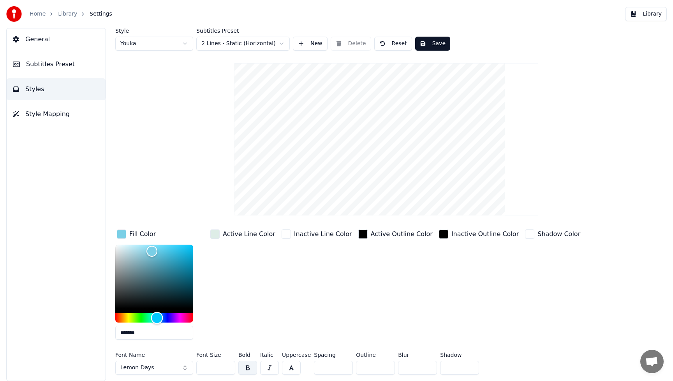
click at [125, 317] on div "Hue" at bounding box center [154, 317] width 78 height 9
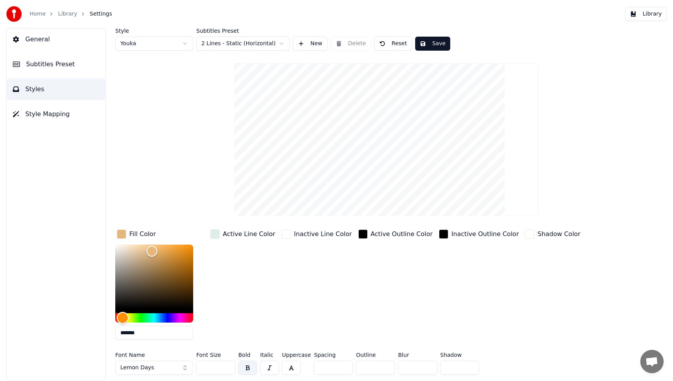
click at [123, 319] on div "Hue" at bounding box center [123, 318] width 12 height 12
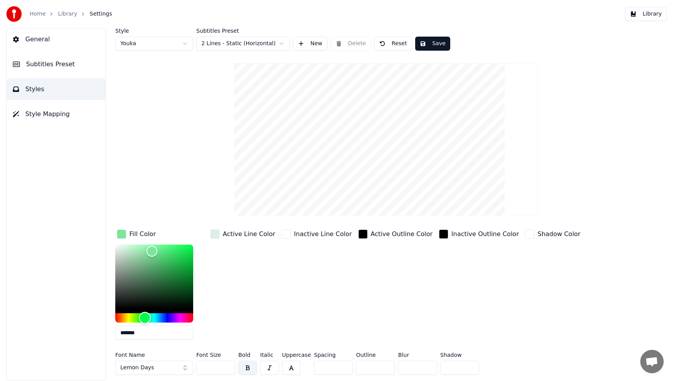
drag, startPoint x: 121, startPoint y: 319, endPoint x: 145, endPoint y: 320, distance: 23.8
click at [145, 320] on div "Hue" at bounding box center [145, 318] width 12 height 12
drag, startPoint x: 152, startPoint y: 251, endPoint x: 165, endPoint y: 260, distance: 15.6
click at [165, 260] on div "Color" at bounding box center [165, 261] width 12 height 12
click at [435, 44] on button "Save" at bounding box center [432, 44] width 35 height 14
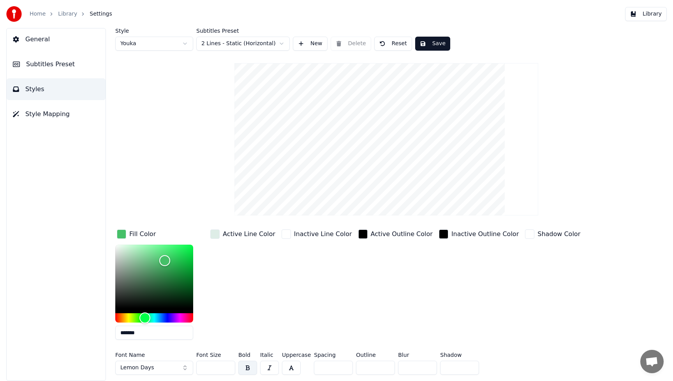
click at [183, 368] on button "Lemon Days" at bounding box center [154, 368] width 78 height 14
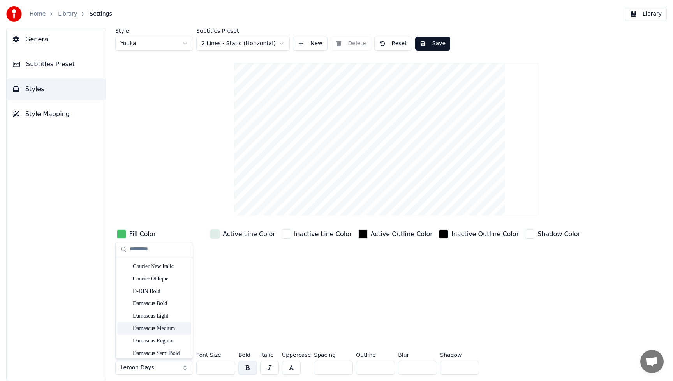
scroll to position [1887, 0]
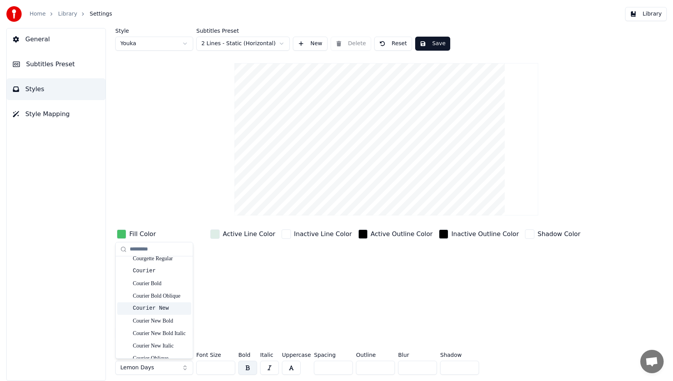
click at [296, 293] on div "Inactive Line Color" at bounding box center [317, 287] width 74 height 118
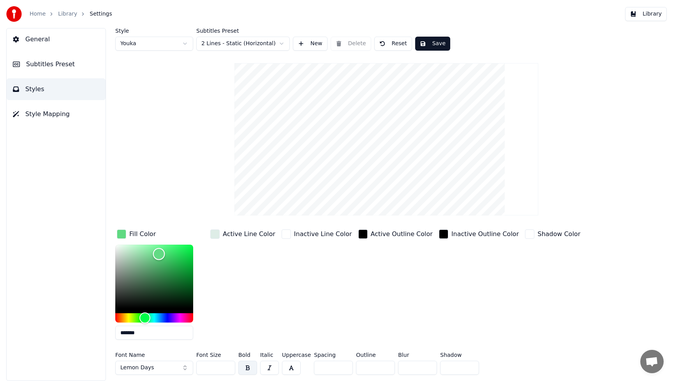
type input "*******"
drag, startPoint x: 166, startPoint y: 259, endPoint x: 159, endPoint y: 254, distance: 8.4
click at [159, 254] on div "Color" at bounding box center [159, 254] width 12 height 12
click at [432, 44] on button "Save" at bounding box center [432, 44] width 35 height 14
click at [228, 366] on input "***" at bounding box center [215, 368] width 39 height 14
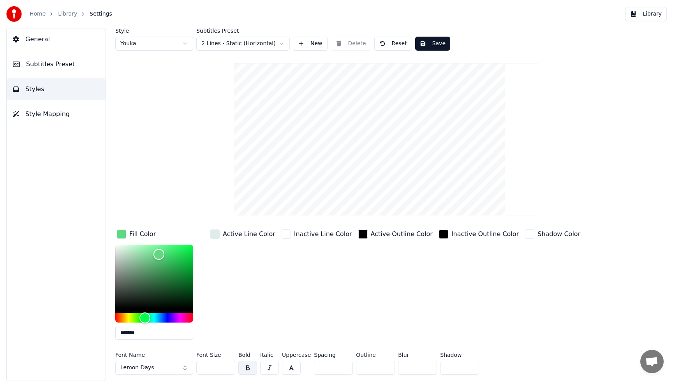
click at [228, 366] on input "***" at bounding box center [215, 368] width 39 height 14
type input "***"
click at [228, 366] on input "***" at bounding box center [215, 368] width 39 height 14
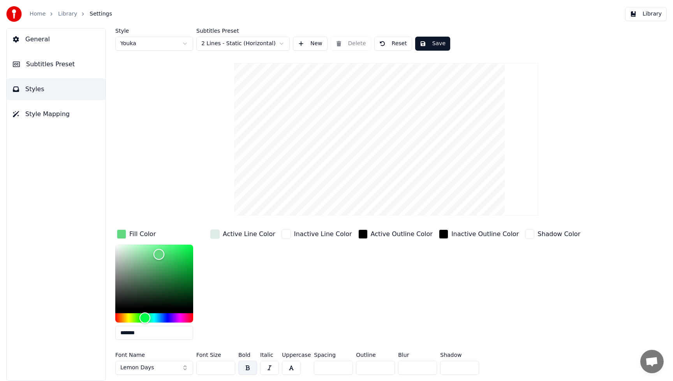
click at [432, 43] on button "Save" at bounding box center [432, 44] width 35 height 14
click at [657, 16] on button "Library" at bounding box center [646, 14] width 42 height 14
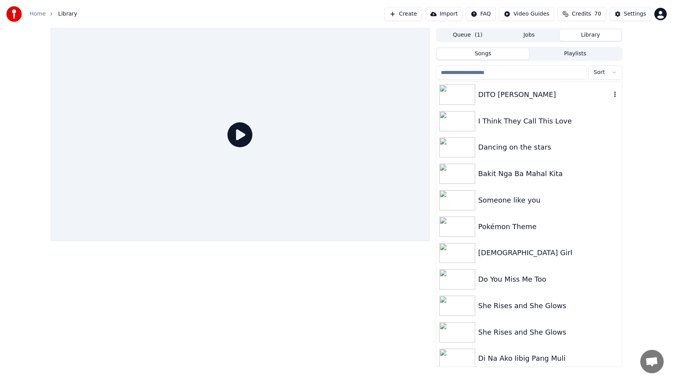
click at [459, 97] on img at bounding box center [457, 95] width 36 height 20
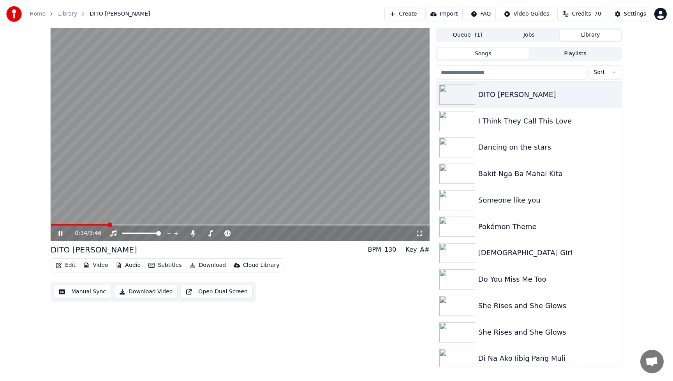
click at [419, 233] on icon at bounding box center [420, 233] width 8 height 6
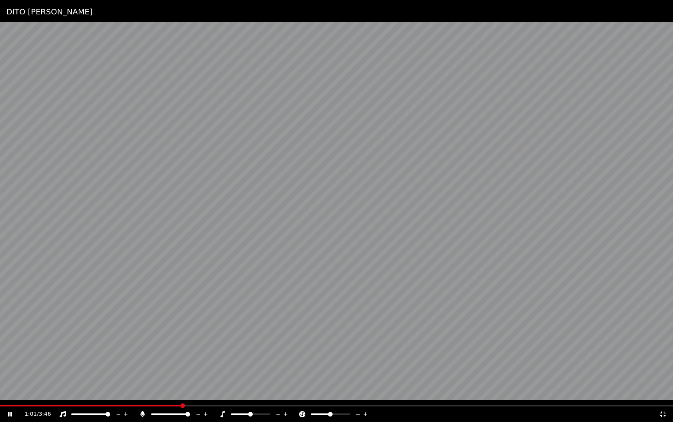
click at [664, 381] on icon at bounding box center [663, 414] width 8 height 6
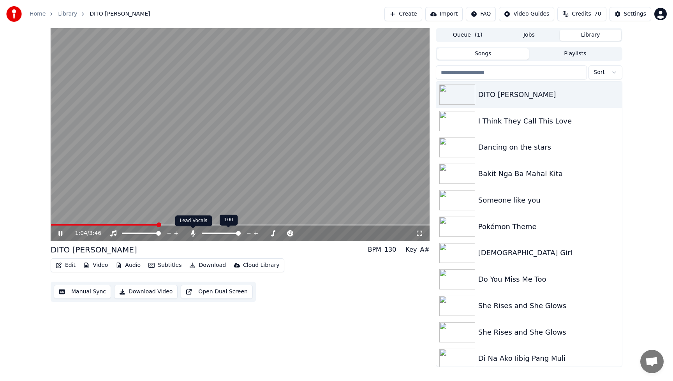
click at [195, 234] on icon at bounding box center [193, 233] width 8 height 6
click at [98, 227] on span at bounding box center [99, 224] width 5 height 5
click at [418, 233] on icon at bounding box center [420, 233] width 8 height 6
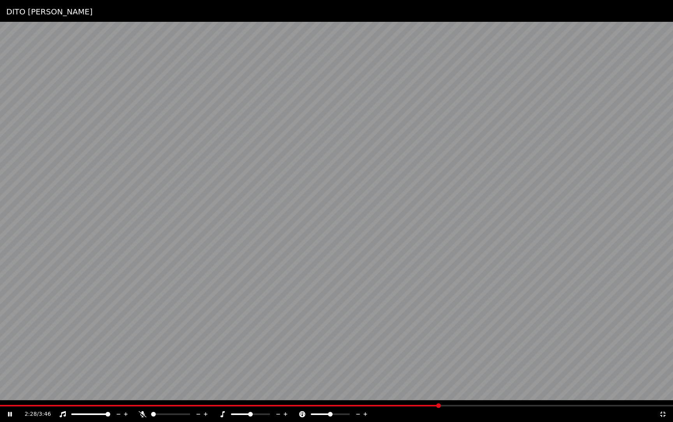
click at [664, 381] on icon at bounding box center [663, 414] width 8 height 6
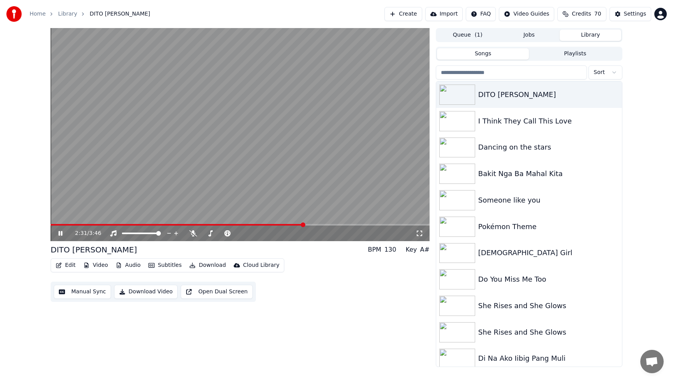
click at [61, 231] on icon at bounding box center [66, 233] width 18 height 6
click at [508, 96] on div "DITO [PERSON_NAME]" at bounding box center [544, 94] width 133 height 11
click at [455, 97] on img at bounding box center [457, 95] width 36 height 20
click at [55, 226] on div "2:31 / 3:46" at bounding box center [240, 234] width 379 height 16
click at [56, 225] on span at bounding box center [178, 225] width 254 height 2
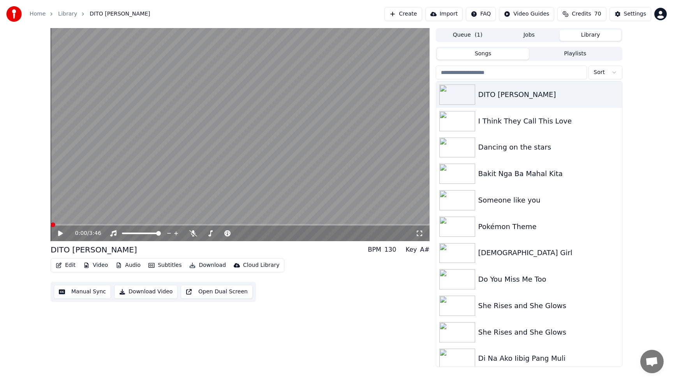
click at [51, 226] on span at bounding box center [53, 224] width 5 height 5
click at [193, 236] on icon at bounding box center [193, 233] width 8 height 6
click at [142, 292] on button "Download Video" at bounding box center [145, 292] width 63 height 14
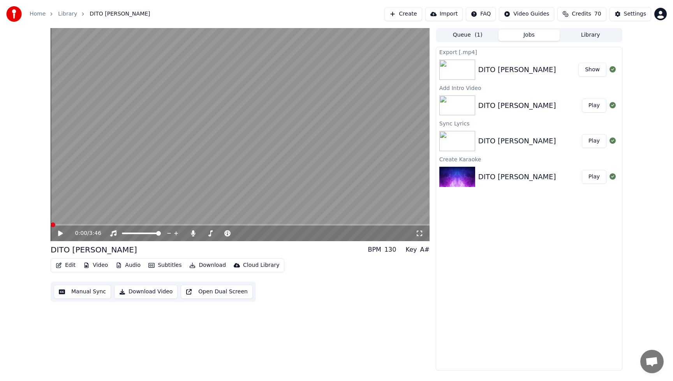
click at [65, 265] on button "Edit" at bounding box center [66, 265] width 26 height 11
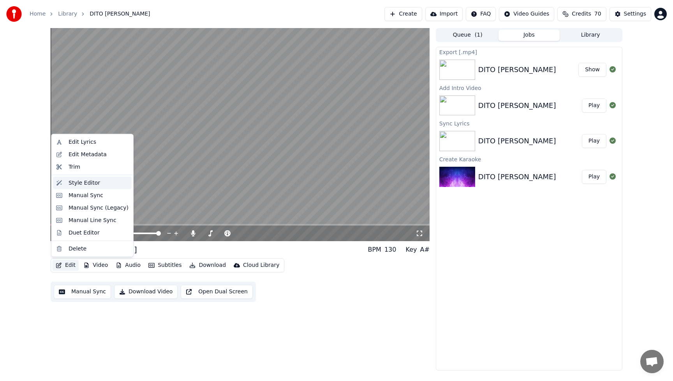
click at [77, 184] on div "Style Editor" at bounding box center [85, 183] width 32 height 8
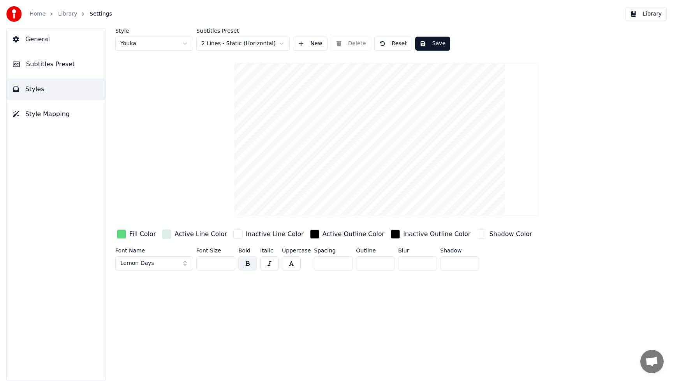
click at [122, 234] on div "button" at bounding box center [121, 233] width 9 height 9
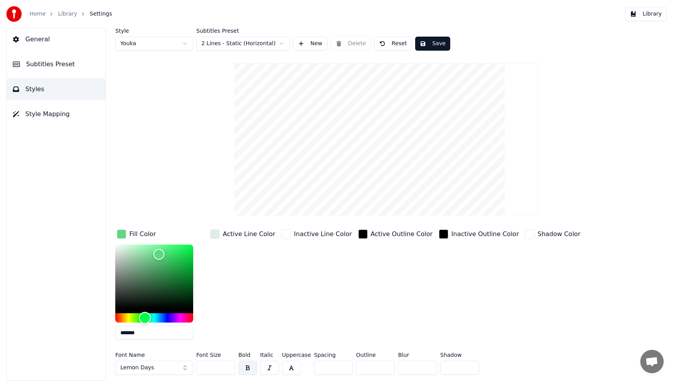
type input "*******"
click at [158, 318] on div "Hue" at bounding box center [154, 317] width 78 height 9
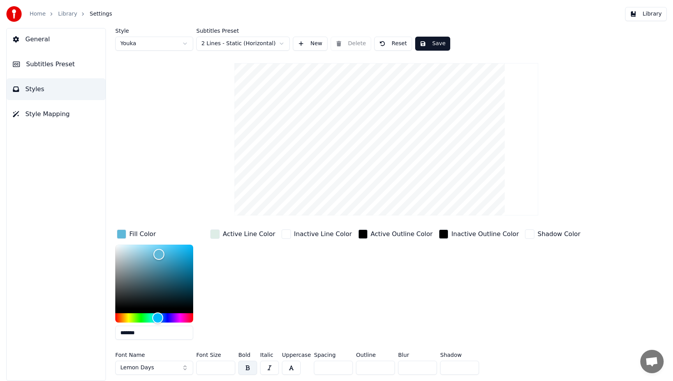
click at [250, 298] on div "Active Line Color" at bounding box center [243, 287] width 68 height 118
click at [184, 369] on button "Lemon Days" at bounding box center [154, 368] width 78 height 14
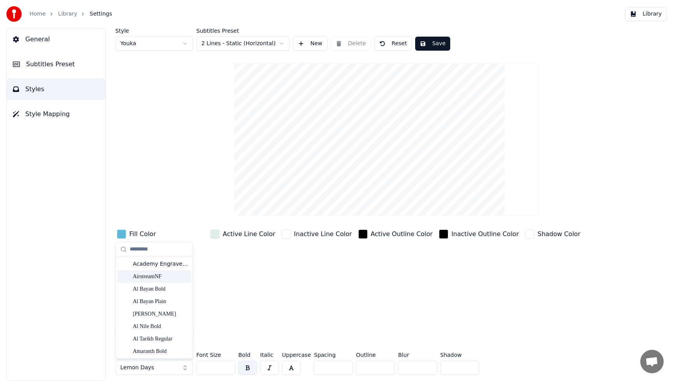
click at [185, 279] on div "AirstreamNF" at bounding box center [154, 276] width 74 height 12
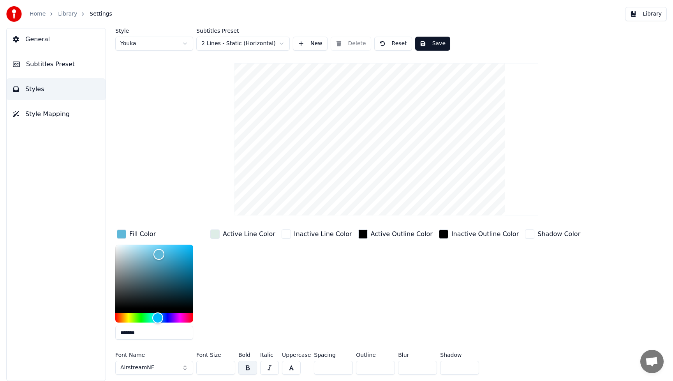
click at [183, 368] on button "AirstreamNF" at bounding box center [154, 368] width 78 height 14
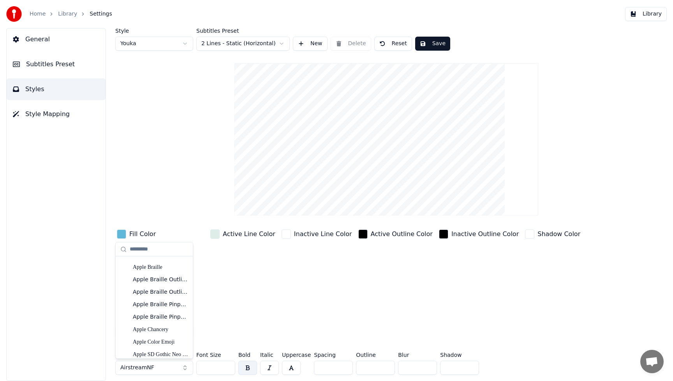
scroll to position [169, 0]
click at [157, 294] on div "Anak Paud" at bounding box center [160, 295] width 55 height 8
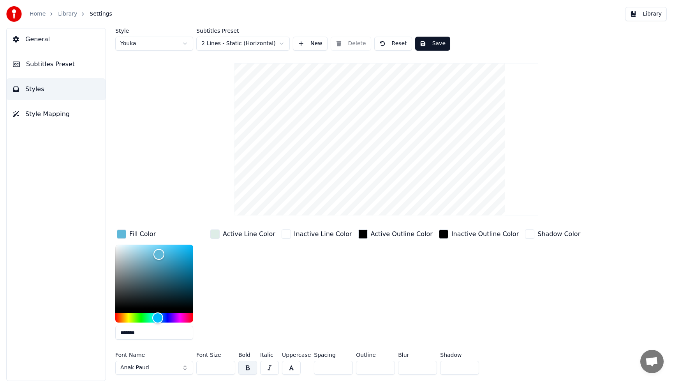
click at [220, 364] on input "***" at bounding box center [215, 368] width 39 height 14
drag, startPoint x: 219, startPoint y: 367, endPoint x: 188, endPoint y: 366, distance: 31.6
click at [188, 366] on div "Font Name Anak Paud Font Size *** Bold Italic Uppercase Spacing * Outline * Blu…" at bounding box center [350, 365] width 471 height 26
type input "***"
click at [419, 314] on div "Fill Color ******* Active Line Color Inactive Line Color Active Outline Color I…" at bounding box center [350, 287] width 471 height 118
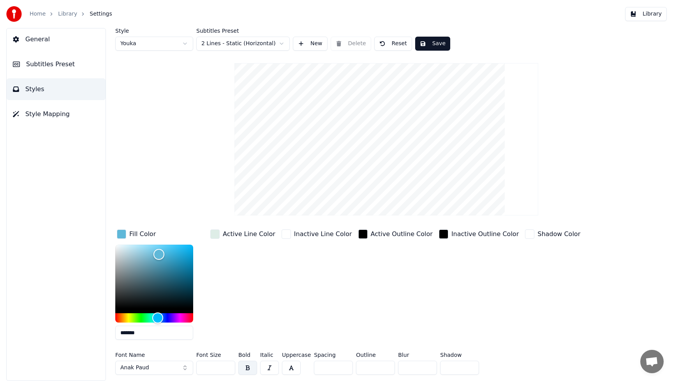
click at [439, 44] on button "Save" at bounding box center [432, 44] width 35 height 14
click at [651, 13] on button "Library" at bounding box center [646, 14] width 42 height 14
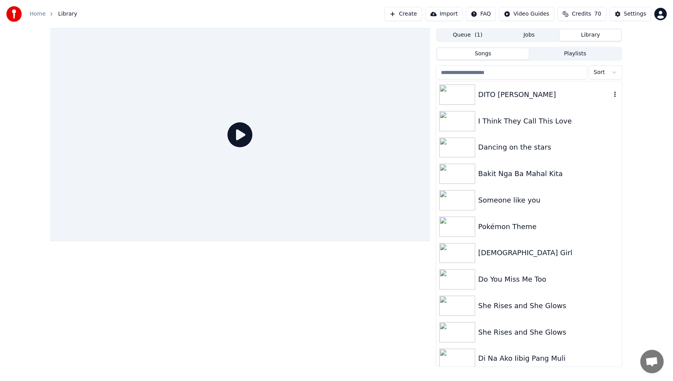
click at [463, 97] on img at bounding box center [457, 95] width 36 height 20
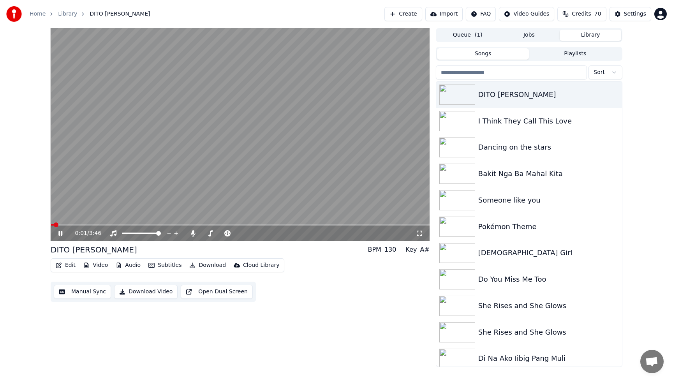
click at [100, 266] on button "Video" at bounding box center [95, 265] width 31 height 11
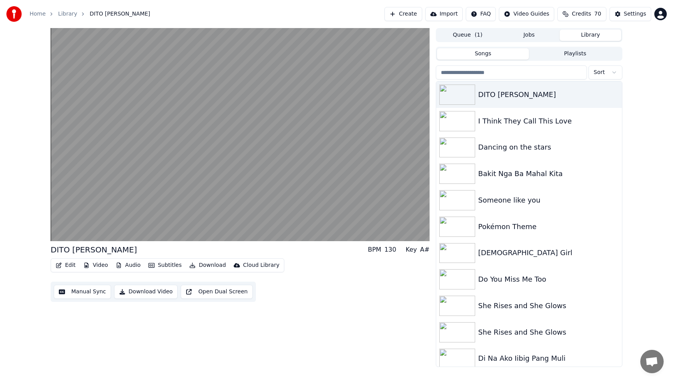
drag, startPoint x: 300, startPoint y: 324, endPoint x: 229, endPoint y: 305, distance: 74.2
click at [300, 324] on div "DITO [PERSON_NAME] BPM 130 Key A# Edit Video Audio Subtitles Download Cloud Lib…" at bounding box center [240, 197] width 379 height 339
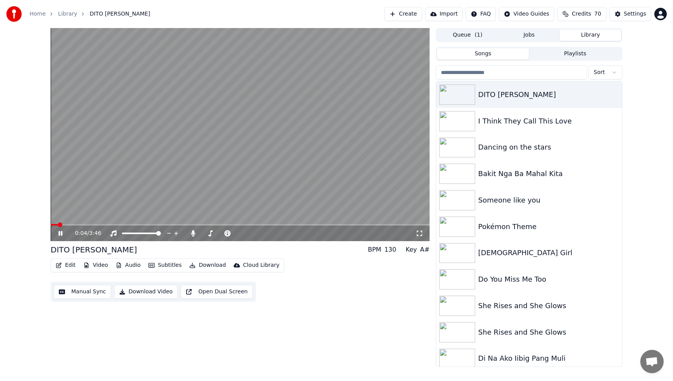
click at [58, 233] on icon at bounding box center [60, 233] width 4 height 5
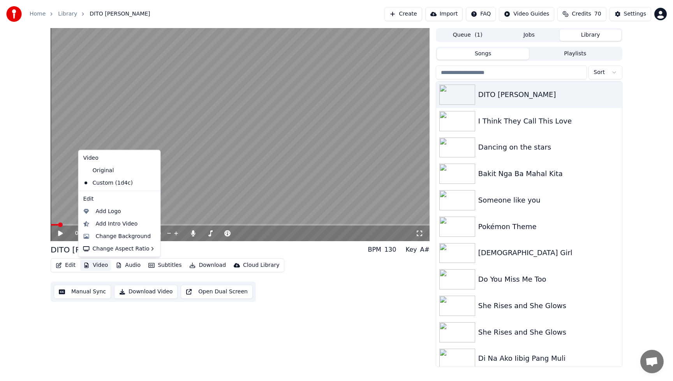
click at [102, 266] on button "Video" at bounding box center [95, 265] width 31 height 11
click at [123, 236] on div "Change Background" at bounding box center [123, 236] width 55 height 8
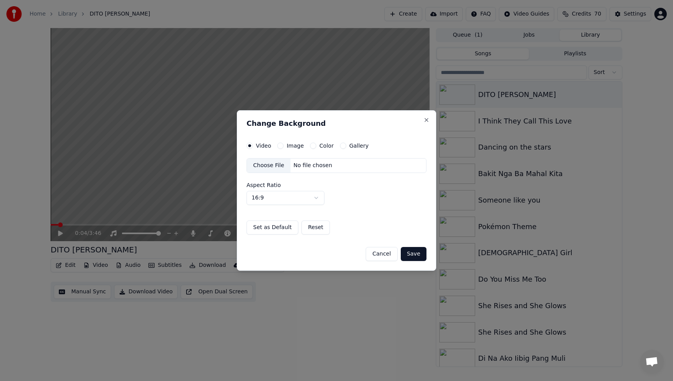
click at [273, 166] on div "Choose File" at bounding box center [269, 166] width 44 height 14
click at [418, 253] on button "Save" at bounding box center [414, 254] width 26 height 14
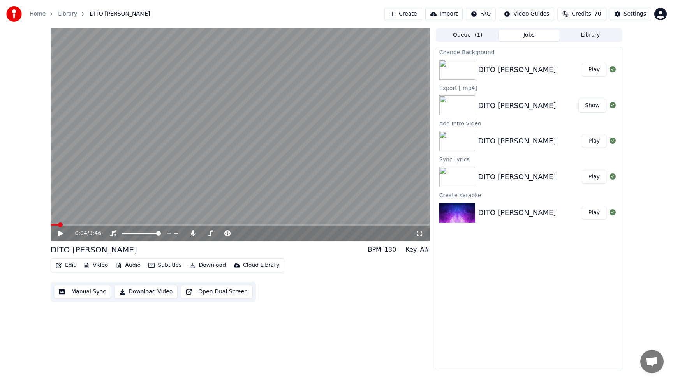
click at [597, 70] on button "Play" at bounding box center [594, 70] width 25 height 14
click at [58, 231] on icon at bounding box center [66, 233] width 18 height 6
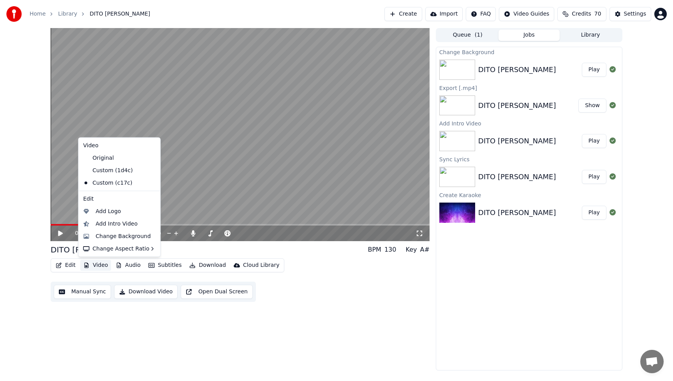
click at [101, 266] on button "Video" at bounding box center [95, 265] width 31 height 11
click at [119, 234] on div "Change Background" at bounding box center [123, 236] width 55 height 8
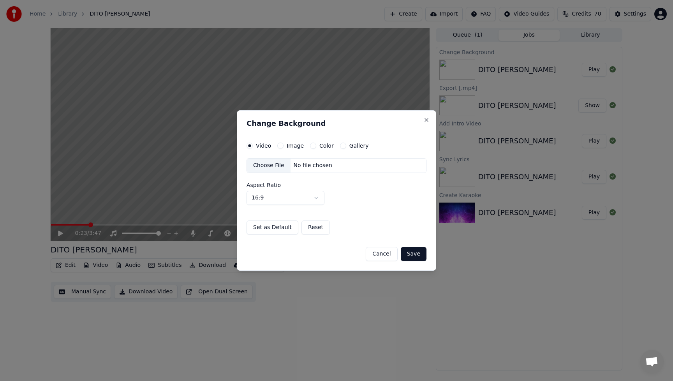
click at [272, 167] on div "Choose File" at bounding box center [269, 166] width 44 height 14
click at [416, 256] on button "Save" at bounding box center [414, 254] width 26 height 14
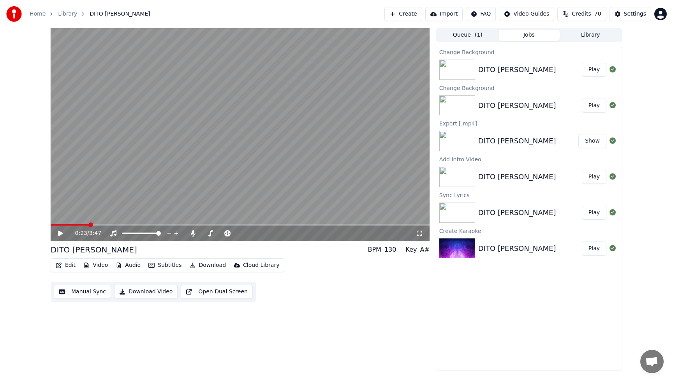
click at [595, 71] on button "Play" at bounding box center [594, 70] width 25 height 14
click at [99, 265] on button "Video" at bounding box center [95, 265] width 31 height 11
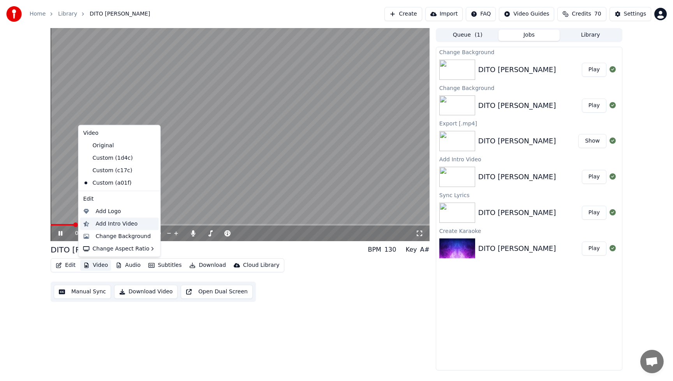
click at [107, 226] on div "Add Intro Video" at bounding box center [117, 224] width 42 height 8
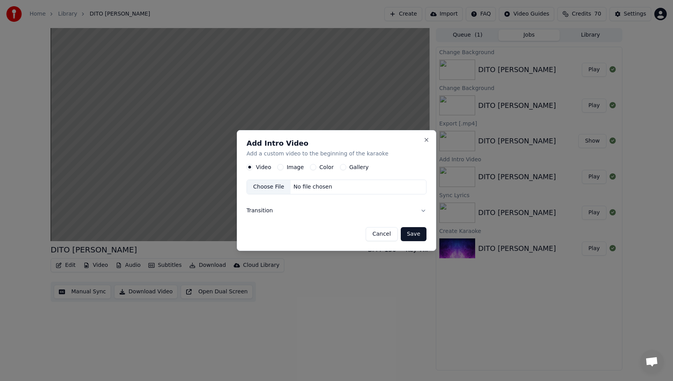
click at [282, 166] on button "Image" at bounding box center [280, 167] width 6 height 6
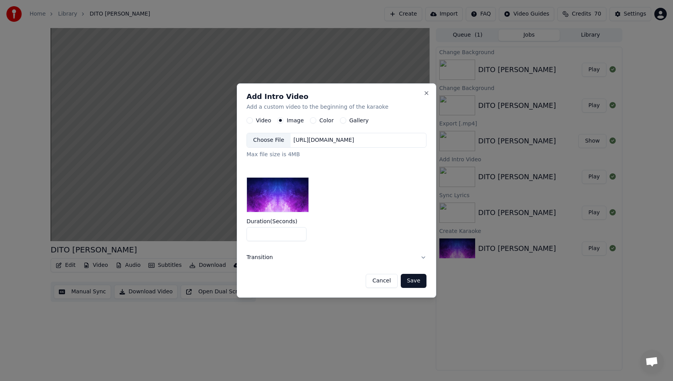
click at [271, 142] on div "Choose File" at bounding box center [269, 140] width 44 height 14
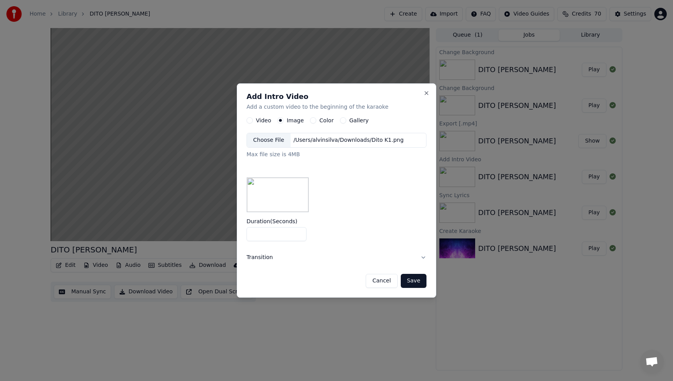
click at [419, 282] on button "Save" at bounding box center [414, 281] width 26 height 14
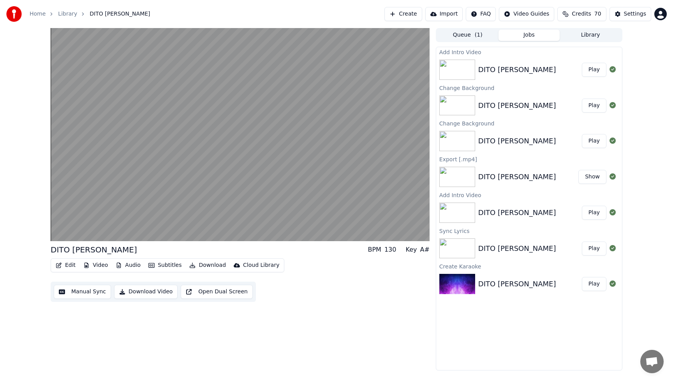
click at [594, 70] on button "Play" at bounding box center [594, 70] width 25 height 14
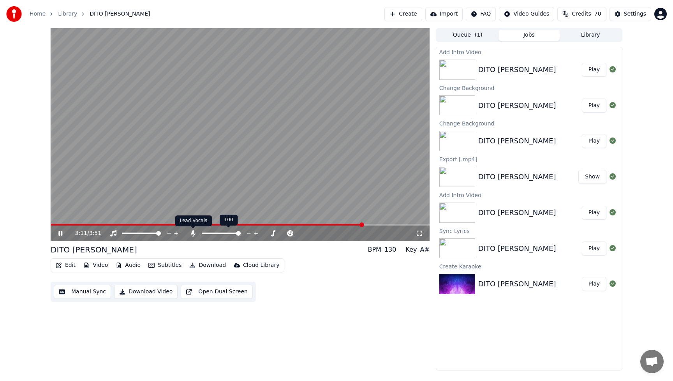
click at [195, 234] on icon at bounding box center [193, 233] width 4 height 6
click at [340, 309] on div "3:12 / 3:51 DITO [PERSON_NAME] BPM 130 Key A# Edit Video Audio Subtitles Downlo…" at bounding box center [240, 199] width 379 height 342
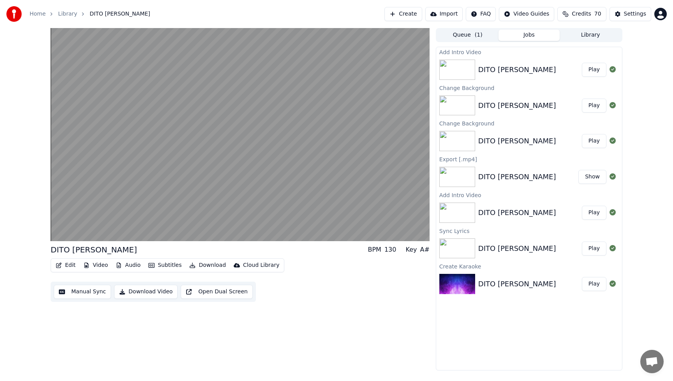
click at [362, 322] on div "DITO [PERSON_NAME] BPM 130 Key A# Edit Video Audio Subtitles Download Cloud Lib…" at bounding box center [240, 199] width 379 height 342
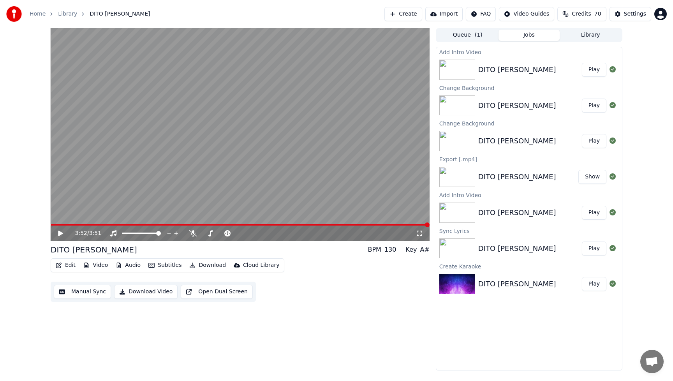
click at [62, 233] on icon at bounding box center [60, 233] width 5 height 5
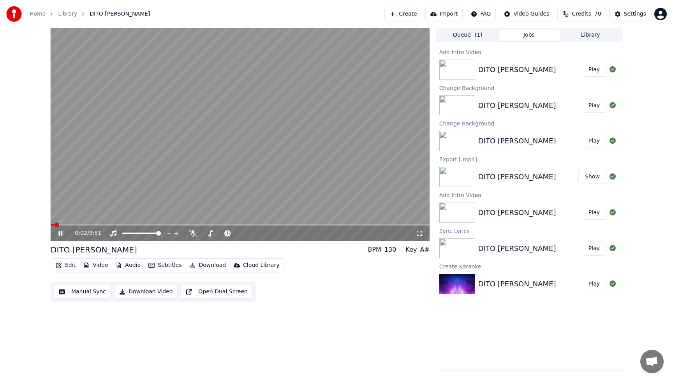
click at [60, 234] on icon at bounding box center [66, 233] width 18 height 6
click at [143, 293] on button "Download Video" at bounding box center [145, 292] width 63 height 14
